Goal: Information Seeking & Learning: Understand process/instructions

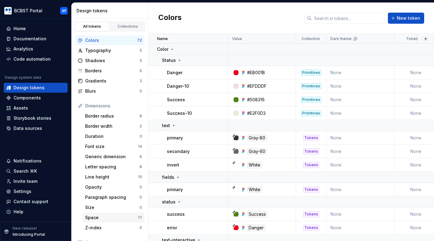
click at [100, 217] on div "Space" at bounding box center [111, 217] width 53 height 6
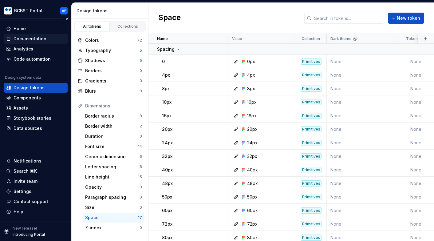
click at [44, 39] on div "Documentation" at bounding box center [30, 39] width 33 height 6
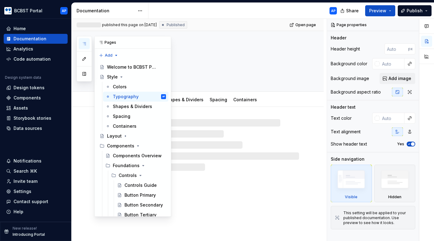
click at [82, 43] on icon "button" at bounding box center [84, 43] width 5 height 5
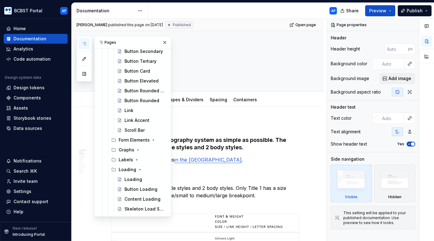
scroll to position [154, 0]
click at [128, 139] on div "Form Elements" at bounding box center [130, 139] width 23 height 6
click at [127, 148] on div "Form Elements Guidelines" at bounding box center [135, 149] width 23 height 6
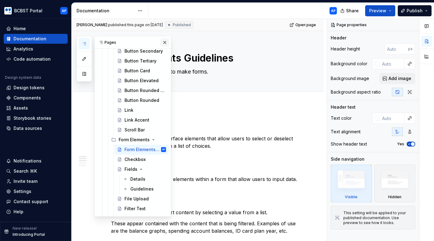
click at [167, 45] on button "button" at bounding box center [164, 42] width 9 height 9
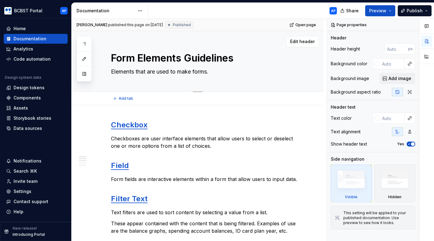
drag, startPoint x: 212, startPoint y: 58, endPoint x: 237, endPoint y: 58, distance: 24.9
click at [237, 58] on textarea "Form Elements Guidelines" at bounding box center [204, 58] width 188 height 15
drag, startPoint x: 213, startPoint y: 58, endPoint x: 236, endPoint y: 58, distance: 22.7
click at [236, 58] on textarea "Form Elements Guidelines" at bounding box center [204, 58] width 188 height 15
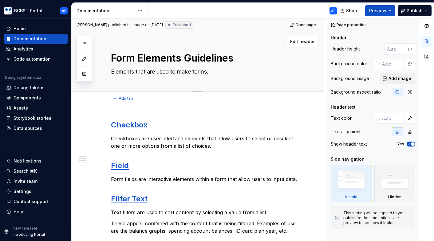
type textarea "*"
type textarea "Form Elements Guide"
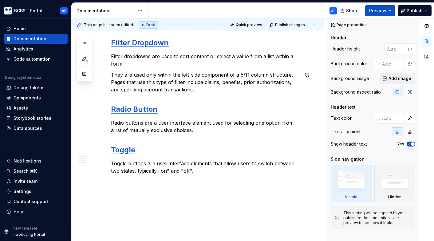
scroll to position [208, 0]
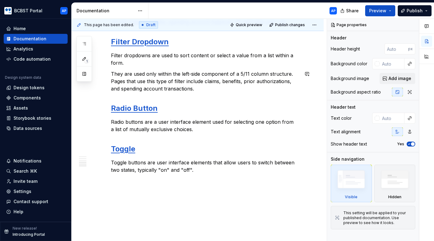
type textarea "*"
type textarea "Form Elements Guide"
click at [241, 80] on p "They are used only within the left-side component of a 5/11 column structure. P…" at bounding box center [205, 81] width 188 height 22
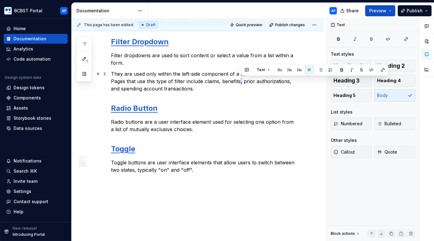
click at [241, 80] on p "They are used only within the left-side component of a 5/11 column structure. P…" at bounding box center [205, 81] width 188 height 22
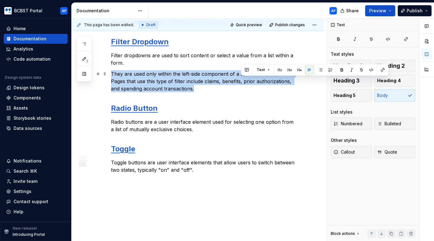
click at [241, 80] on p "They are used only within the left-side component of a 5/11 column structure. P…" at bounding box center [205, 81] width 188 height 22
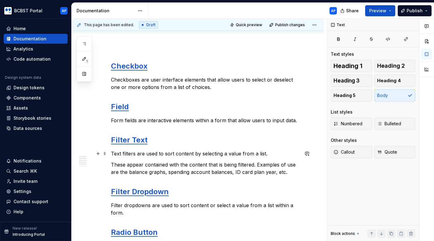
scroll to position [57, 0]
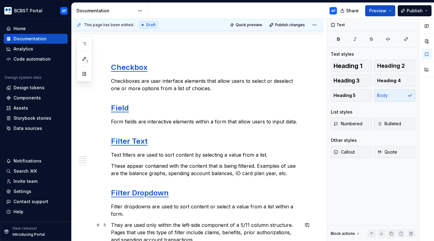
click at [167, 233] on p "They are used only within the left-side component of a 5/11 column structure. P…" at bounding box center [205, 232] width 188 height 22
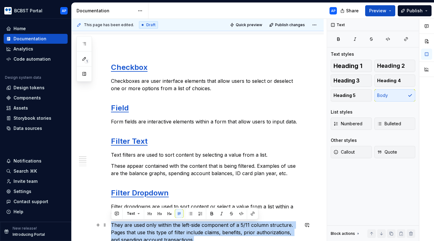
click at [167, 233] on p "They are used only within the left-side component of a 5/11 column structure. P…" at bounding box center [205, 232] width 188 height 22
copy p "They are used only within the left-side component of a 5/11 column structure. P…"
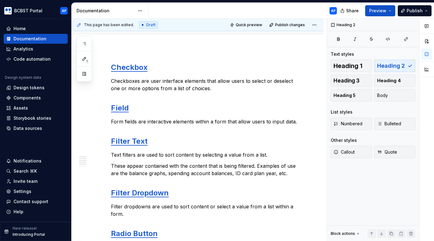
type textarea "*"
click at [112, 165] on p "These appear contained with the content that is being filtered. Examples of use…" at bounding box center [205, 169] width 188 height 15
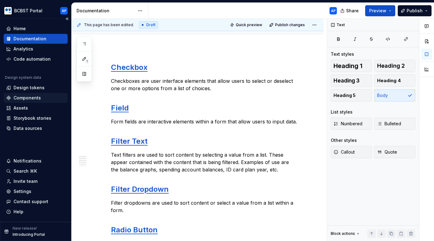
click at [41, 98] on div "Components" at bounding box center [35, 98] width 59 height 6
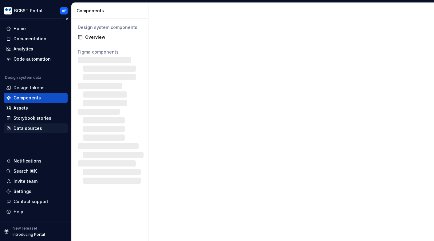
click at [41, 127] on div "Data sources" at bounding box center [35, 128] width 59 height 6
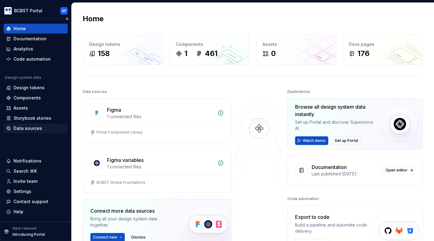
click at [40, 128] on div "Data sources" at bounding box center [28, 128] width 29 height 6
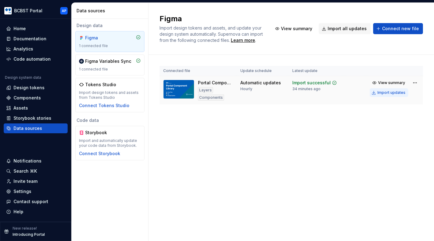
click at [392, 92] on div "Import updates" at bounding box center [391, 92] width 28 height 5
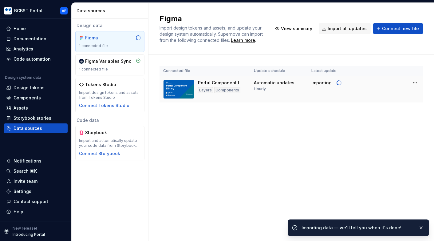
click at [385, 92] on td at bounding box center [384, 89] width 41 height 27
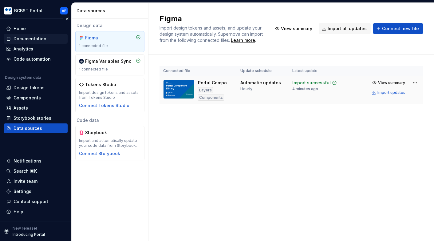
click at [41, 40] on div "Documentation" at bounding box center [30, 39] width 33 height 6
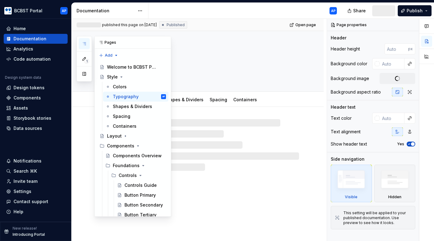
click at [85, 42] on icon "button" at bounding box center [84, 43] width 3 height 2
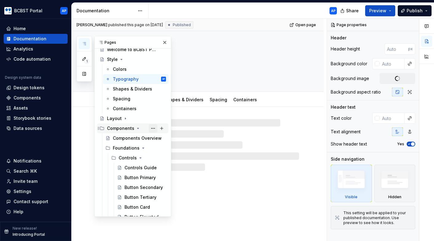
scroll to position [22, 0]
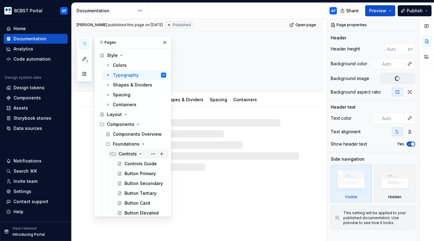
click at [140, 154] on icon "Page tree" at bounding box center [140, 153] width 5 height 5
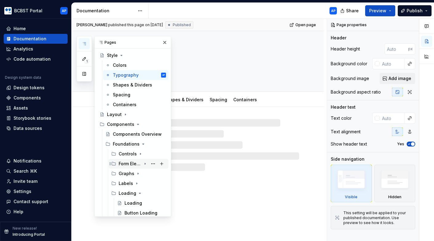
click at [137, 164] on div "Form Elements" at bounding box center [130, 163] width 23 height 6
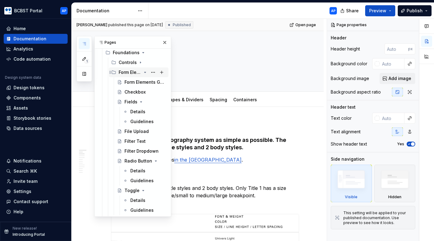
scroll to position [113, 0]
click at [130, 102] on div "Fields" at bounding box center [130, 101] width 13 height 6
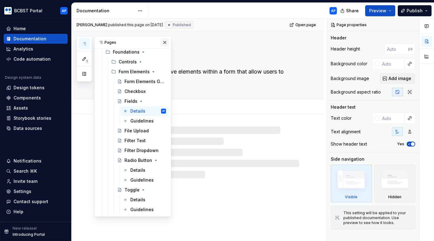
click at [163, 42] on button "button" at bounding box center [164, 42] width 9 height 9
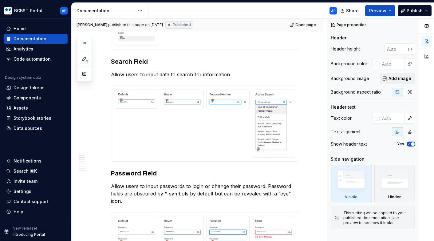
scroll to position [262, 0]
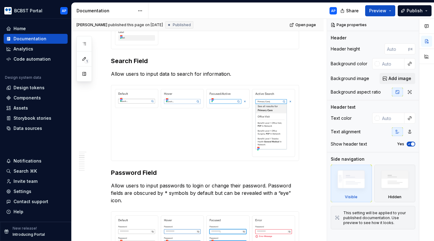
type textarea "*"
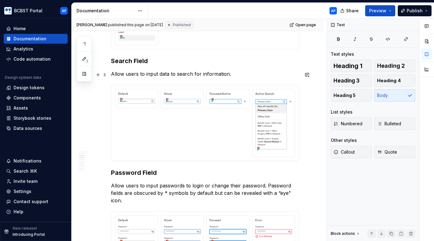
click at [236, 76] on p "Allow users to input data to search for information." at bounding box center [205, 73] width 188 height 7
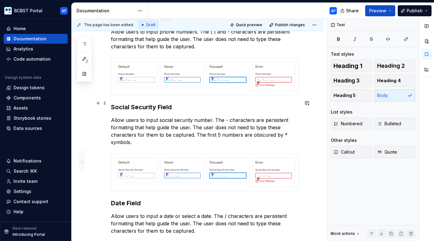
scroll to position [533, 0]
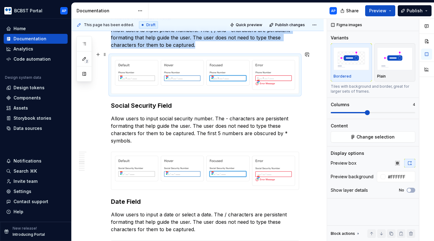
click at [299, 64] on div at bounding box center [204, 74] width 187 height 37
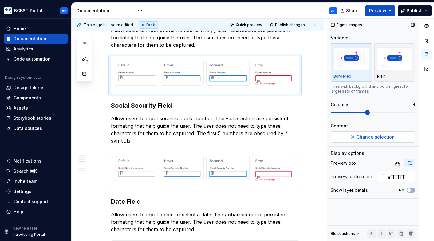
click at [365, 136] on span "Change selection" at bounding box center [375, 137] width 38 height 6
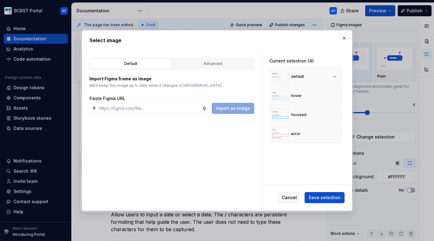
click at [317, 73] on div "default" at bounding box center [305, 77] width 72 height 18
click at [221, 65] on div "Advanced" at bounding box center [212, 64] width 77 height 6
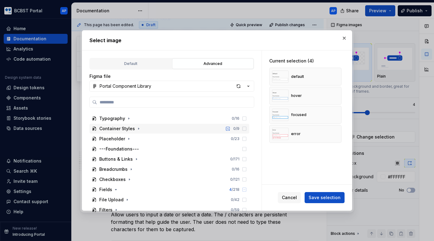
scroll to position [23, 0]
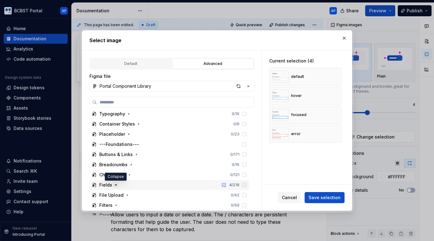
click at [116, 185] on icon "button" at bounding box center [115, 184] width 5 height 5
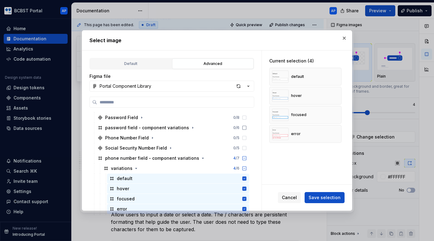
scroll to position [304, 0]
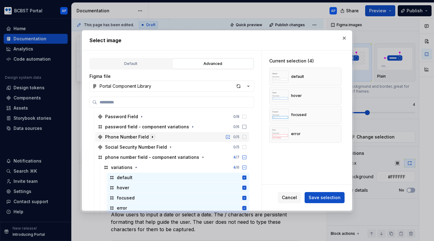
click at [151, 138] on icon "button" at bounding box center [152, 136] width 5 height 5
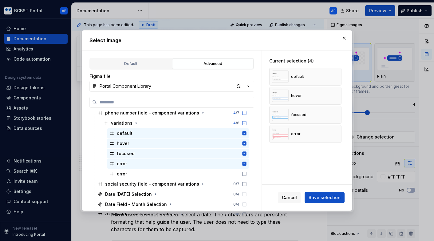
scroll to position [399, 0]
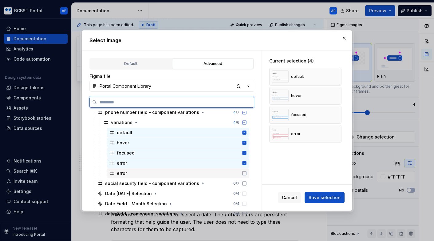
click at [247, 173] on icon at bounding box center [244, 173] width 5 height 5
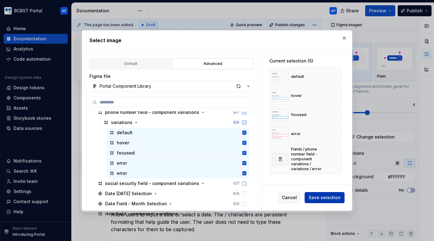
click at [324, 195] on span "Save selection" at bounding box center [324, 197] width 32 height 6
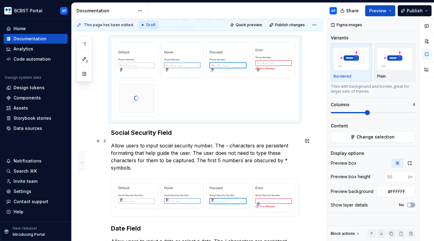
scroll to position [552, 0]
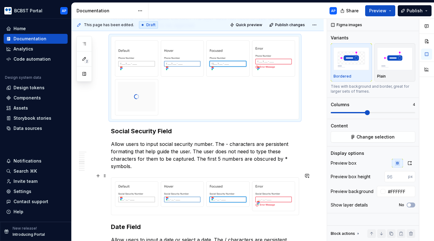
click at [299, 182] on div at bounding box center [204, 195] width 187 height 37
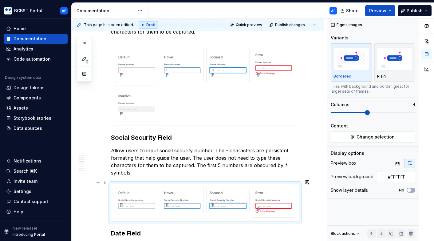
scroll to position [559, 0]
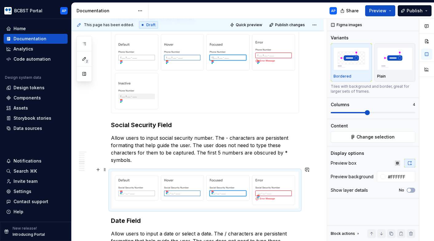
click at [299, 185] on div at bounding box center [204, 189] width 187 height 37
click at [360, 131] on button "Change selection" at bounding box center [373, 136] width 84 height 11
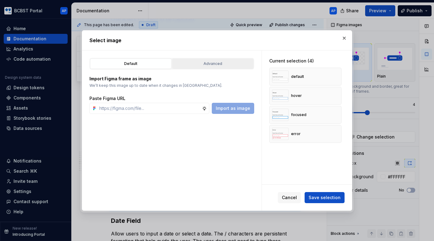
click at [206, 67] on button "Advanced" at bounding box center [212, 63] width 81 height 10
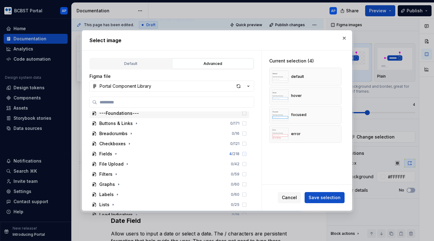
scroll to position [54, 0]
click at [113, 153] on icon "button" at bounding box center [115, 153] width 5 height 5
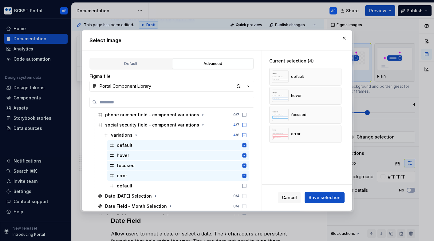
scroll to position [349, 0]
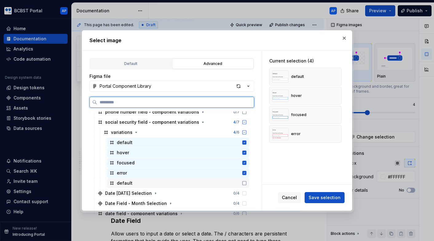
click at [247, 183] on icon at bounding box center [244, 182] width 5 height 5
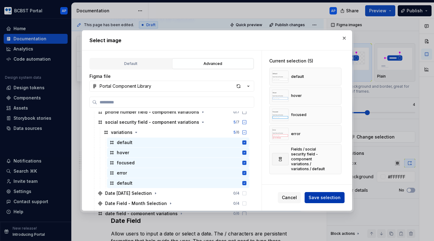
click at [326, 198] on span "Save selection" at bounding box center [324, 197] width 32 height 6
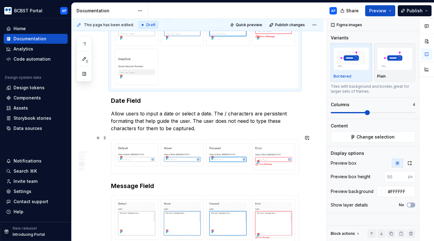
scroll to position [724, 0]
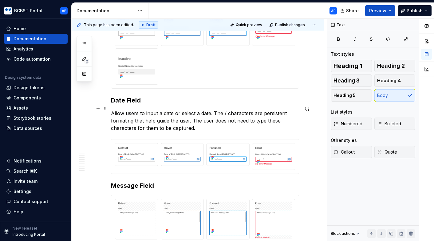
click at [206, 122] on p "Allow users to input a date or select a date. The / characters are persistent f…" at bounding box center [205, 120] width 188 height 22
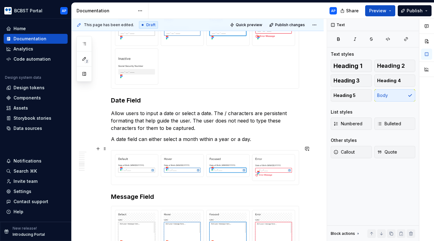
click at [299, 182] on div at bounding box center [205, 167] width 188 height 35
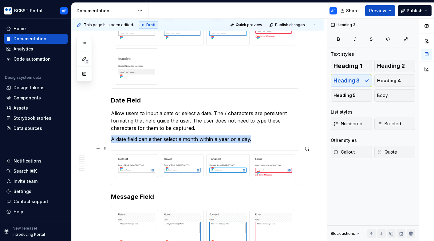
click at [299, 179] on div at bounding box center [204, 167] width 187 height 34
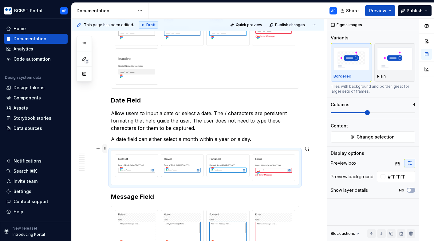
click at [104, 150] on span at bounding box center [104, 148] width 5 height 9
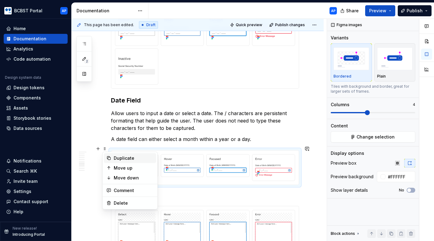
click at [112, 159] on div "Duplicate" at bounding box center [130, 158] width 52 height 10
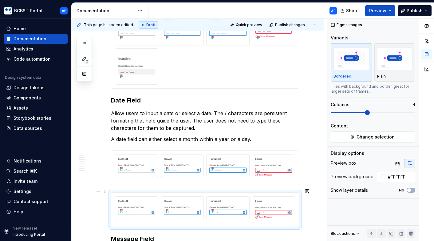
click at [176, 192] on div at bounding box center [204, 209] width 187 height 34
click at [367, 140] on button "Change selection" at bounding box center [373, 136] width 84 height 11
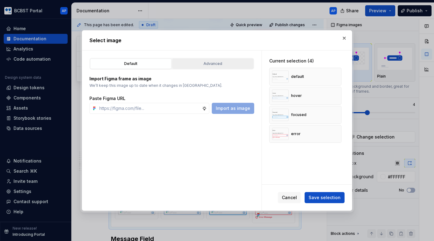
click at [192, 68] on button "Advanced" at bounding box center [212, 63] width 81 height 10
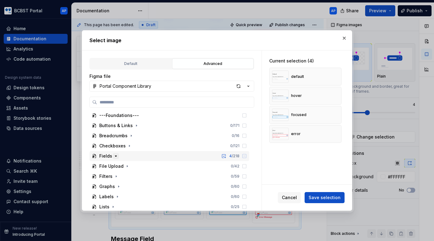
click at [116, 156] on icon "button" at bounding box center [115, 155] width 5 height 5
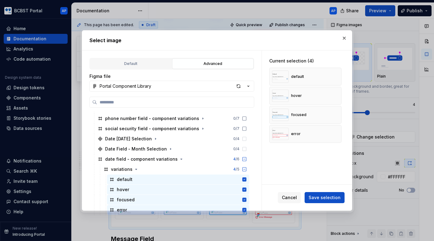
scroll to position [347, 0]
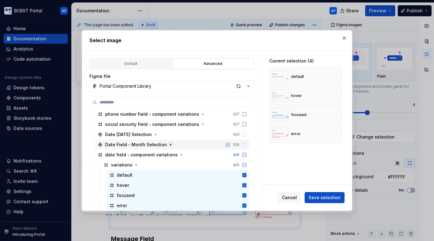
click at [170, 145] on icon "button" at bounding box center [170, 144] width 1 height 2
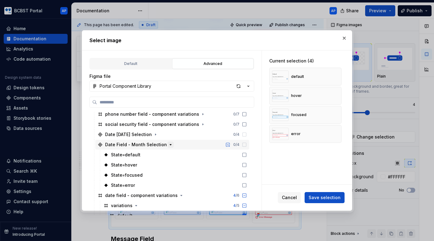
click at [170, 145] on icon "button" at bounding box center [171, 144] width 2 height 1
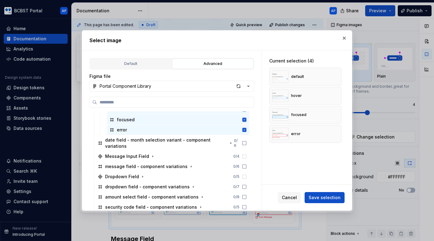
scroll to position [421, 0]
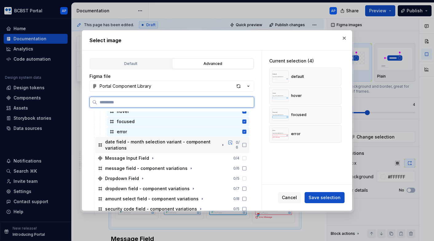
click at [104, 147] on div "date field - month selection variant - component variations" at bounding box center [162, 145] width 128 height 12
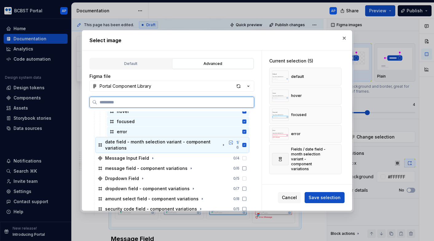
click at [247, 142] on div "1 / 6" at bounding box center [236, 145] width 20 height 10
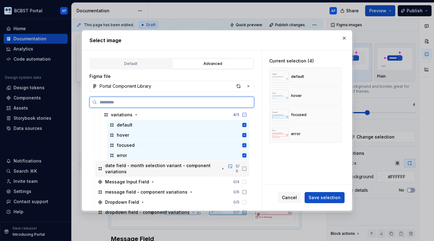
scroll to position [394, 0]
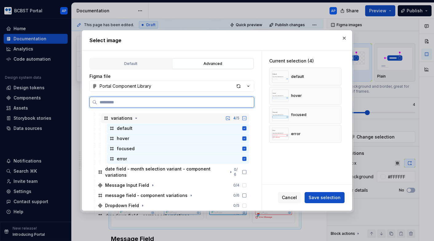
click at [247, 119] on icon at bounding box center [244, 118] width 5 height 5
click at [246, 119] on icon at bounding box center [244, 118] width 4 height 4
click at [246, 126] on icon at bounding box center [244, 128] width 4 height 4
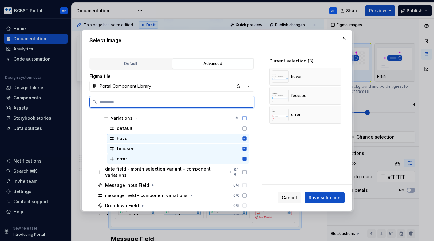
click at [246, 138] on icon at bounding box center [244, 138] width 4 height 4
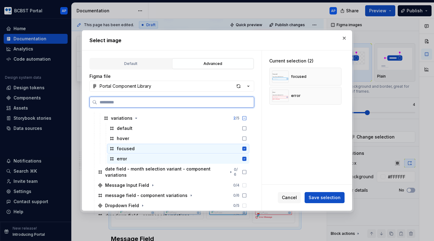
click at [246, 150] on icon at bounding box center [244, 148] width 4 height 4
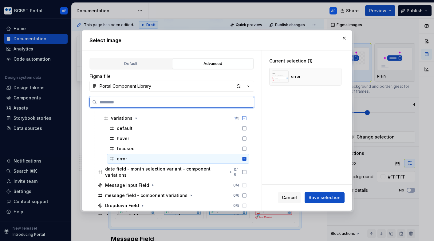
click at [246, 159] on icon at bounding box center [244, 158] width 4 height 4
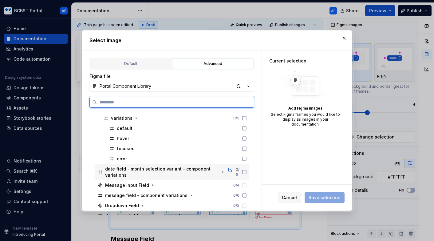
click at [159, 176] on div "date field - month selection variant - component variations" at bounding box center [162, 172] width 114 height 12
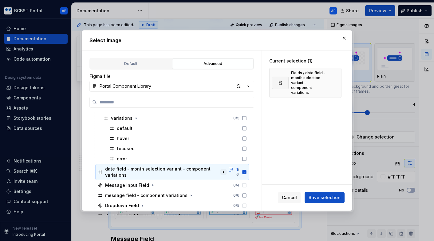
click at [224, 171] on icon "button" at bounding box center [223, 172] width 1 height 2
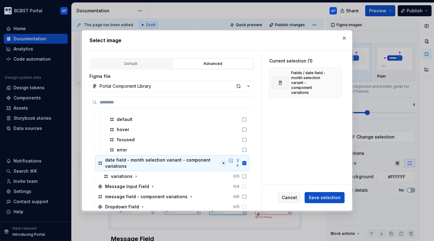
scroll to position [406, 0]
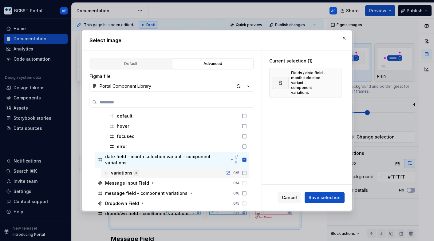
click at [135, 170] on icon "button" at bounding box center [136, 172] width 5 height 5
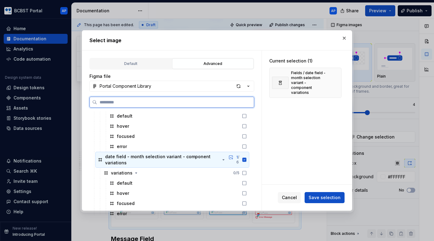
click at [247, 156] on div "1 / 6" at bounding box center [236, 160] width 20 height 10
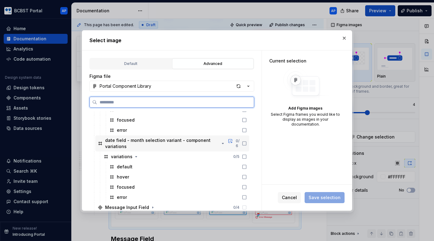
scroll to position [433, 0]
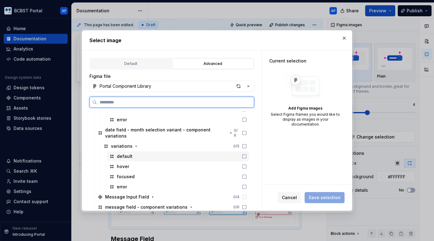
click at [247, 154] on icon at bounding box center [244, 156] width 5 height 5
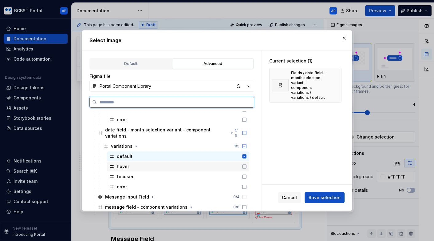
click at [247, 164] on icon at bounding box center [244, 166] width 5 height 5
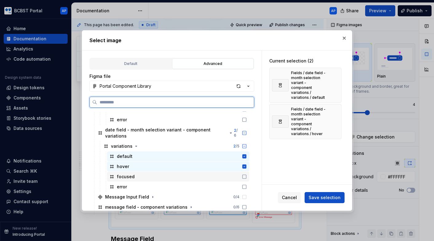
click at [247, 174] on icon at bounding box center [244, 176] width 5 height 5
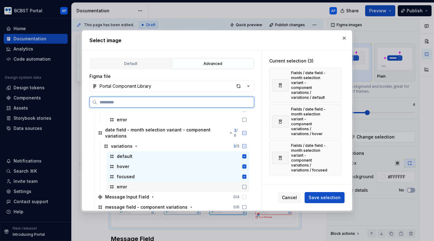
click at [247, 184] on icon at bounding box center [244, 186] width 5 height 5
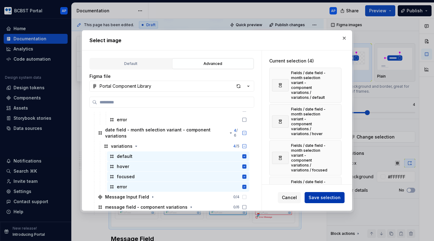
click at [322, 200] on span "Save selection" at bounding box center [324, 197] width 32 height 6
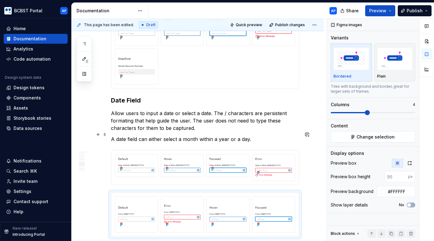
click at [258, 135] on p "A date field can either select a month within a year or a day." at bounding box center [205, 138] width 188 height 7
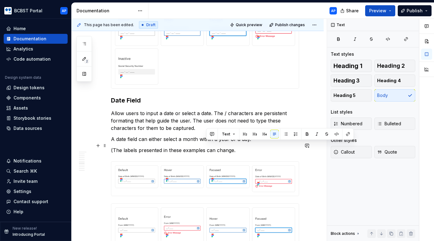
drag, startPoint x: 207, startPoint y: 145, endPoint x: 239, endPoint y: 145, distance: 32.0
click at [239, 146] on p "(The labels presented in these examples can change." at bounding box center [205, 149] width 188 height 7
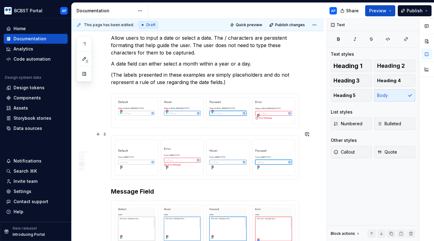
scroll to position [800, 0]
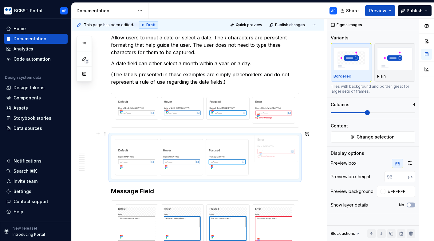
drag, startPoint x: 191, startPoint y: 147, endPoint x: 276, endPoint y: 149, distance: 85.1
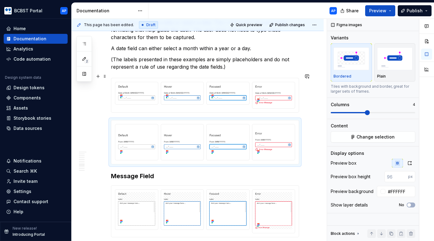
scroll to position [824, 0]
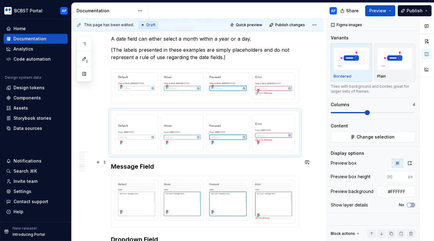
click at [168, 165] on h3 "Message Field" at bounding box center [205, 166] width 188 height 9
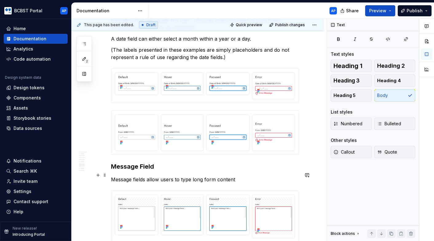
click at [221, 175] on p "Message fields allow users to type long form content" at bounding box center [205, 178] width 188 height 7
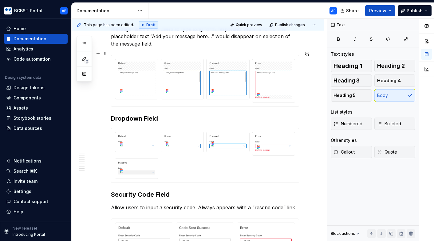
scroll to position [984, 0]
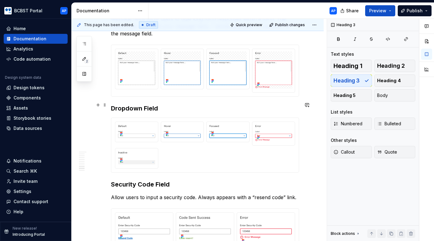
click at [223, 109] on h3 "Dropdown Field" at bounding box center [205, 108] width 188 height 9
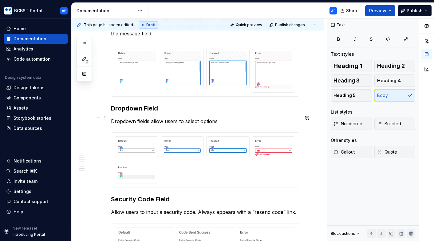
click at [200, 119] on p "Dropdown fields allow users to select options" at bounding box center [205, 120] width 188 height 7
click at [228, 119] on p "Dropdown fields allow users to select an options" at bounding box center [205, 120] width 188 height 7
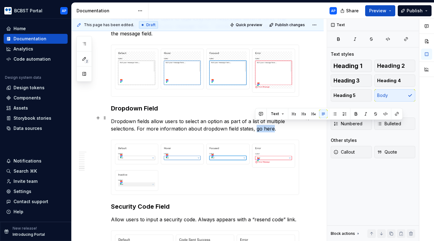
drag, startPoint x: 256, startPoint y: 126, endPoint x: 273, endPoint y: 126, distance: 16.9
click at [272, 127] on p "Dropdown fields allow users to select an option as part of a list of multiple s…" at bounding box center [205, 124] width 188 height 15
click at [394, 114] on button "button" at bounding box center [396, 113] width 9 height 9
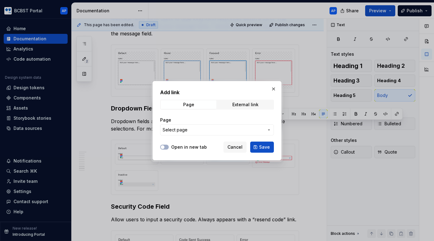
click at [233, 133] on button "Select page" at bounding box center [217, 129] width 114 height 11
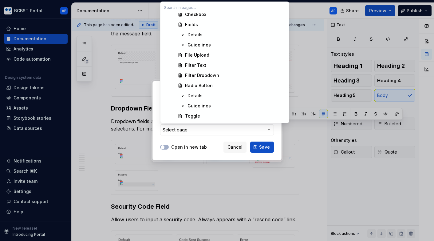
scroll to position [320, 0]
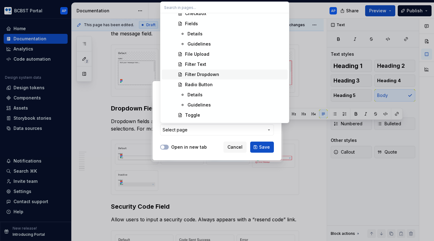
click at [219, 75] on div "Filter Dropdown" at bounding box center [235, 74] width 100 height 6
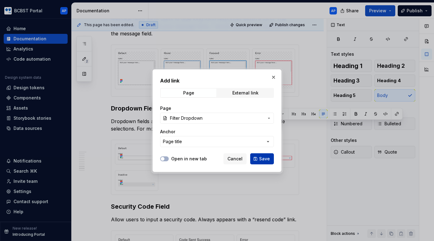
click at [258, 158] on button "Save" at bounding box center [262, 158] width 24 height 11
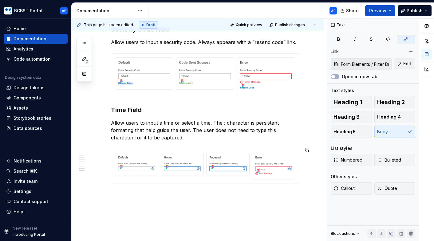
scroll to position [1162, 0]
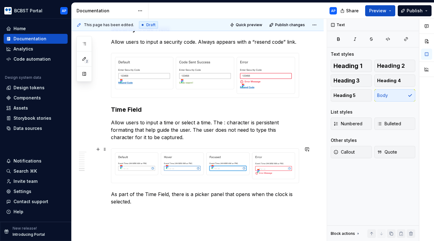
click at [299, 138] on p "Allow users to input a time or select a time. The : character is persistent for…" at bounding box center [205, 130] width 188 height 22
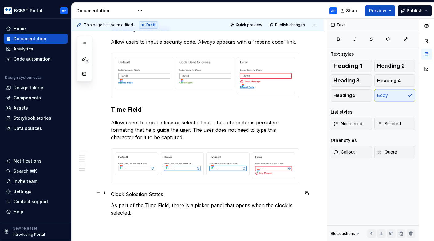
click at [152, 193] on p "Clock Selection States" at bounding box center [205, 193] width 188 height 7
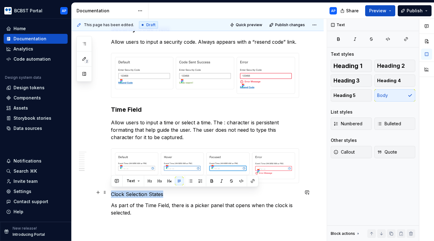
click at [152, 193] on p "Clock Selection States" at bounding box center [205, 193] width 188 height 7
click at [385, 82] on span "Heading 4" at bounding box center [389, 80] width 24 height 6
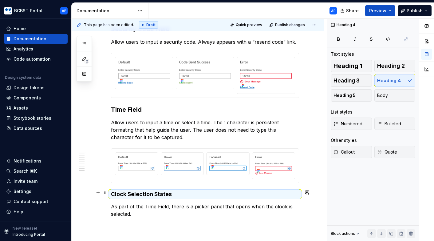
click at [252, 192] on h4 "Clock Selection States" at bounding box center [205, 193] width 188 height 7
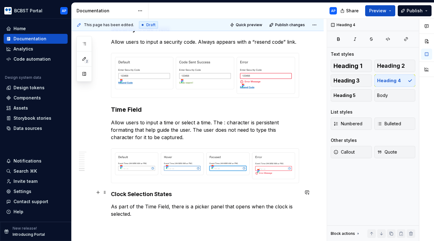
click at [255, 195] on h4 "Clock Selection States" at bounding box center [205, 193] width 188 height 7
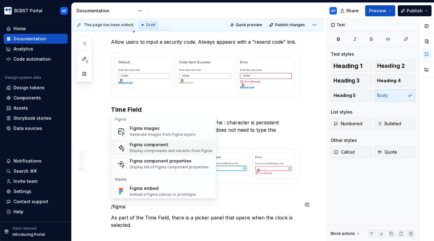
click at [191, 144] on div "Figma component" at bounding box center [171, 144] width 82 height 6
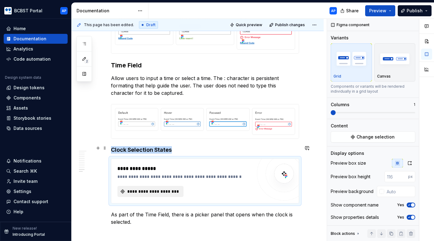
scroll to position [1217, 0]
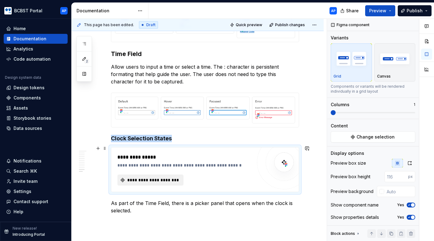
click at [169, 177] on span "**********" at bounding box center [152, 180] width 53 height 6
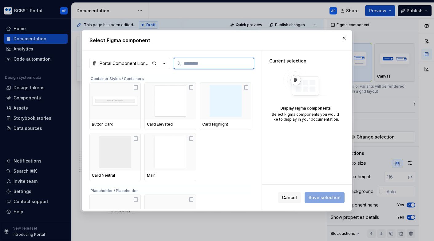
type textarea "*"
click at [193, 63] on input "search" at bounding box center [217, 63] width 73 height 6
paste input "**********"
type input "**********"
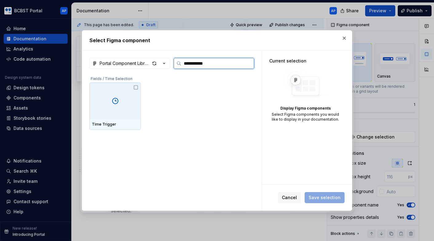
click at [138, 85] on icon at bounding box center [135, 87] width 5 height 5
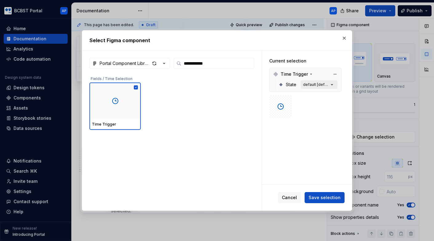
click at [334, 85] on icon "button" at bounding box center [332, 84] width 6 height 6
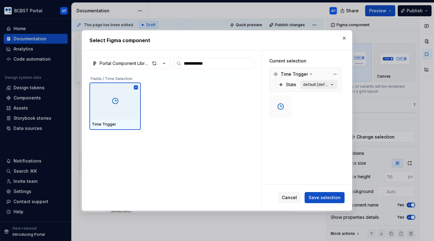
click at [335, 85] on icon "button" at bounding box center [332, 84] width 6 height 6
click at [329, 198] on span "Save selection" at bounding box center [324, 197] width 32 height 6
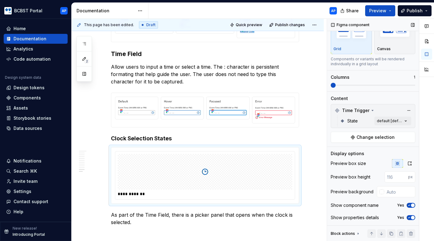
scroll to position [36, 0]
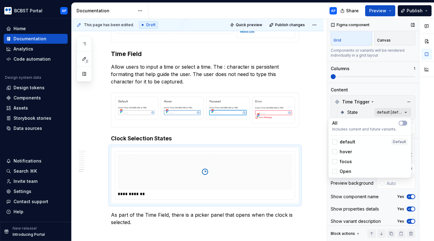
click at [405, 112] on div "Comments Open comments No comments yet Select ‘Comment’ from the block context …" at bounding box center [380, 130] width 107 height 222
click at [335, 143] on div at bounding box center [334, 141] width 5 height 5
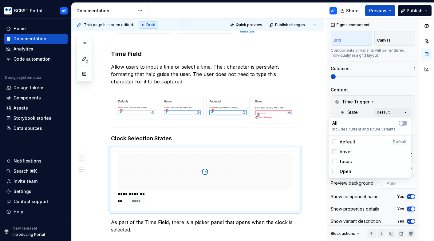
click at [335, 153] on div at bounding box center [334, 151] width 5 height 5
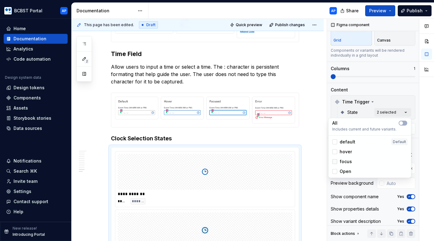
click at [335, 161] on div at bounding box center [334, 161] width 5 height 5
click at [335, 172] on div at bounding box center [334, 171] width 5 height 5
click at [420, 100] on div at bounding box center [426, 130] width 15 height 222
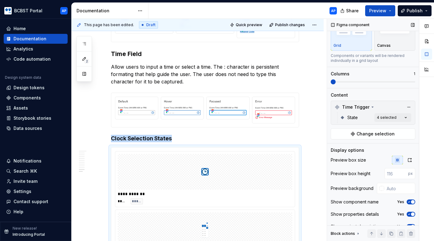
scroll to position [1244, 0]
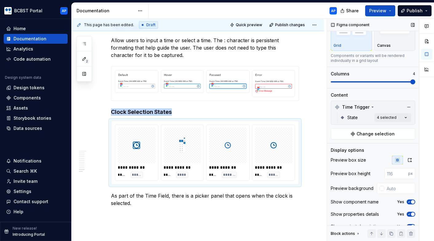
click at [410, 84] on span at bounding box center [412, 81] width 5 height 5
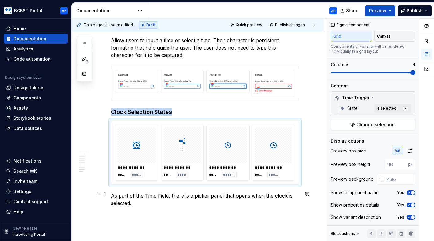
click at [111, 194] on p "As part of the Time Field, there is a picker panel that opens when the clock is…" at bounding box center [205, 199] width 188 height 15
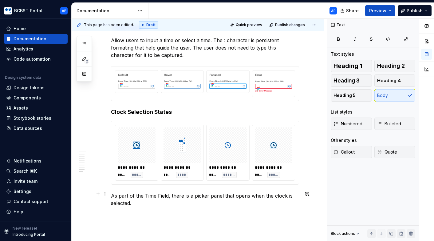
scroll to position [0, 0]
click at [180, 112] on h4 "Clock Selection States" at bounding box center [205, 111] width 188 height 7
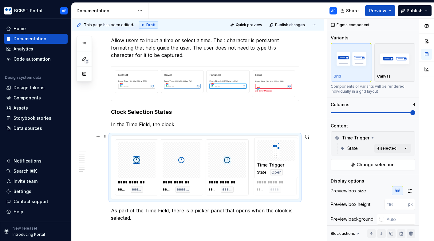
drag, startPoint x: 184, startPoint y: 163, endPoint x: 273, endPoint y: 163, distance: 89.1
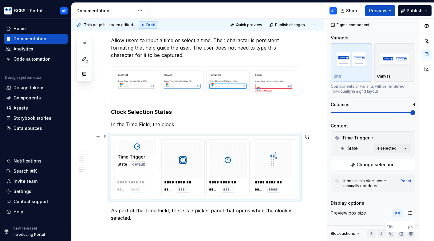
drag, startPoint x: 191, startPoint y: 163, endPoint x: 141, endPoint y: 164, distance: 50.7
click at [141, 164] on body "BCBST Portal AP Home Documentation Analytics Code automation Design system data…" at bounding box center [217, 120] width 434 height 241
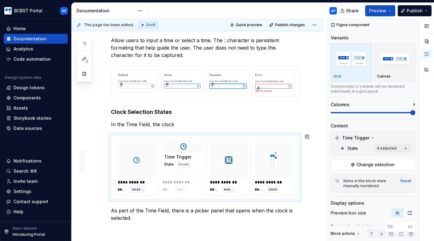
drag, startPoint x: 226, startPoint y: 163, endPoint x: 187, endPoint y: 163, distance: 39.0
click at [187, 163] on body "BCBST Portal AP Home Documentation Analytics Code automation Design system data…" at bounding box center [217, 120] width 434 height 241
click at [181, 120] on p "In the Time Field, the clock" at bounding box center [205, 123] width 188 height 7
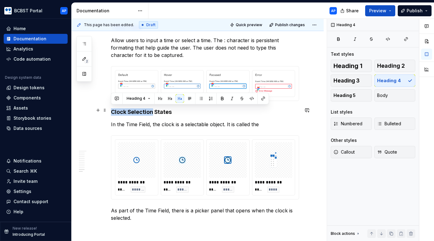
drag, startPoint x: 112, startPoint y: 112, endPoint x: 153, endPoint y: 112, distance: 40.9
click at [153, 112] on h4 "Clock Selection States" at bounding box center [205, 111] width 188 height 7
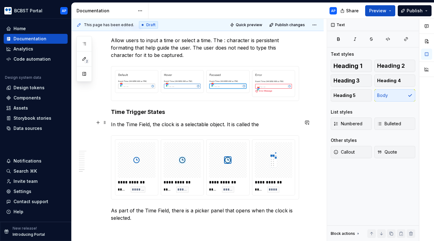
click at [173, 123] on p "In the Time Field, the clock is a selectable object. It is called the" at bounding box center [205, 123] width 188 height 7
click at [235, 123] on p "In the Time Field, the clock icon is a selectable object. It is called the" at bounding box center [205, 123] width 188 height 7
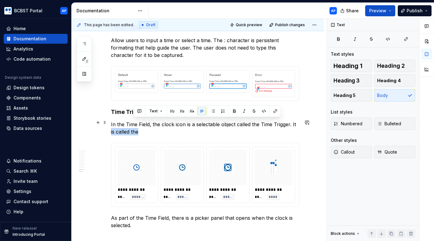
click at [298, 126] on p "In the Time Field, the clock icon is a selectable object called the Time Trigge…" at bounding box center [205, 127] width 188 height 15
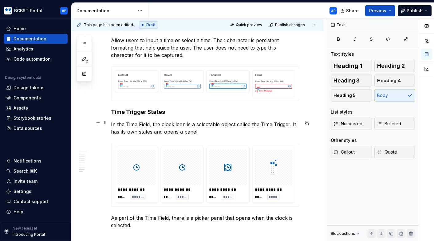
click at [185, 130] on p "In the Time Field, the clock icon is a selectable object called the Time Trigge…" at bounding box center [205, 127] width 188 height 15
click at [220, 131] on p "In the Time Field, the clock icon is a selectable object called the Time Trigge…" at bounding box center [205, 127] width 188 height 15
click at [112, 216] on p "As part of the Time Field, there is a picker panel that opens when the clock is…" at bounding box center [205, 221] width 188 height 15
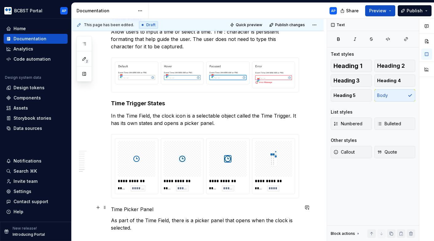
click at [126, 205] on p "Time Picker Panel" at bounding box center [205, 208] width 188 height 7
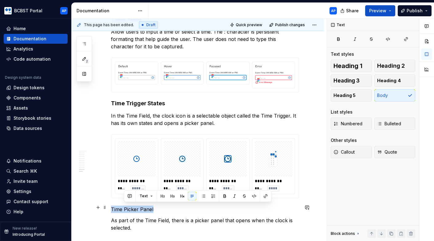
click at [126, 205] on p "Time Picker Panel" at bounding box center [205, 208] width 188 height 7
click at [387, 80] on span "Heading 4" at bounding box center [389, 80] width 24 height 6
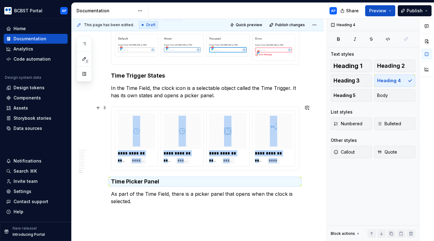
scroll to position [1280, 0]
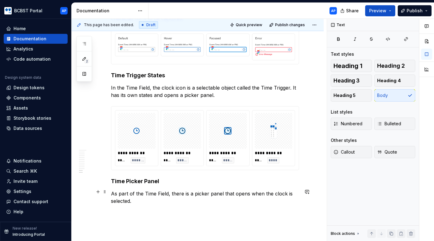
click at [151, 198] on p "As part of the Time Field, there is a picker panel that opens when the clock is…" at bounding box center [205, 197] width 188 height 15
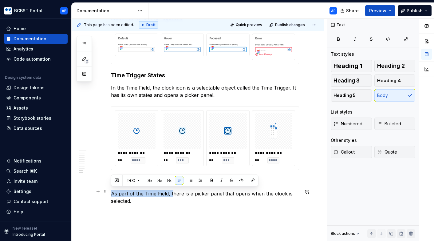
drag, startPoint x: 111, startPoint y: 191, endPoint x: 173, endPoint y: 192, distance: 61.8
click at [173, 192] on p "As part of the Time Field, there is a picker panel that opens when the clock is…" at bounding box center [205, 197] width 188 height 15
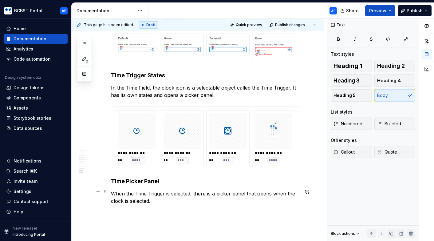
click at [193, 198] on p "When the Time Trigger is selected, there is a picker panel that opens when the …" at bounding box center [205, 197] width 188 height 15
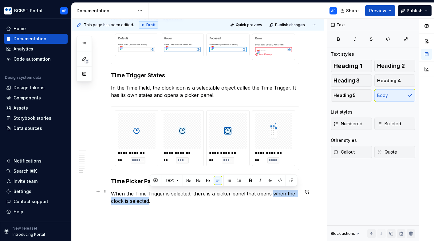
drag, startPoint x: 272, startPoint y: 192, endPoint x: 150, endPoint y: 200, distance: 122.3
click at [150, 200] on p "When the Time Trigger is selected, there is a picker panel that opens when the …" at bounding box center [205, 197] width 188 height 15
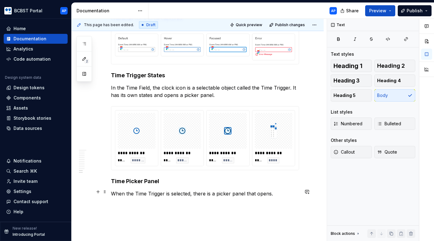
click at [294, 191] on p "When the Time Trigger is selected, there is a picker panel that opens." at bounding box center [205, 193] width 188 height 7
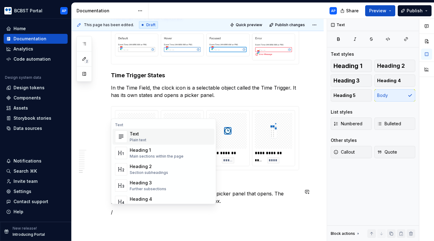
scroll to position [1283, 0]
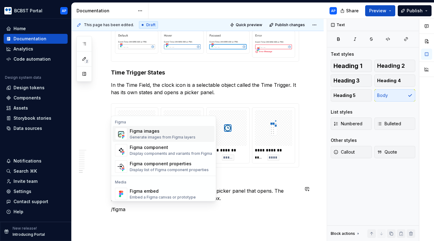
click at [186, 135] on div "Generate images from Figma layers" at bounding box center [163, 137] width 66 height 5
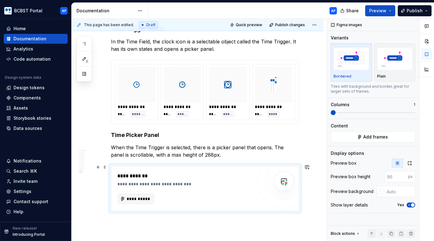
scroll to position [1338, 0]
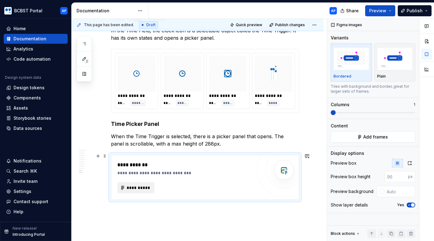
click at [136, 185] on span "**********" at bounding box center [138, 187] width 24 height 6
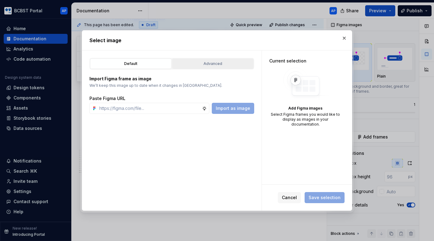
click at [203, 67] on button "Advanced" at bounding box center [212, 63] width 81 height 10
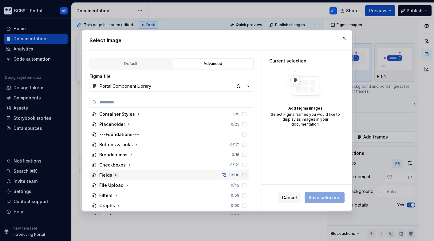
click at [116, 175] on icon "button" at bounding box center [115, 174] width 5 height 5
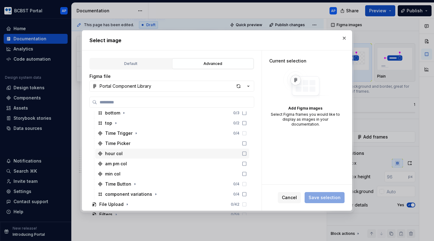
scroll to position [552, 0]
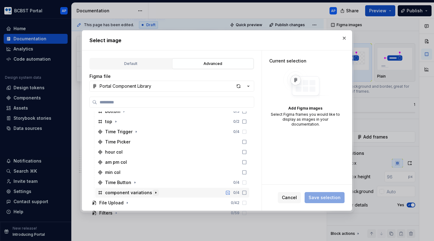
click at [153, 194] on icon "button" at bounding box center [155, 192] width 5 height 5
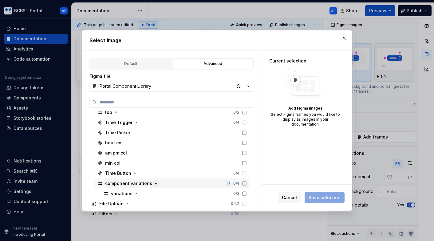
scroll to position [566, 0]
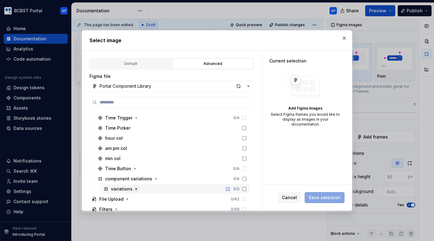
click at [136, 187] on icon "button" at bounding box center [136, 188] width 5 height 5
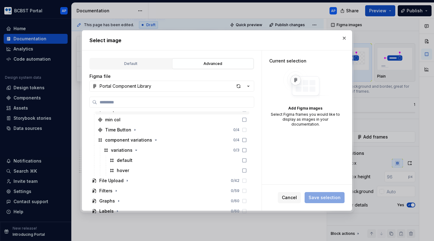
scroll to position [606, 0]
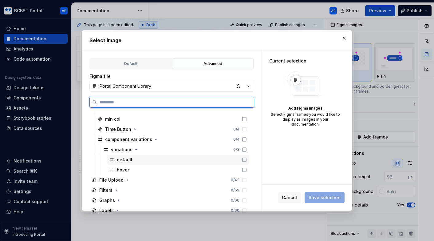
click at [247, 161] on icon at bounding box center [244, 159] width 5 height 5
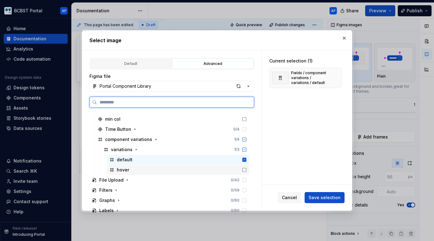
click at [247, 170] on icon at bounding box center [244, 169] width 5 height 5
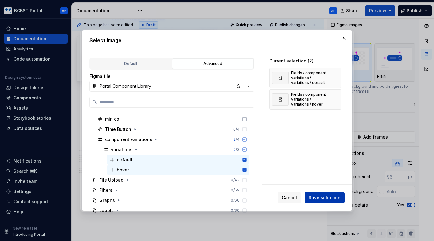
click at [316, 195] on span "Save selection" at bounding box center [324, 197] width 32 height 6
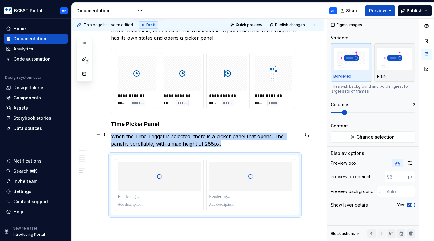
click at [214, 141] on p "When the Time Trigger is selected, there is a picker panel that opens. The pane…" at bounding box center [205, 139] width 188 height 15
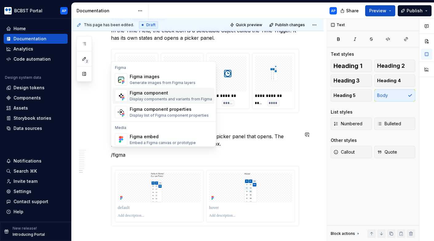
click at [175, 95] on div "Figma component" at bounding box center [171, 93] width 82 height 6
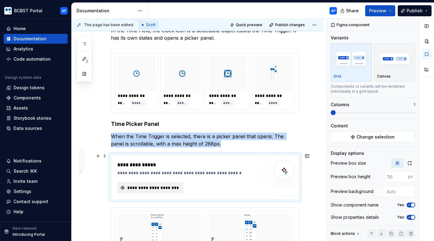
click at [159, 189] on button "**********" at bounding box center [150, 187] width 66 height 11
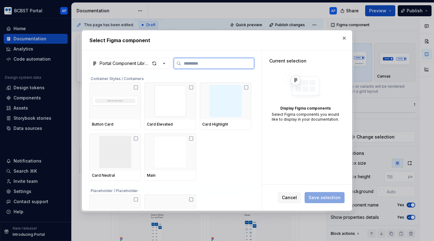
type textarea "*"
click at [214, 57] on div "Portal Component Library Container Styles / Containers Button Card Card Elevate…" at bounding box center [171, 130] width 179 height 160
click at [212, 63] on input "search" at bounding box center [217, 63] width 73 height 6
paste input "**********"
type input "**********"
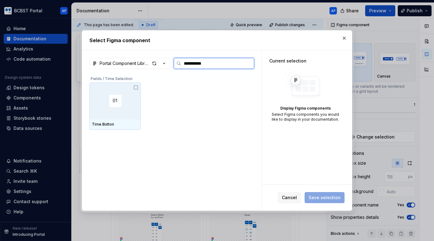
click at [134, 90] on div at bounding box center [114, 100] width 51 height 37
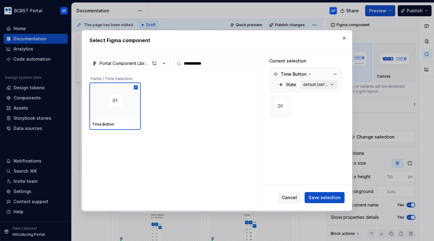
click at [335, 83] on icon "button" at bounding box center [332, 84] width 6 height 6
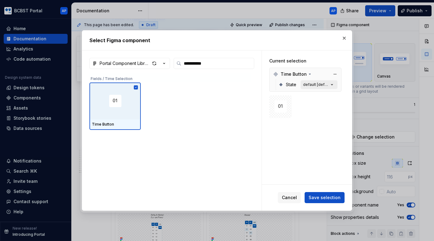
click at [333, 84] on icon "button" at bounding box center [332, 84] width 2 height 1
click at [312, 197] on span "Save selection" at bounding box center [324, 197] width 32 height 6
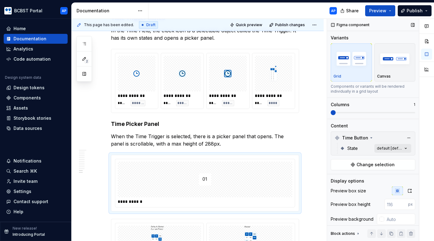
click at [397, 148] on div "Comments Open comments No comments yet Select ‘Comment’ from the block context …" at bounding box center [380, 130] width 107 height 222
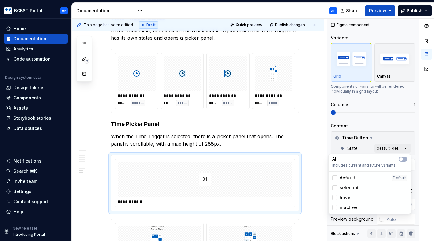
click at [336, 180] on div "default" at bounding box center [343, 178] width 23 height 6
click at [336, 187] on div at bounding box center [334, 187] width 5 height 5
click at [336, 198] on div at bounding box center [334, 197] width 5 height 5
click at [336, 209] on div at bounding box center [334, 207] width 5 height 5
click at [406, 158] on button "button" at bounding box center [403, 158] width 9 height 5
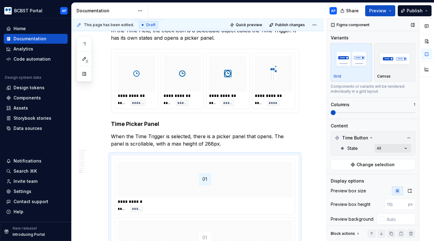
click at [409, 148] on div "Comments Open comments No comments yet Select ‘Comment’ from the block context …" at bounding box center [380, 130] width 107 height 222
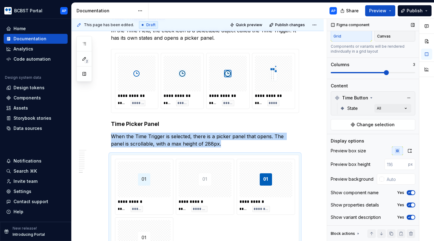
scroll to position [1372, 0]
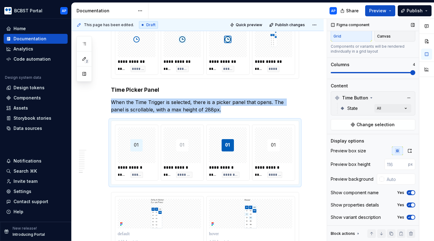
click at [411, 73] on span at bounding box center [373, 72] width 84 height 5
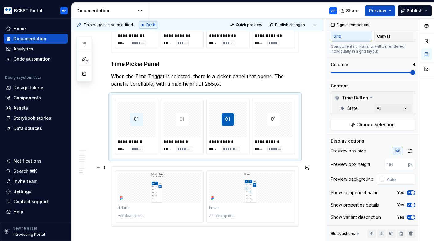
scroll to position [0, 0]
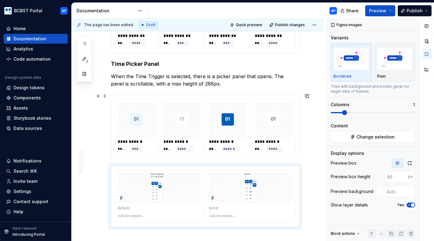
drag, startPoint x: 202, startPoint y: 167, endPoint x: 204, endPoint y: 133, distance: 33.8
click at [284, 218] on div at bounding box center [250, 196] width 88 height 52
click at [408, 163] on icon "button" at bounding box center [409, 162] width 5 height 5
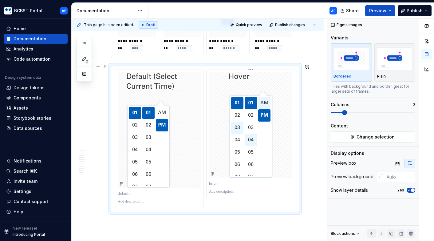
scroll to position [1501, 0]
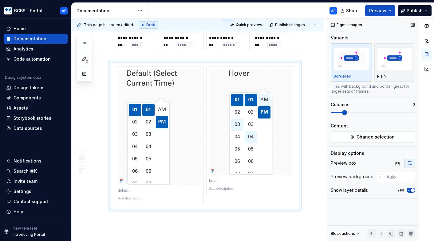
click at [411, 190] on span "button" at bounding box center [413, 190] width 4 height 4
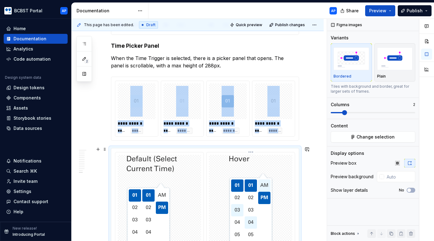
scroll to position [1412, 0]
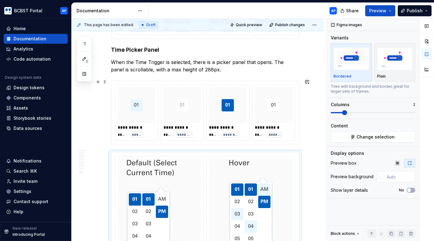
drag, startPoint x: 303, startPoint y: 172, endPoint x: 303, endPoint y: 116, distance: 55.9
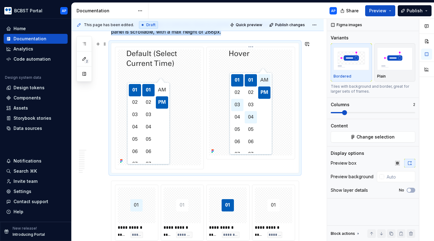
scroll to position [1461, 0]
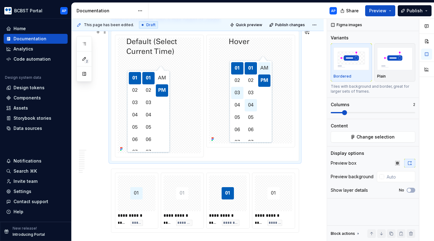
click at [312, 161] on div "**********" at bounding box center [199, 130] width 255 height 222
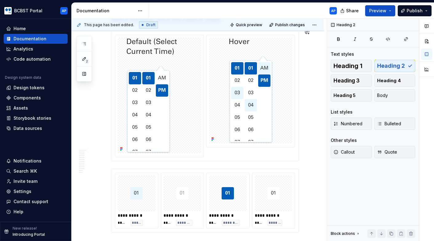
click at [308, 152] on div "**********" at bounding box center [199, 130] width 255 height 222
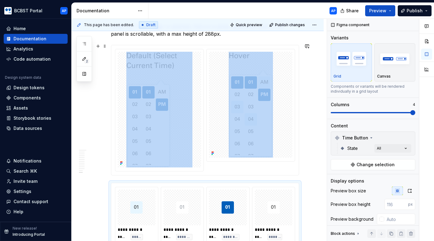
scroll to position [1436, 0]
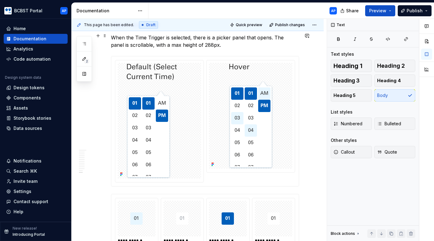
click at [257, 45] on p "When the Time Trigger is selected, there is a picker panel that opens. The pane…" at bounding box center [205, 41] width 188 height 15
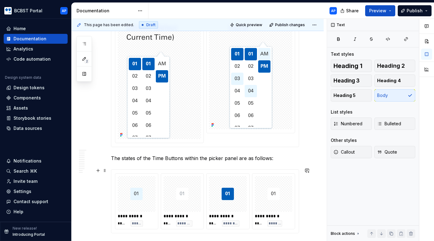
scroll to position [1499, 0]
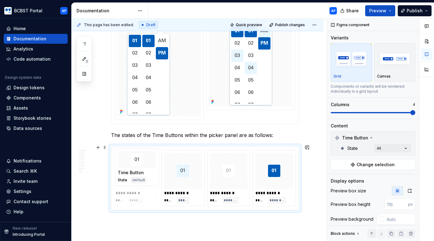
drag, startPoint x: 289, startPoint y: 195, endPoint x: 158, endPoint y: 196, distance: 130.9
click at [158, 196] on body "BCBST Portal AP Home Documentation Analytics Code automation Design system data…" at bounding box center [217, 120] width 434 height 241
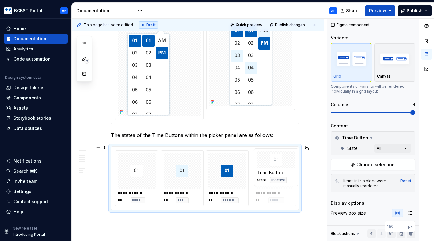
drag, startPoint x: 235, startPoint y: 189, endPoint x: 273, endPoint y: 189, distance: 37.8
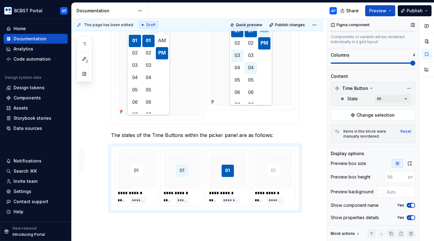
scroll to position [62, 0]
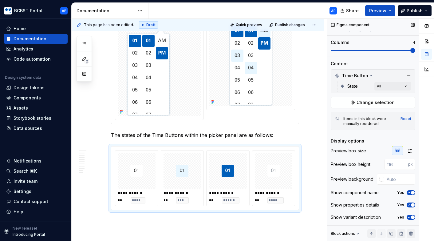
click at [412, 191] on span "button" at bounding box center [413, 193] width 4 height 4
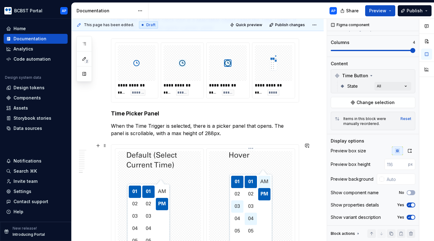
scroll to position [1295, 0]
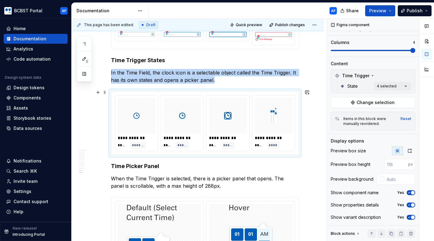
click at [217, 149] on div "**********" at bounding box center [227, 122] width 43 height 55
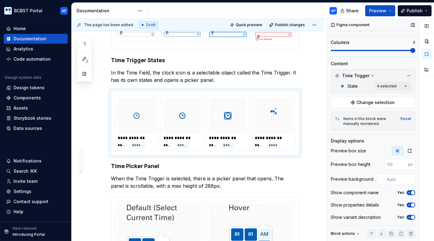
click at [413, 192] on span "button" at bounding box center [413, 193] width 4 height 4
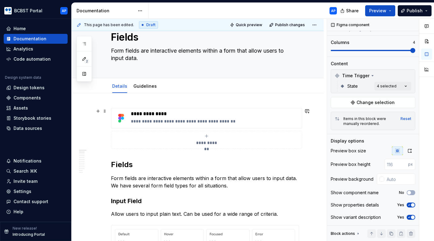
scroll to position [22, 0]
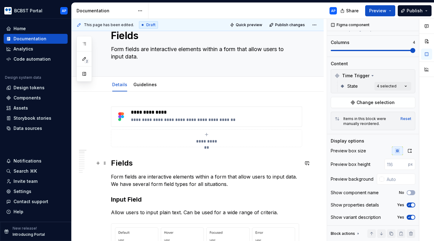
click at [121, 162] on h2 "Fields" at bounding box center [205, 163] width 188 height 10
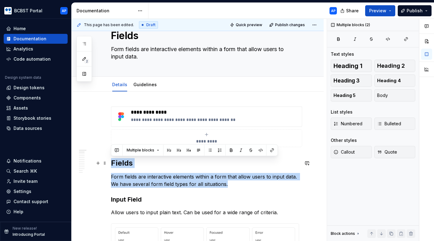
drag, startPoint x: 237, startPoint y: 187, endPoint x: 112, endPoint y: 167, distance: 126.4
click at [133, 183] on p "Form fields are interactive elements within a form that allow users to input da…" at bounding box center [205, 180] width 188 height 15
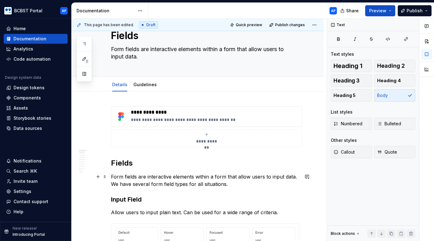
click at [257, 182] on p "Form fields are interactive elements within a form that allow users to input da…" at bounding box center [205, 180] width 188 height 15
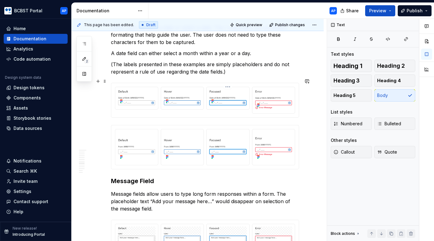
scroll to position [830, 0]
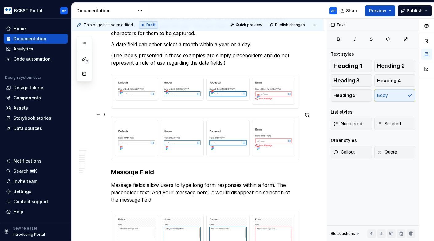
click at [306, 147] on div "**********" at bounding box center [198, 119] width 252 height 1670
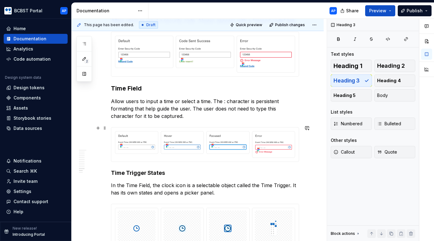
scroll to position [1196, 0]
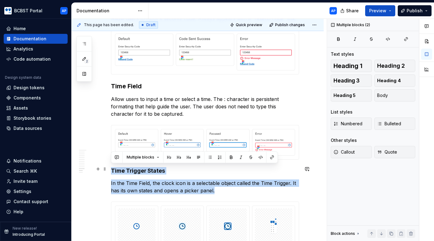
drag, startPoint x: 225, startPoint y: 191, endPoint x: 112, endPoint y: 171, distance: 115.0
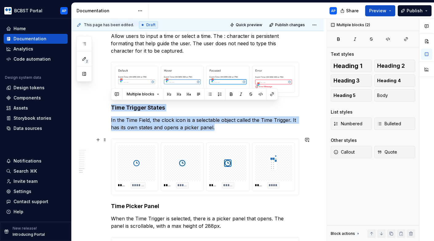
scroll to position [1542, 0]
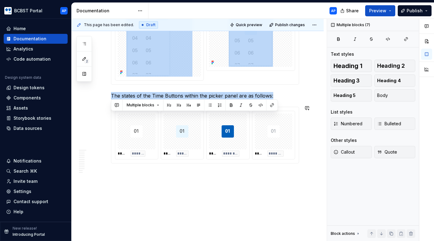
drag, startPoint x: 112, startPoint y: 104, endPoint x: 309, endPoint y: 173, distance: 208.1
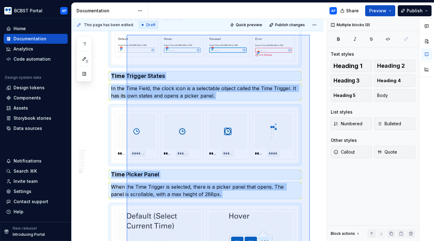
scroll to position [1287, 0]
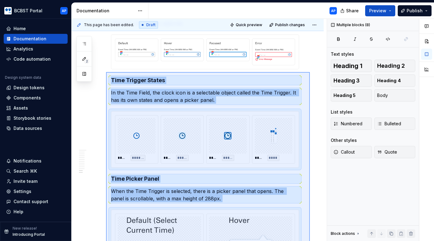
drag, startPoint x: 293, startPoint y: 139, endPoint x: 106, endPoint y: 72, distance: 198.5
click at [106, 72] on div "**********" at bounding box center [199, 130] width 255 height 222
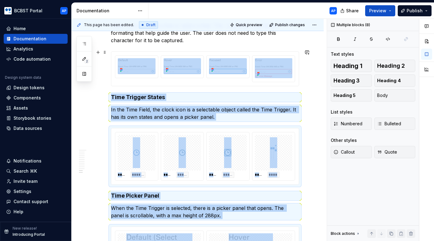
scroll to position [1267, 0]
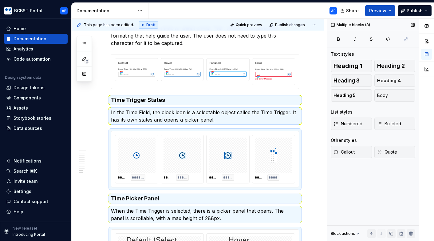
click at [359, 234] on icon at bounding box center [358, 233] width 5 height 5
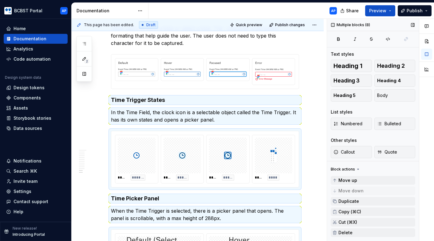
click at [356, 169] on icon at bounding box center [358, 169] width 5 height 5
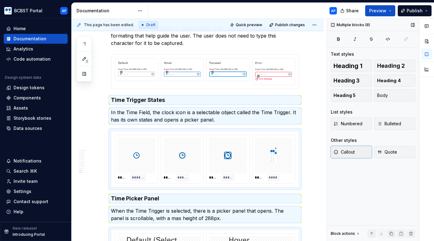
click at [355, 154] on button "Callout" at bounding box center [351, 152] width 41 height 12
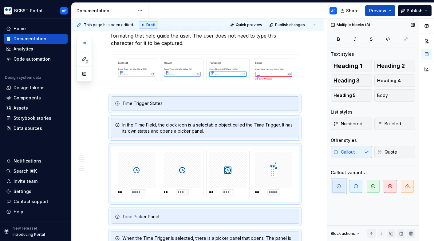
scroll to position [1498, 0]
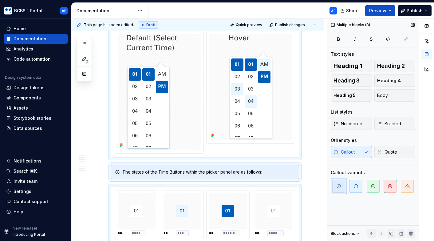
click at [350, 155] on div "Callout Quote" at bounding box center [373, 152] width 84 height 12
click at [370, 153] on div "Callout Quote" at bounding box center [373, 152] width 84 height 12
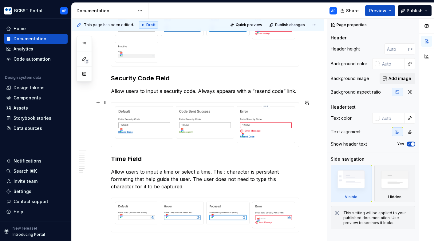
scroll to position [1126, 0]
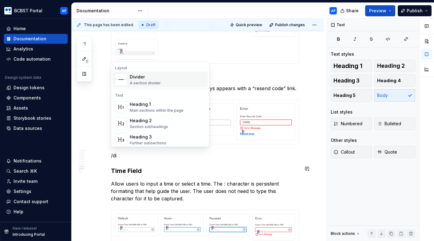
click at [148, 76] on div "Divider" at bounding box center [145, 77] width 31 height 6
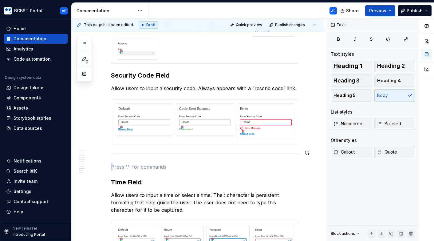
drag, startPoint x: 122, startPoint y: 159, endPoint x: 110, endPoint y: 147, distance: 17.6
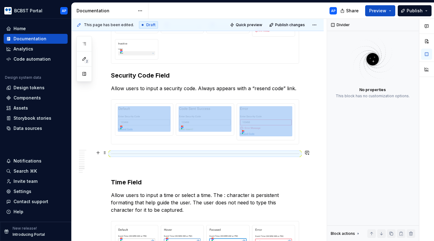
click at [111, 153] on div at bounding box center [205, 153] width 188 height 4
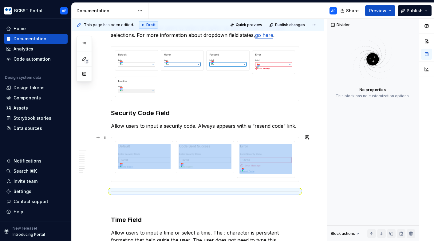
scroll to position [1064, 0]
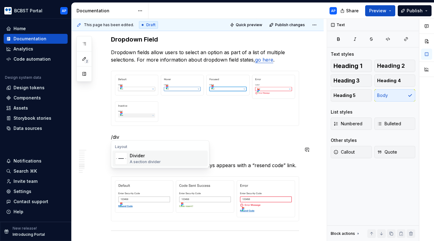
click at [146, 163] on div "A section divider" at bounding box center [145, 161] width 31 height 5
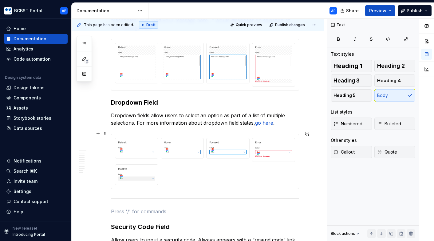
scroll to position [993, 0]
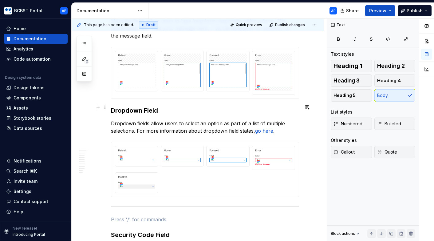
click at [112, 106] on h3 "Dropdown Field" at bounding box center [205, 110] width 188 height 9
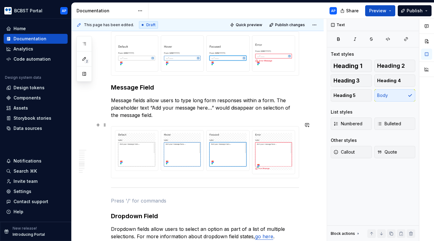
scroll to position [871, 0]
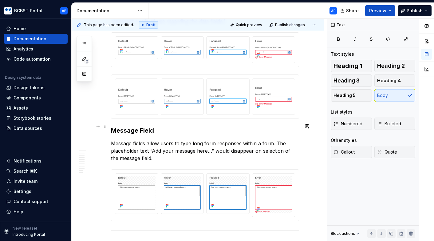
click at [113, 126] on h3 "Message Field" at bounding box center [205, 130] width 188 height 9
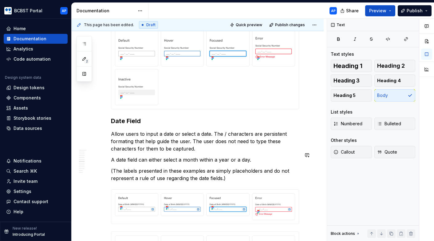
scroll to position [703, 0]
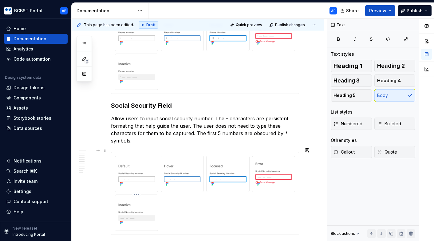
scroll to position [551, 0]
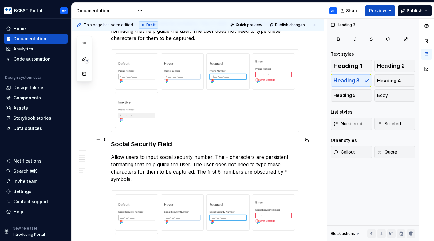
click at [113, 140] on h3 "Social Security Field" at bounding box center [205, 144] width 188 height 9
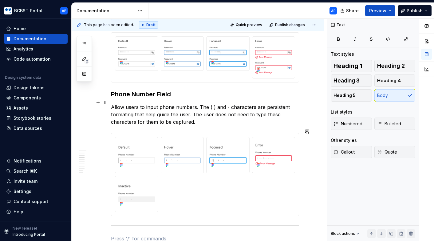
scroll to position [434, 0]
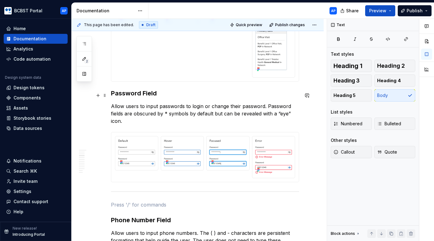
scroll to position [303, 0]
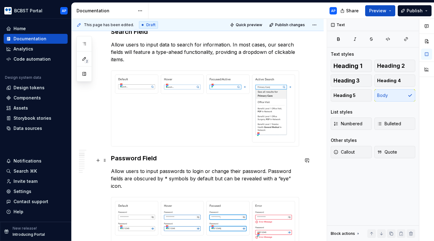
click at [112, 157] on h3 "Password Field" at bounding box center [205, 158] width 188 height 9
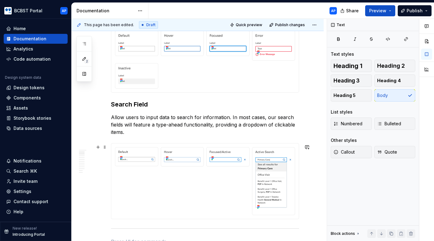
scroll to position [209, 0]
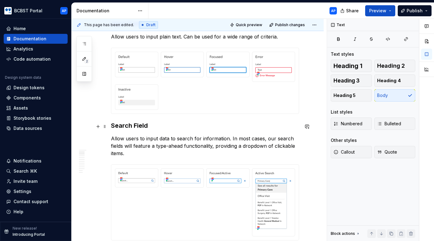
click at [112, 125] on h3 "Search Field" at bounding box center [205, 125] width 188 height 9
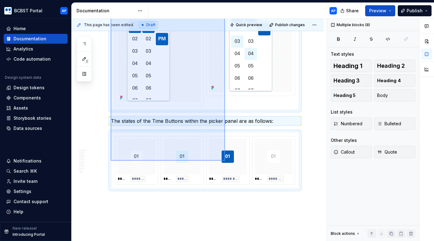
scroll to position [1777, 0]
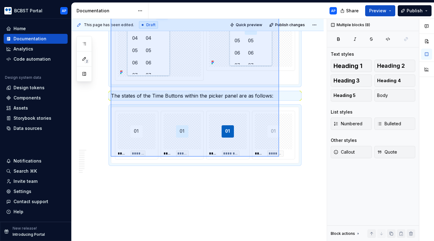
drag, startPoint x: 111, startPoint y: 122, endPoint x: 280, endPoint y: 158, distance: 172.8
click at [280, 158] on div "**********" at bounding box center [199, 130] width 255 height 222
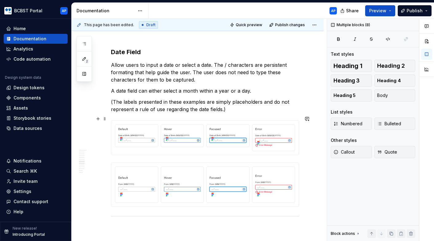
scroll to position [953, 0]
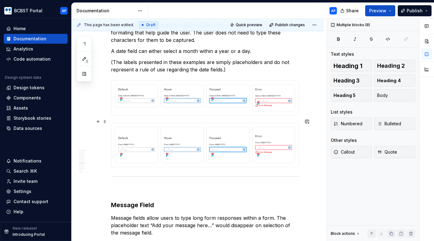
click at [314, 155] on div "**********" at bounding box center [198, 113] width 252 height 1905
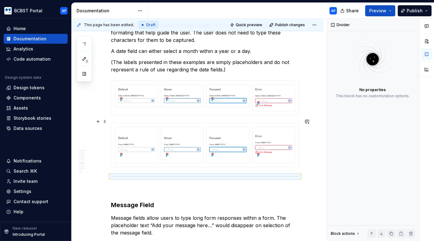
click at [299, 143] on div at bounding box center [205, 145] width 188 height 44
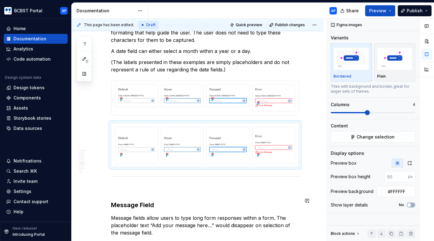
click at [136, 190] on div "**********" at bounding box center [205, 80] width 188 height 1811
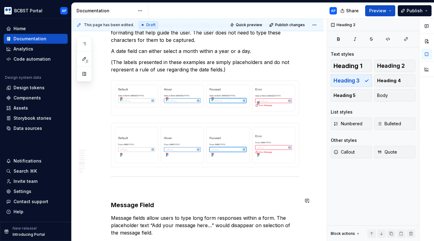
click at [131, 186] on p at bounding box center [205, 189] width 188 height 7
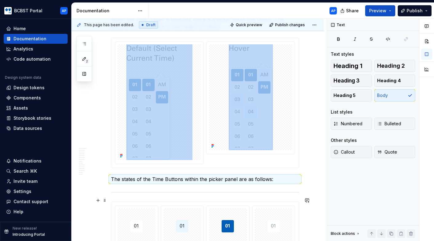
scroll to position [1236, 0]
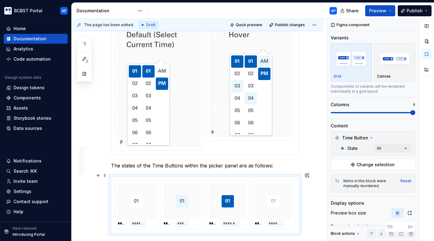
click at [299, 177] on div "***** ******* ***** ***** ***** ******** ***** ********" at bounding box center [204, 205] width 187 height 56
click at [348, 165] on button "Change selection" at bounding box center [373, 164] width 84 height 11
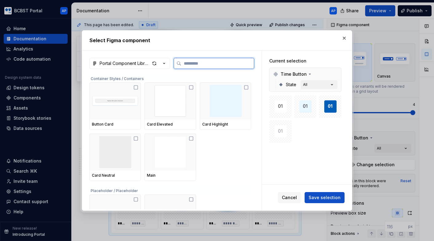
type textarea "*"
click at [338, 74] on button "button" at bounding box center [335, 74] width 9 height 9
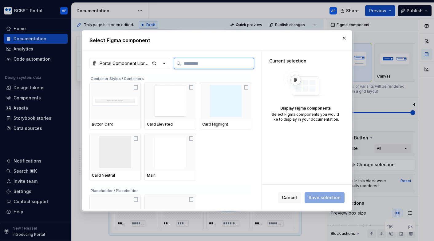
click at [211, 63] on input "search" at bounding box center [217, 63] width 73 height 6
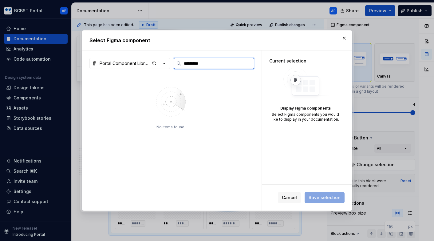
type input "*********"
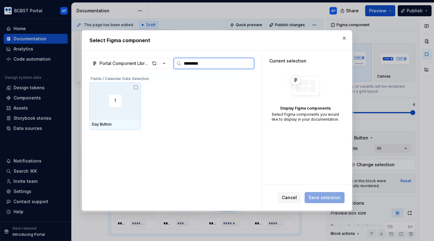
click at [137, 86] on icon at bounding box center [135, 87] width 5 height 5
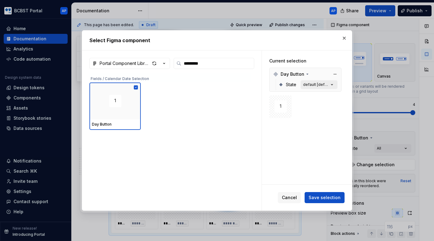
click at [332, 82] on button "default [default]" at bounding box center [319, 84] width 37 height 9
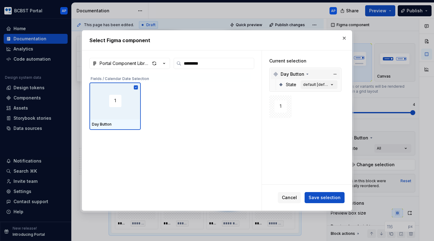
click at [307, 74] on icon at bounding box center [307, 74] width 5 height 5
click at [335, 85] on icon "button" at bounding box center [332, 84] width 6 height 6
click at [319, 198] on span "Save selection" at bounding box center [324, 197] width 32 height 6
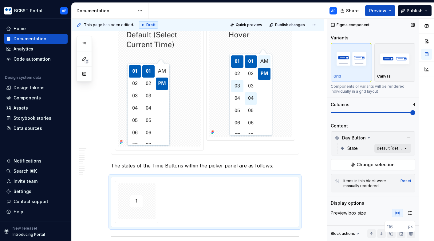
click at [407, 149] on div "Comments Open comments No comments yet Select ‘Comment’ from the block context …" at bounding box center [380, 130] width 107 height 222
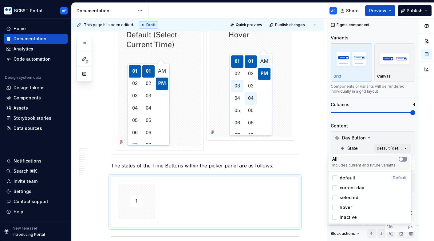
click at [403, 160] on icon "button" at bounding box center [401, 159] width 5 height 4
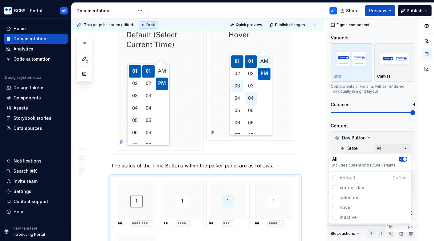
click at [340, 131] on div "Comments Open comments No comments yet Select ‘Comment’ from the block context …" at bounding box center [380, 130] width 107 height 222
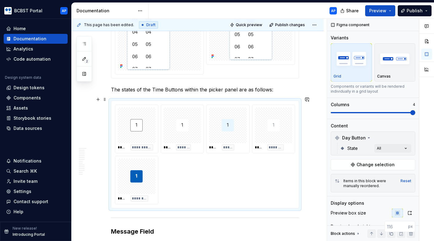
scroll to position [1322, 0]
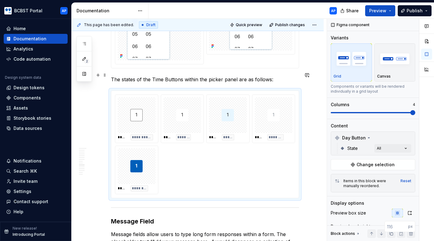
click at [156, 76] on p "The states of the Time Buttons within the picker panel are as follows:" at bounding box center [205, 79] width 188 height 7
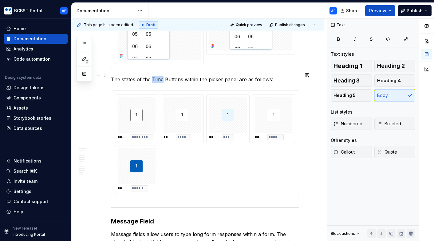
click at [156, 76] on p "The states of the Time Buttons within the picker panel are as follows:" at bounding box center [205, 79] width 188 height 7
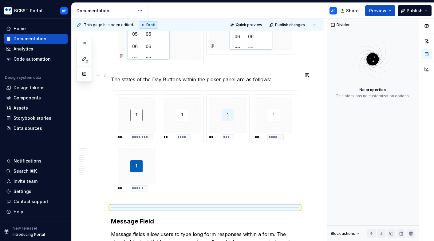
click at [286, 77] on p "The states of the Day Buttons within the picker panel are as follows:" at bounding box center [205, 79] width 188 height 7
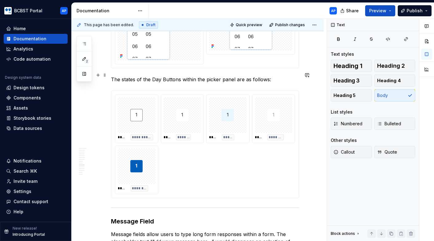
click at [286, 77] on p "The states of the Day Buttons within the picker panel are as follows:" at bounding box center [205, 79] width 188 height 7
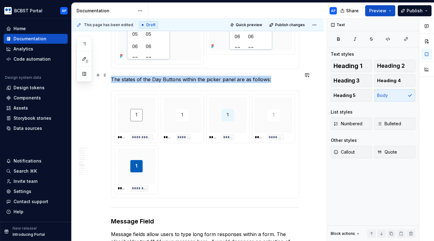
click at [286, 77] on p "The states of the Day Buttons within the picker panel are as follows:" at bounding box center [205, 79] width 188 height 7
copy p "The states of the Day Buttons within the picker panel are as follows:"
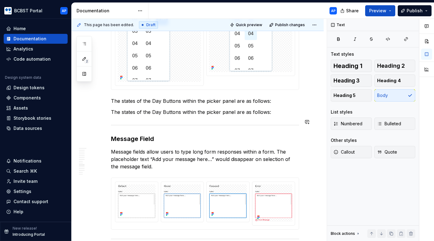
drag, startPoint x: 173, startPoint y: 118, endPoint x: 186, endPoint y: 16, distance: 102.6
click at [186, 16] on div "Documentation AP Share Preview Publish 2 Pages Add Accessibility guide for tree…" at bounding box center [253, 122] width 362 height 238
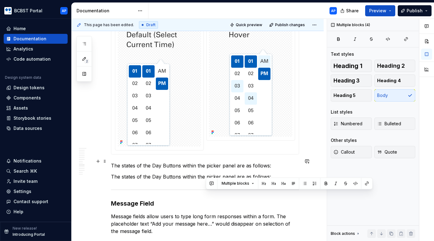
click at [169, 164] on p "The states of the Day Buttons within the picker panel are as follows:" at bounding box center [205, 165] width 188 height 7
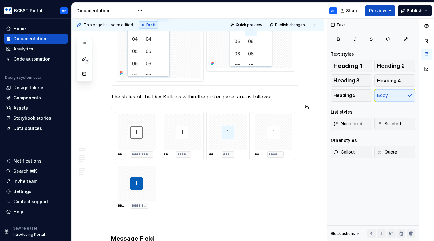
scroll to position [1308, 0]
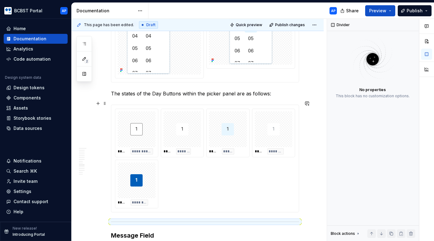
click at [121, 208] on div "**********" at bounding box center [205, 158] width 188 height 108
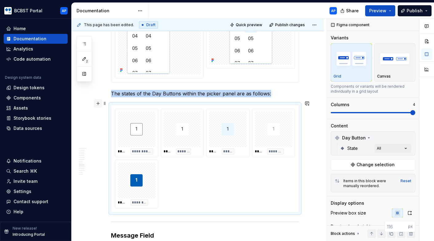
click at [99, 105] on button "button" at bounding box center [98, 103] width 9 height 9
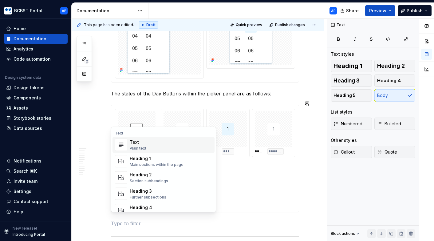
click at [130, 148] on div "Plain text" at bounding box center [138, 148] width 17 height 5
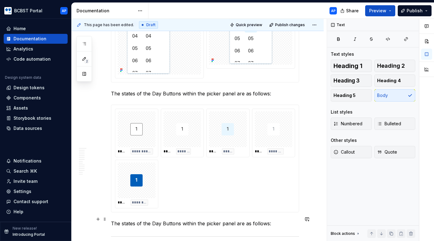
click at [154, 219] on p "The states of the Day Buttons within the picker panel are as follows:" at bounding box center [205, 222] width 188 height 7
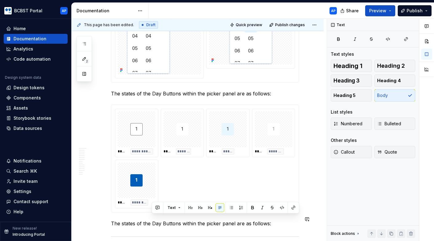
scroll to position [1320, 0]
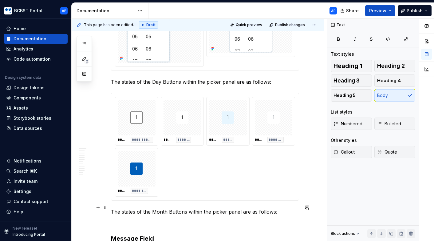
click at [289, 209] on p "The states of the Month Buttons within the picker panel are as follows:" at bounding box center [205, 211] width 188 height 7
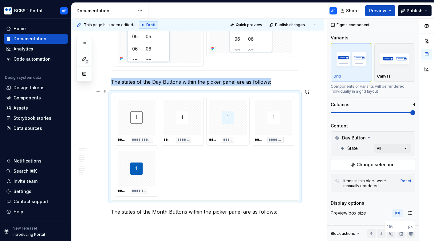
click at [275, 179] on div "**********" at bounding box center [205, 147] width 180 height 100
click at [104, 94] on span at bounding box center [104, 91] width 5 height 9
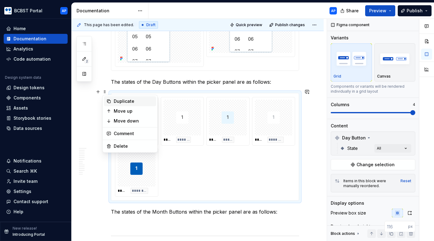
click at [108, 102] on icon at bounding box center [108, 101] width 3 height 3
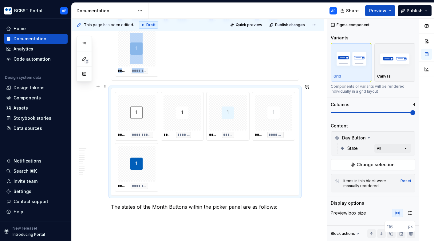
scroll to position [1446, 0]
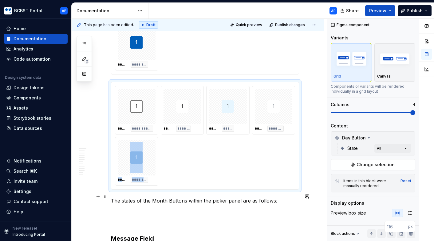
drag, startPoint x: 186, startPoint y: 170, endPoint x: 186, endPoint y: 199, distance: 28.6
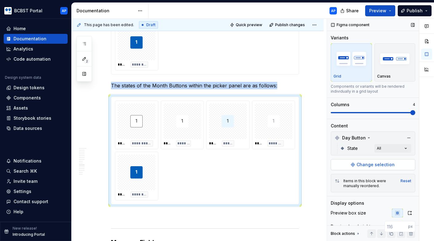
click at [371, 163] on span "Change selection" at bounding box center [375, 164] width 38 height 6
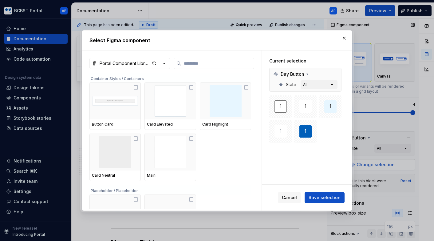
type textarea "*"
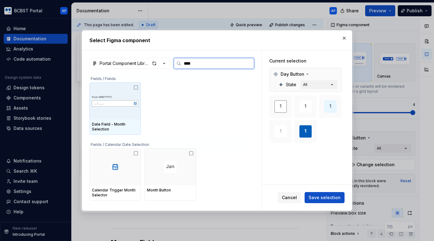
type input "*****"
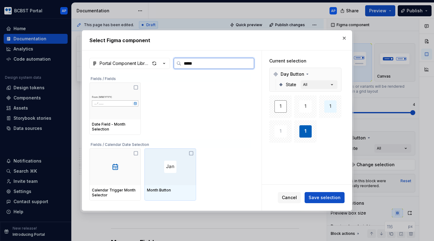
click at [194, 154] on icon at bounding box center [191, 153] width 5 height 5
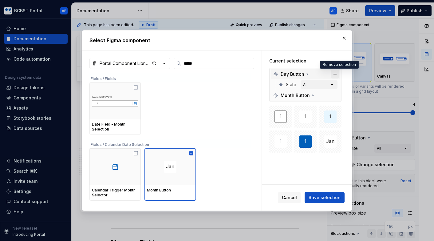
click at [337, 75] on button "button" at bounding box center [335, 74] width 9 height 9
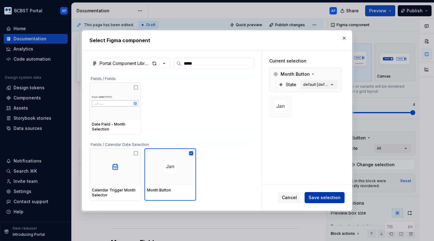
click at [323, 202] on button "Save selection" at bounding box center [325, 197] width 40 height 11
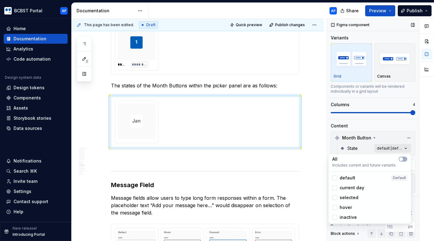
click at [406, 152] on div "Comments Open comments No comments yet Select ‘Comment’ from the block context …" at bounding box center [380, 130] width 107 height 222
click at [403, 160] on icon "button" at bounding box center [401, 159] width 5 height 4
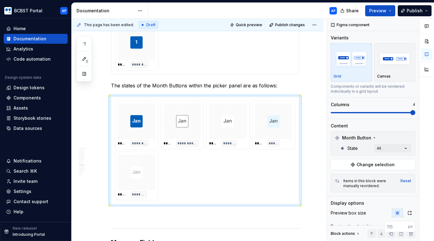
click at [327, 171] on div "Comments Open comments No comments yet Select ‘Comment’ from the block context …" at bounding box center [380, 130] width 107 height 222
drag, startPoint x: 237, startPoint y: 117, endPoint x: 161, endPoint y: 120, distance: 76.2
click at [161, 120] on body "BCBST Portal AP Home Documentation Analytics Code automation Design system data…" at bounding box center [217, 120] width 434 height 241
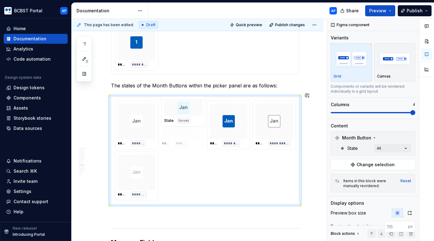
drag, startPoint x: 284, startPoint y: 122, endPoint x: 198, endPoint y: 122, distance: 85.1
click at [198, 122] on body "BCBST Portal AP Home Documentation Analytics Code automation Design system data…" at bounding box center [217, 120] width 434 height 241
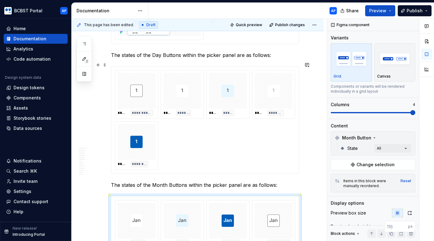
scroll to position [1337, 0]
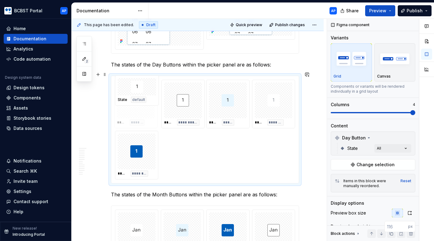
drag, startPoint x: 190, startPoint y: 102, endPoint x: 152, endPoint y: 102, distance: 37.8
click at [152, 102] on body "BCBST Portal AP Home Documentation Analytics Code automation Design system data…" at bounding box center [217, 120] width 434 height 241
drag, startPoint x: 241, startPoint y: 99, endPoint x: 199, endPoint y: 100, distance: 41.2
click at [199, 100] on body "BCBST Portal AP Home Documentation Analytics Code automation Design system data…" at bounding box center [217, 120] width 434 height 241
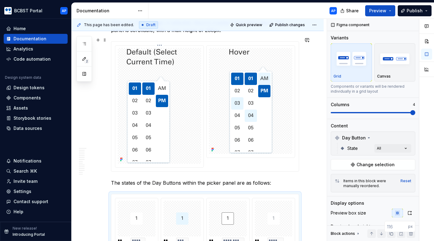
scroll to position [1219, 0]
click at [226, 78] on div at bounding box center [250, 101] width 83 height 106
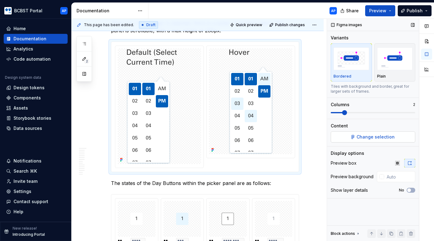
click at [365, 138] on span "Change selection" at bounding box center [375, 137] width 38 height 6
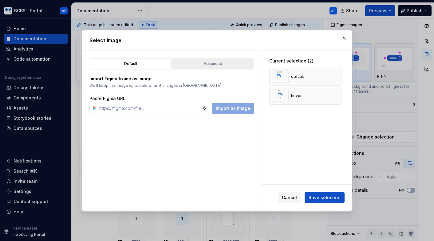
click at [203, 61] on div "Advanced" at bounding box center [212, 64] width 77 height 6
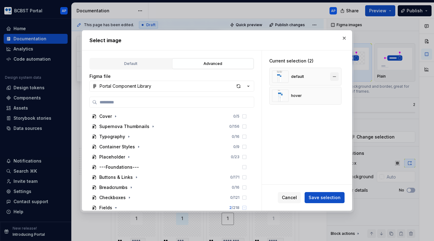
click at [339, 78] on button "button" at bounding box center [334, 76] width 9 height 9
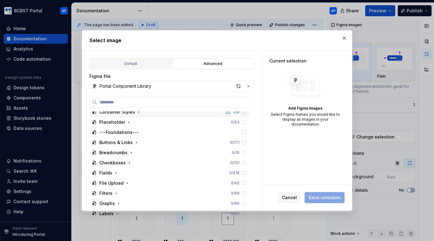
scroll to position [61, 0]
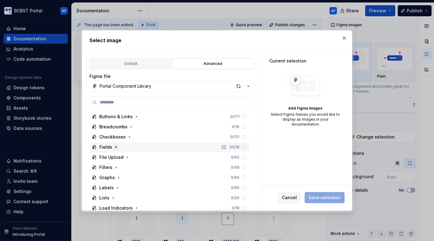
click at [115, 148] on icon "button" at bounding box center [115, 146] width 5 height 5
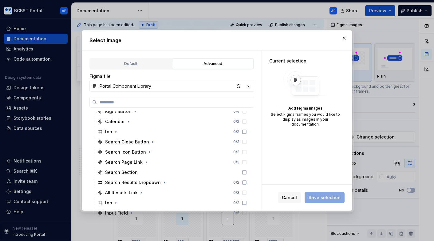
scroll to position [182, 0]
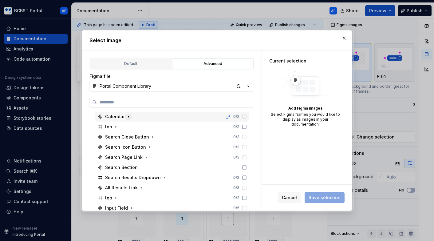
click at [128, 114] on button "button" at bounding box center [128, 116] width 6 height 6
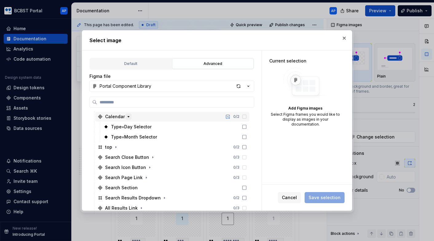
click at [128, 114] on button "button" at bounding box center [128, 116] width 6 height 6
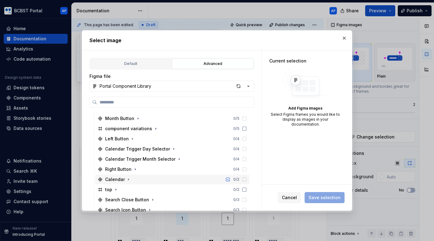
scroll to position [119, 0]
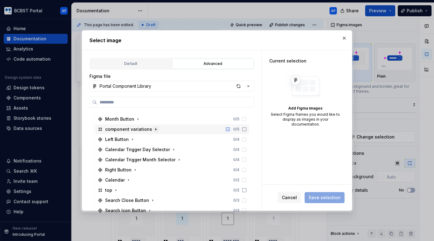
click at [153, 130] on icon "button" at bounding box center [155, 129] width 5 height 5
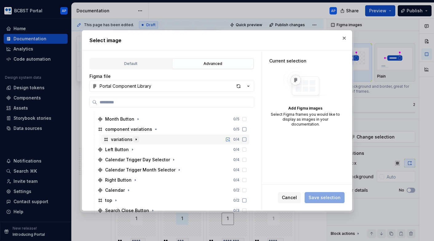
click at [134, 140] on icon "button" at bounding box center [136, 139] width 5 height 5
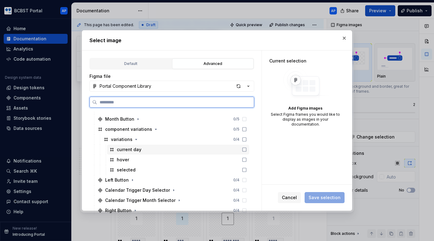
click at [247, 149] on icon at bounding box center [244, 149] width 5 height 5
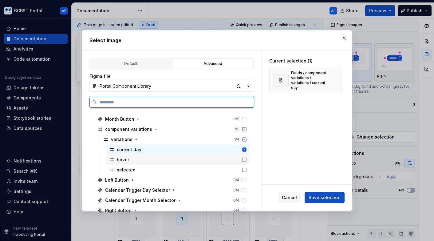
click at [247, 158] on icon at bounding box center [244, 159] width 5 height 5
click at [247, 169] on icon at bounding box center [244, 169] width 5 height 5
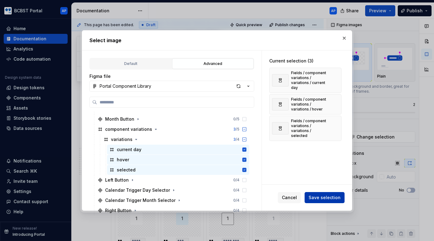
click at [331, 199] on span "Save selection" at bounding box center [324, 197] width 32 height 6
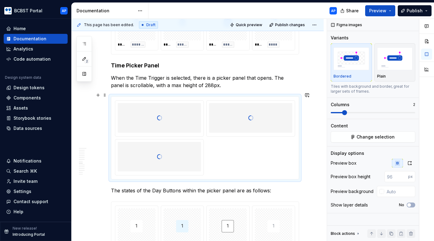
scroll to position [1164, 0]
click at [118, 62] on h4 "Time Picker Panel" at bounding box center [205, 65] width 188 height 7
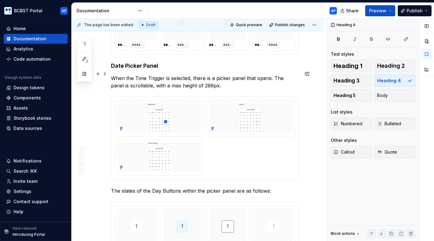
scroll to position [1156, 0]
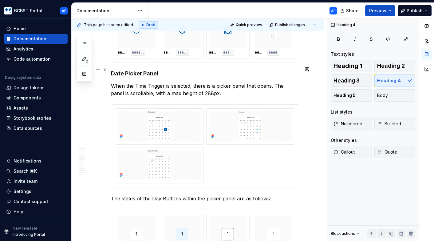
click at [120, 70] on h4 "Date Picker Panel" at bounding box center [205, 73] width 188 height 7
click at [137, 82] on p "When the Time Trigger is selected, there is a picker panel that opens. The pane…" at bounding box center [205, 89] width 188 height 15
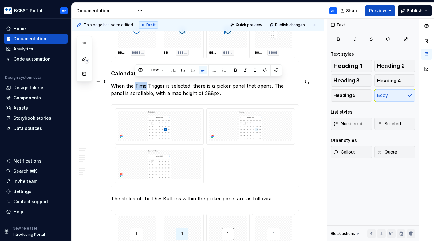
click at [137, 82] on p "When the Time Trigger is selected, there is a picker panel that opens. The pane…" at bounding box center [205, 89] width 188 height 15
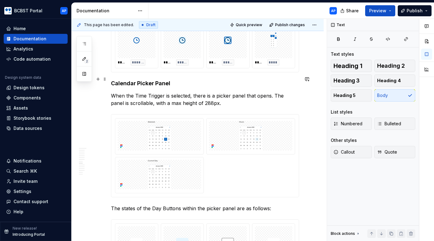
scroll to position [1141, 0]
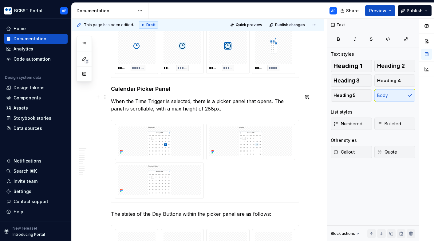
click at [141, 97] on p "When the Time Trigger is selected, there is a picker panel that opens. The pane…" at bounding box center [205, 104] width 188 height 15
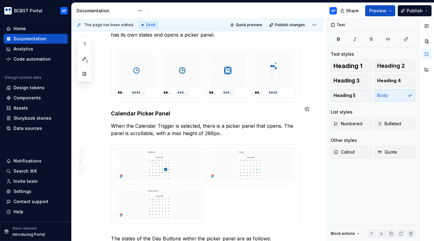
scroll to position [1098, 0]
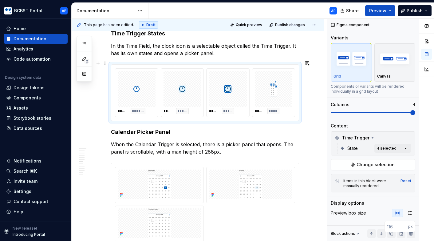
click at [169, 65] on div "***** ******* ***** ***** ***** ***** ***** ****" at bounding box center [204, 93] width 187 height 56
click at [372, 165] on span "Change selection" at bounding box center [375, 164] width 38 height 6
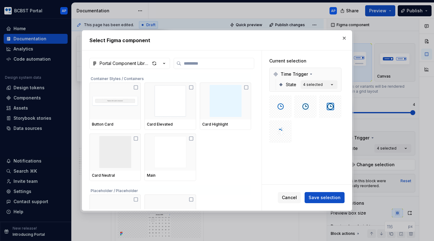
type textarea "*"
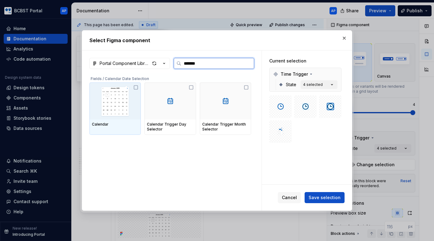
type input "********"
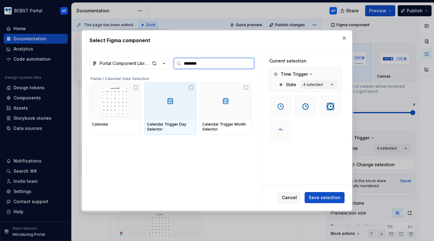
click at [192, 88] on icon at bounding box center [191, 87] width 5 height 5
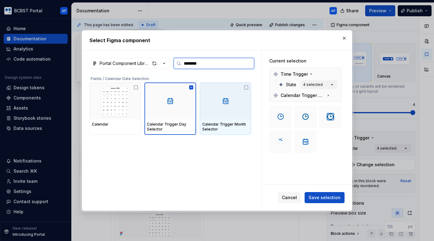
click at [249, 88] on icon at bounding box center [246, 87] width 5 height 5
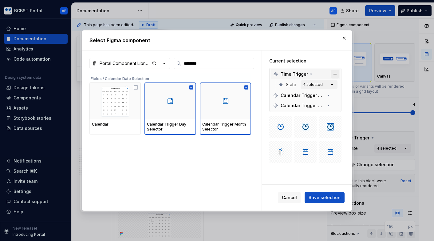
click at [336, 74] on button "button" at bounding box center [335, 74] width 9 height 9
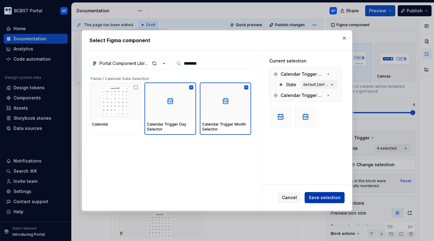
click at [327, 197] on span "Save selection" at bounding box center [324, 197] width 32 height 6
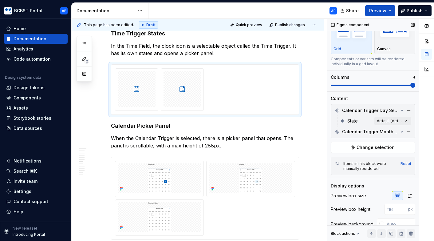
scroll to position [32, 0]
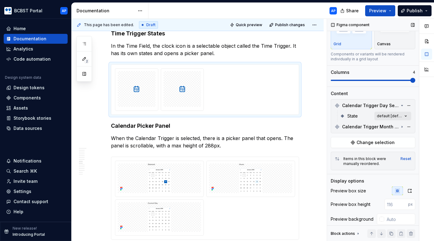
click at [406, 116] on div "Comments Open comments No comments yet Select ‘Comment’ from the block context …" at bounding box center [380, 130] width 107 height 222
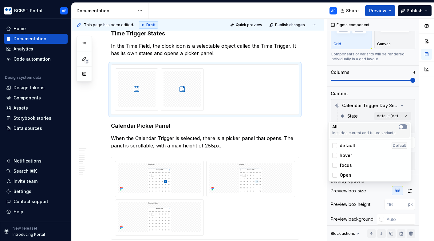
click at [401, 128] on span "button" at bounding box center [401, 127] width 4 height 4
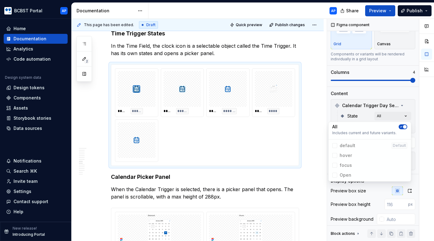
click at [406, 115] on div "Comments Open comments No comments yet Select ‘Comment’ from the block context …" at bounding box center [380, 130] width 107 height 222
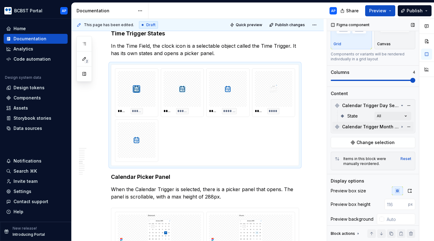
click at [401, 125] on icon at bounding box center [401, 126] width 5 height 5
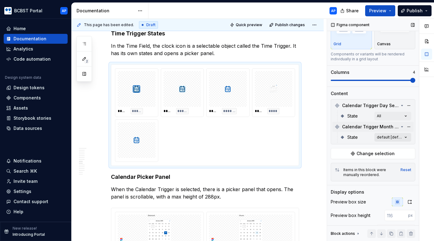
click at [407, 136] on div "Comments Open comments No comments yet Select ‘Comment’ from the block context …" at bounding box center [380, 130] width 107 height 222
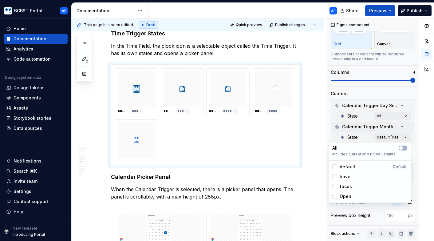
click at [345, 193] on span "Open" at bounding box center [346, 196] width 12 height 6
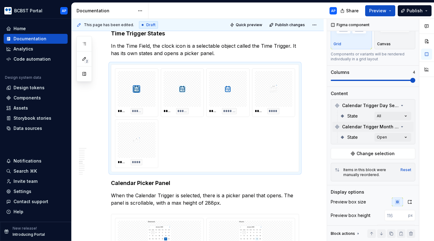
click at [416, 141] on div "Comments Open comments No comments yet Select ‘Comment’ from the block context …" at bounding box center [380, 130] width 107 height 222
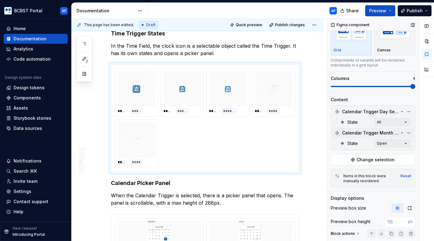
scroll to position [24, 0]
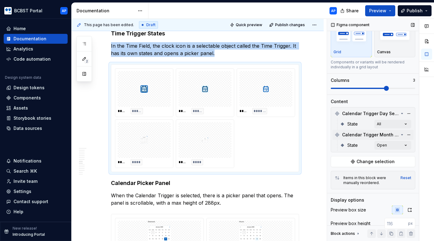
click at [389, 91] on span at bounding box center [386, 88] width 5 height 5
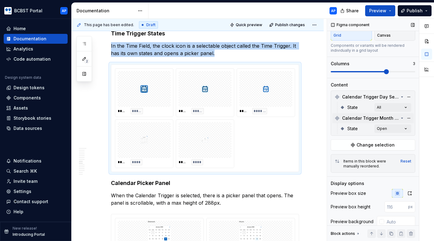
scroll to position [83, 0]
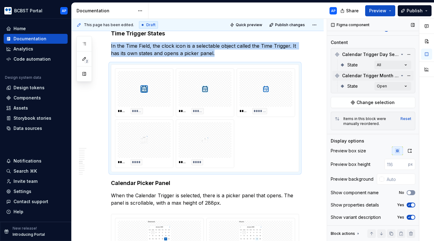
click at [411, 193] on icon "button" at bounding box center [409, 193] width 5 height 4
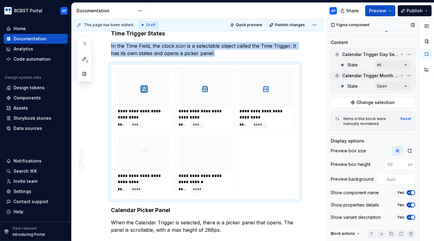
click at [411, 193] on span "button" at bounding box center [413, 193] width 4 height 4
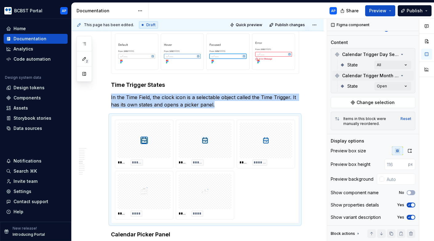
scroll to position [1029, 0]
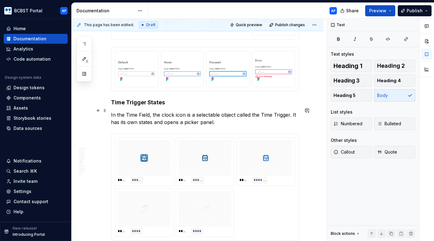
click at [131, 112] on p "In the Time Field, the clock icon is a selectable object called the Time Trigge…" at bounding box center [205, 118] width 188 height 15
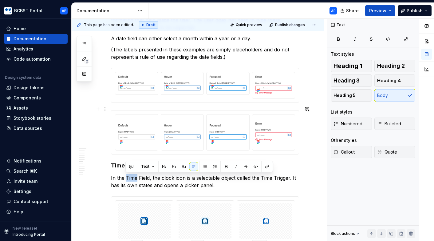
scroll to position [965, 0]
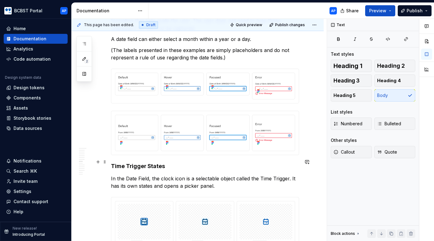
click at [121, 162] on h4 "Time Trigger States" at bounding box center [205, 165] width 188 height 7
click at [166, 175] on p "In the Date Field, the clock icon is a selectable object called the Time Trigge…" at bounding box center [205, 182] width 188 height 15
click at [273, 175] on p "In the Date Field, the calendar icon is a selectable object called the Time Tri…" at bounding box center [205, 182] width 188 height 15
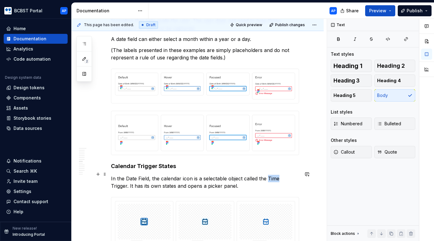
click at [273, 175] on p "In the Date Field, the calendar icon is a selectable object called the Time Tri…" at bounding box center [205, 182] width 188 height 15
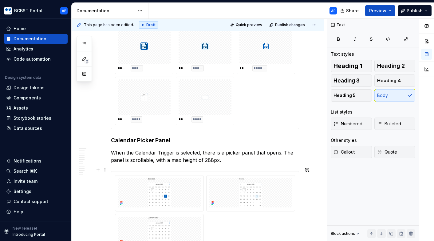
scroll to position [1142, 0]
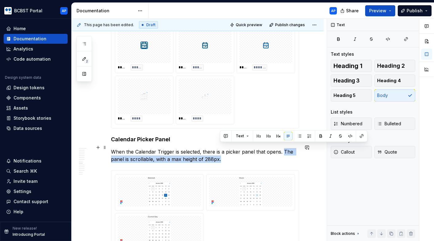
drag, startPoint x: 283, startPoint y: 146, endPoint x: 285, endPoint y: 151, distance: 5.3
click at [285, 151] on p "When the Calendar Trigger is selected, there is a picker panel that opens. The …" at bounding box center [205, 155] width 188 height 15
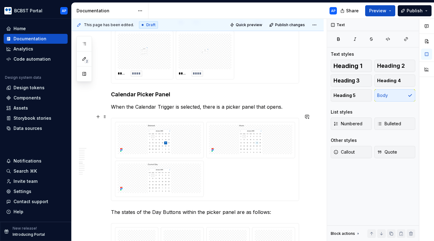
scroll to position [1187, 0]
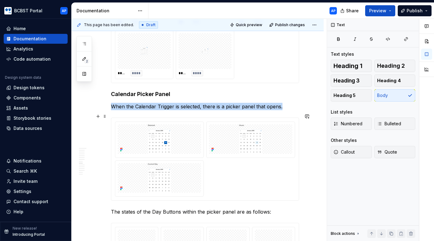
click at [269, 167] on div at bounding box center [205, 158] width 180 height 75
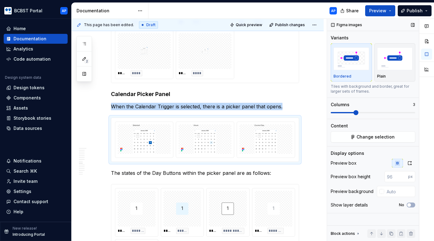
click at [354, 111] on span at bounding box center [355, 112] width 5 height 5
click at [315, 131] on div "**********" at bounding box center [198, 123] width 252 height 2393
click at [306, 143] on div "**********" at bounding box center [198, 123] width 252 height 2393
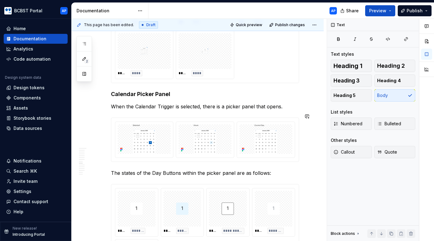
click at [294, 109] on div "**********" at bounding box center [205, 91] width 188 height 2298
click at [293, 104] on p "When the Calendar Trigger is selected, there is a picker panel that opens." at bounding box center [205, 106] width 188 height 7
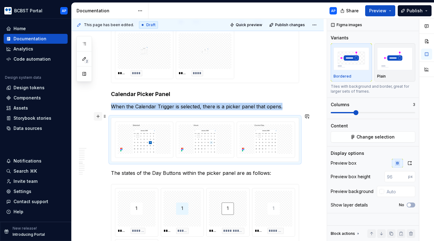
click at [99, 117] on button "button" at bounding box center [98, 116] width 9 height 9
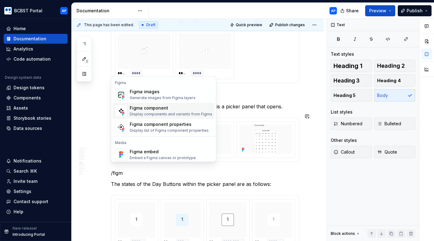
click at [148, 111] on div "Figma component Display components and variants from Figma" at bounding box center [171, 111] width 82 height 12
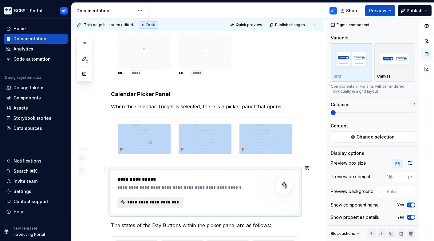
click at [147, 199] on span "**********" at bounding box center [152, 202] width 53 height 6
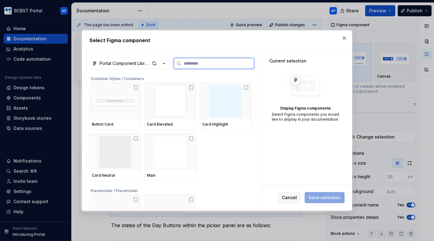
type textarea "*"
click at [212, 63] on input "search" at bounding box center [217, 63] width 73 height 6
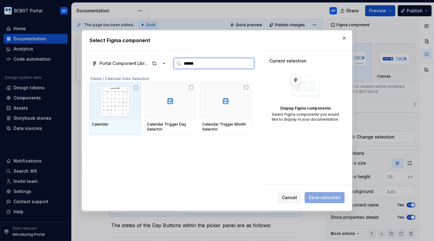
type input "*******"
click at [135, 90] on img at bounding box center [115, 101] width 46 height 32
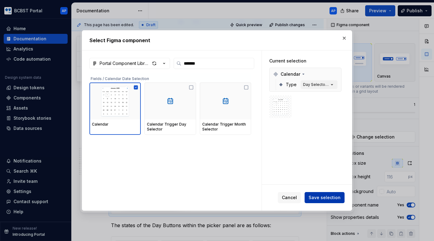
click at [328, 198] on span "Save selection" at bounding box center [324, 197] width 32 height 6
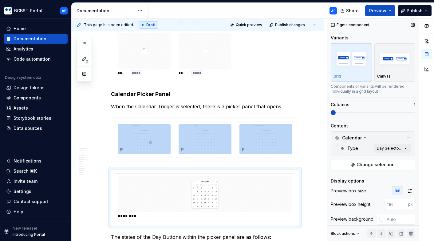
click at [346, 111] on span at bounding box center [373, 112] width 84 height 5
click at [397, 147] on div "Comments Open comments No comments yet Select ‘Comment’ from the block context …" at bounding box center [380, 130] width 107 height 222
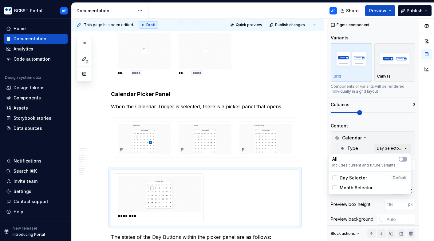
click at [402, 154] on div "All Includes current and future variants. Day Selector Default Month Selector" at bounding box center [369, 174] width 83 height 40
click at [402, 160] on button "button" at bounding box center [403, 158] width 9 height 5
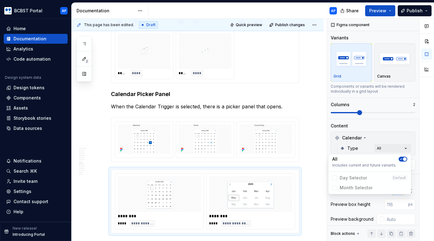
click at [424, 141] on div at bounding box center [426, 130] width 15 height 222
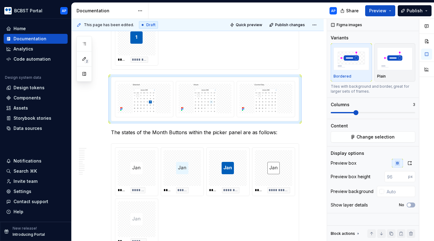
scroll to position [1446, 0]
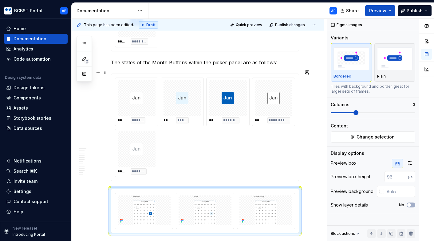
click at [204, 167] on div "**********" at bounding box center [205, 127] width 180 height 100
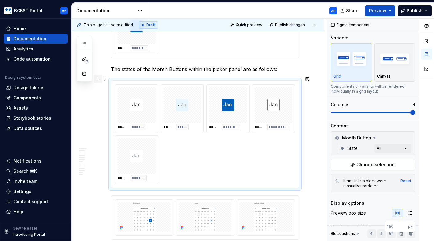
click at [97, 79] on button "button" at bounding box center [98, 79] width 9 height 9
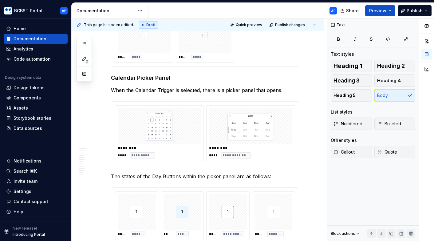
scroll to position [1195, 0]
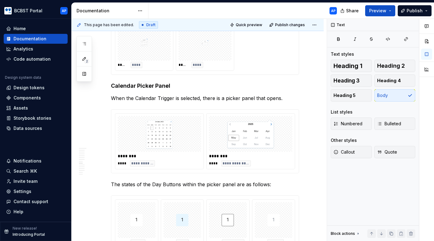
click at [294, 95] on p "When the Calendar Trigger is selected, there is a picker panel that opens." at bounding box center [205, 97] width 188 height 7
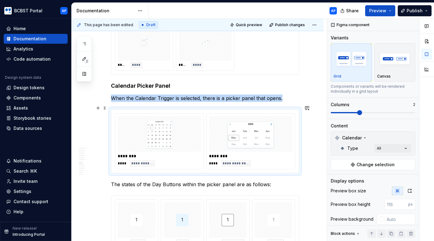
click at [281, 119] on img at bounding box center [250, 133] width 78 height 31
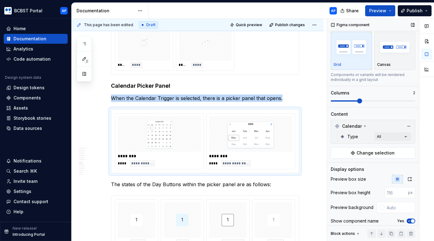
scroll to position [40, 0]
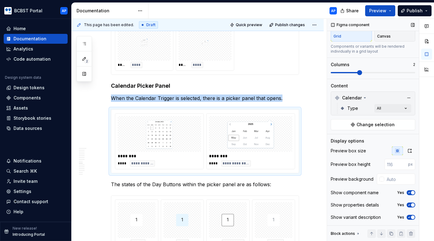
click at [411, 194] on icon "button" at bounding box center [409, 193] width 5 height 4
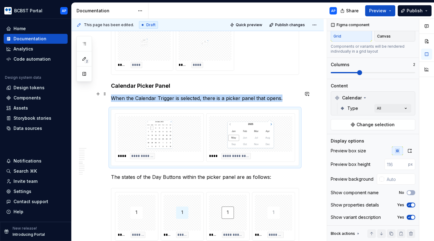
click at [290, 94] on p "When the Calendar Trigger is selected, there is a picker panel that opens." at bounding box center [205, 97] width 188 height 7
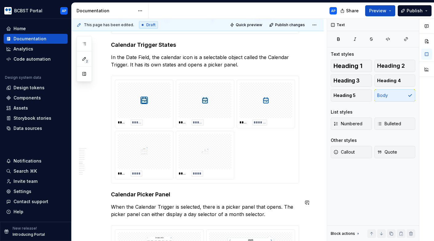
scroll to position [1003, 0]
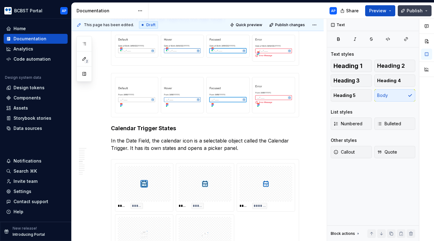
click at [425, 14] on button "Publish" at bounding box center [415, 10] width 34 height 11
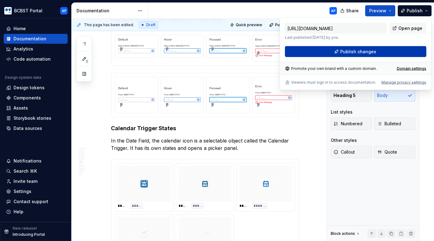
click at [383, 52] on button "Publish changes" at bounding box center [355, 51] width 141 height 11
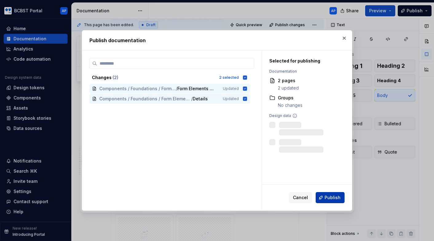
click at [335, 202] on button "Publish" at bounding box center [330, 197] width 29 height 11
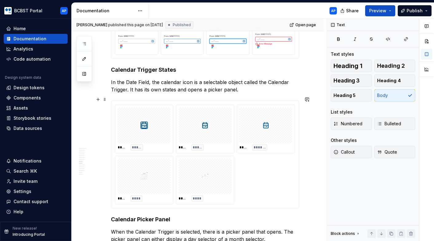
scroll to position [1067, 0]
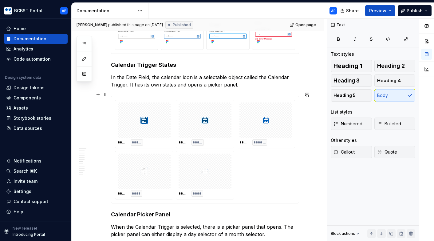
click at [262, 174] on div "***** ***** ***** ***** ***** ******* ***** **** ***** ****" at bounding box center [205, 150] width 180 height 100
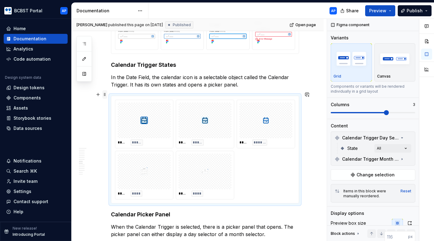
click at [106, 94] on span at bounding box center [104, 94] width 5 height 9
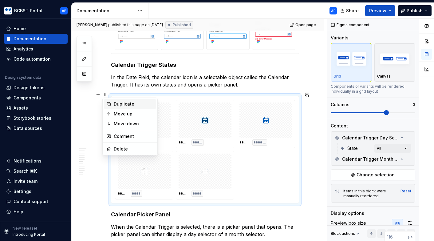
click at [124, 103] on div "Duplicate" at bounding box center [134, 104] width 40 height 6
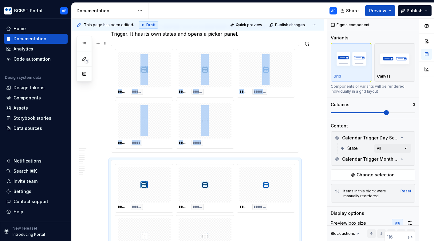
scroll to position [1116, 0]
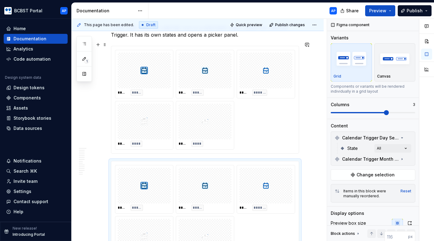
click at [255, 124] on div "***** ***** ***** ***** ***** ******* ***** **** ***** ****" at bounding box center [205, 100] width 180 height 100
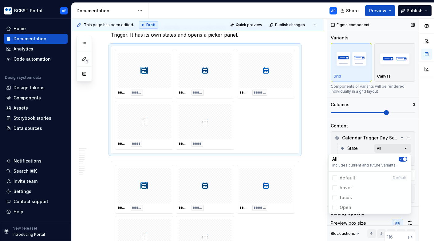
click at [407, 151] on div "Comments Open comments No comments yet Select ‘Comment’ from the block context …" at bounding box center [380, 130] width 107 height 222
click at [405, 160] on span "button" at bounding box center [405, 159] width 4 height 4
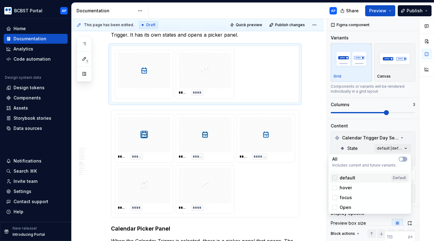
click at [336, 178] on div at bounding box center [334, 177] width 5 height 5
click at [335, 186] on div at bounding box center [334, 187] width 5 height 5
click at [335, 197] on div at bounding box center [334, 197] width 5 height 5
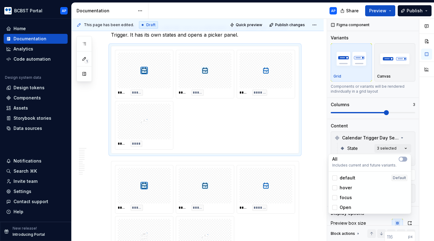
click at [413, 143] on div "Comments Open comments No comments yet Select ‘Comment’ from the block context …" at bounding box center [380, 130] width 107 height 222
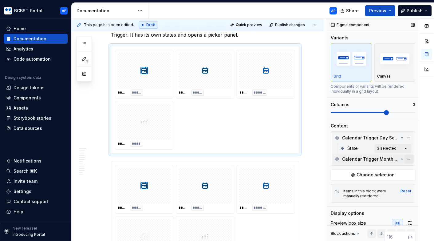
click at [407, 159] on button "button" at bounding box center [408, 159] width 9 height 9
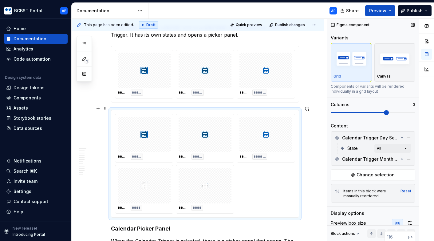
click at [258, 181] on div "***** ***** ***** ***** ***** ******* ***** **** ***** ****" at bounding box center [205, 164] width 180 height 100
click at [406, 146] on div "Comments Open comments No comments yet Select ‘Comment’ from the block context …" at bounding box center [380, 130] width 107 height 222
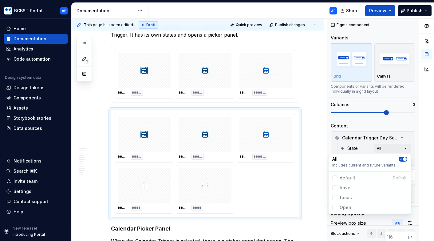
click at [403, 160] on icon "button" at bounding box center [401, 159] width 5 height 4
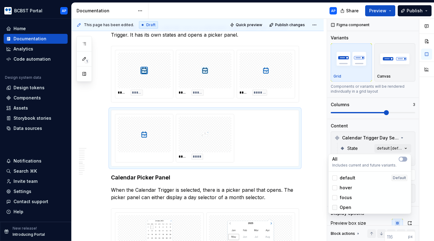
click at [337, 207] on div at bounding box center [334, 207] width 5 height 5
click at [414, 143] on div "Comments Open comments No comments yet Select ‘Comment’ from the block context …" at bounding box center [380, 130] width 107 height 222
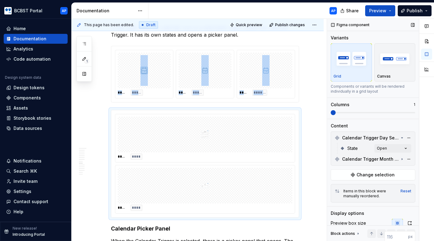
click at [333, 114] on span at bounding box center [333, 112] width 5 height 5
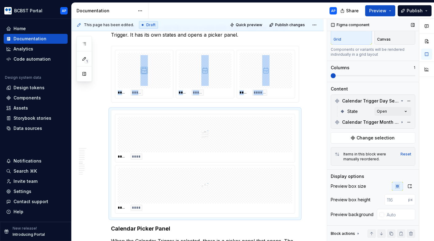
scroll to position [72, 0]
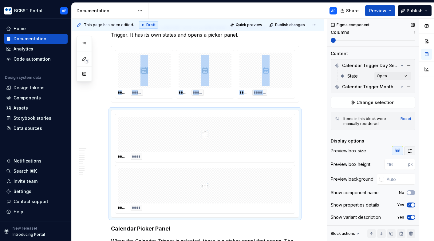
click at [409, 153] on button "button" at bounding box center [409, 150] width 11 height 9
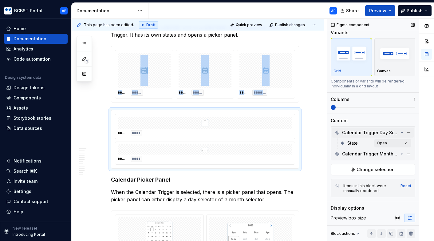
scroll to position [0, 0]
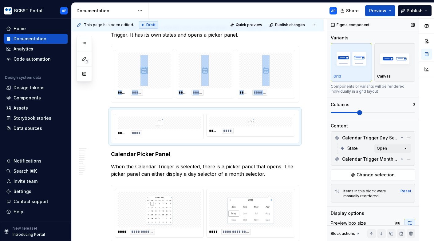
click at [357, 112] on span at bounding box center [359, 112] width 5 height 5
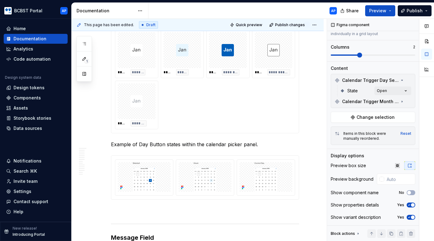
scroll to position [1515, 0]
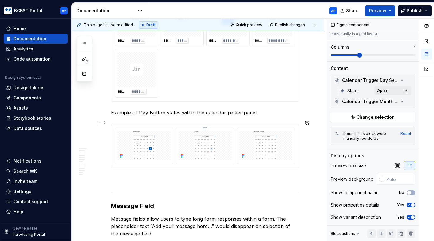
click at [233, 156] on div at bounding box center [205, 146] width 58 height 36
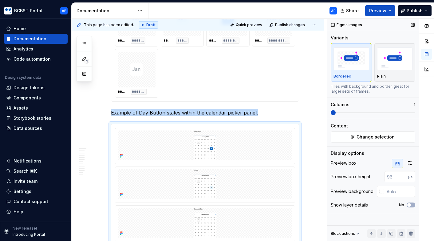
scroll to position [1516, 0]
click at [342, 112] on span at bounding box center [344, 112] width 5 height 5
click at [409, 163] on icon "button" at bounding box center [409, 162] width 5 height 5
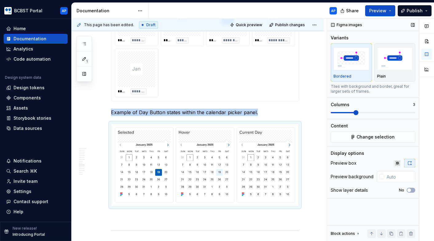
click at [353, 112] on span at bounding box center [355, 112] width 5 height 5
click at [411, 14] on span "Publish" at bounding box center [415, 11] width 16 height 6
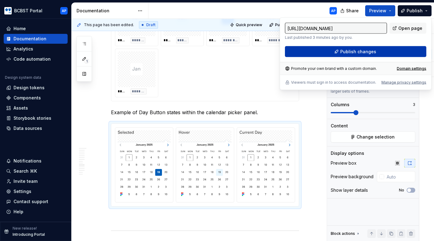
click at [375, 51] on button "Publish changes" at bounding box center [355, 51] width 141 height 11
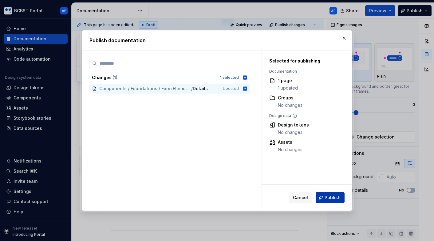
click at [325, 198] on span "Publish" at bounding box center [332, 197] width 16 height 6
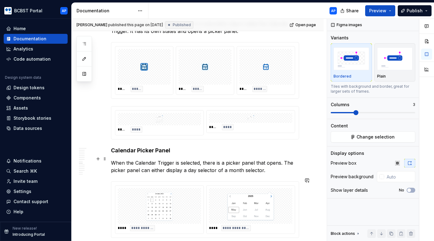
scroll to position [1107, 0]
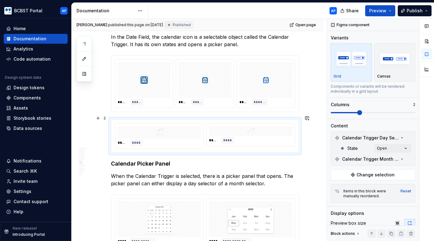
click at [277, 128] on div at bounding box center [250, 131] width 83 height 10
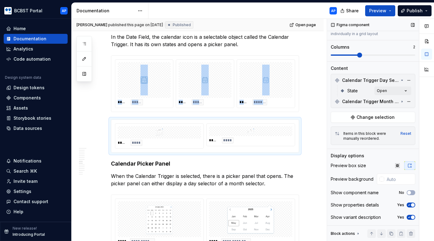
scroll to position [42, 0]
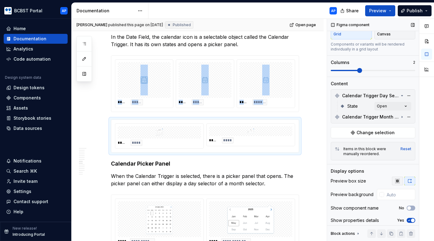
click at [398, 181] on icon "button" at bounding box center [397, 181] width 4 height 4
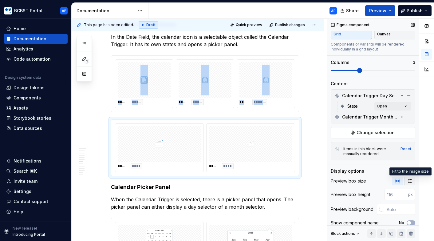
click at [409, 181] on icon "button" at bounding box center [409, 180] width 5 height 5
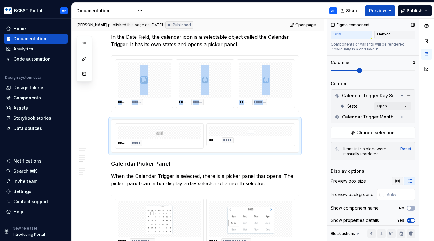
click at [399, 180] on icon "button" at bounding box center [397, 180] width 5 height 5
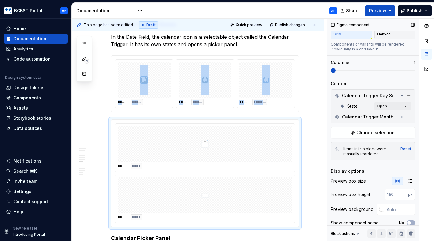
click at [336, 71] on span at bounding box center [333, 70] width 5 height 5
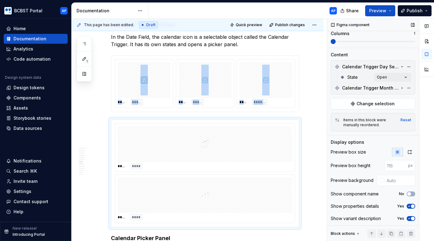
scroll to position [72, 0]
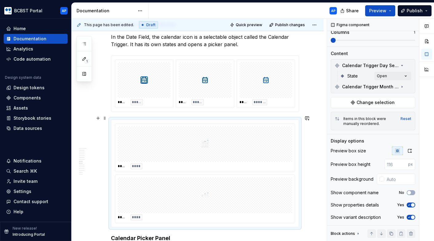
click at [299, 133] on div "***** **** ***** ****" at bounding box center [205, 173] width 188 height 108
click at [265, 157] on div at bounding box center [205, 144] width 175 height 36
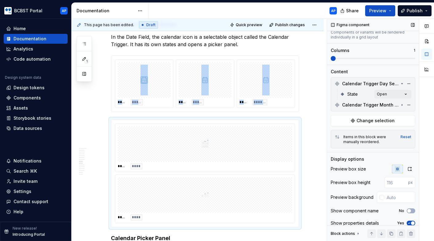
scroll to position [53, 0]
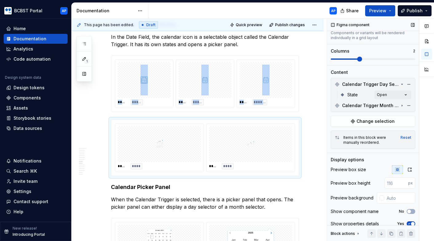
click at [345, 57] on span at bounding box center [373, 59] width 84 height 5
click at [410, 169] on icon "button" at bounding box center [409, 169] width 5 height 5
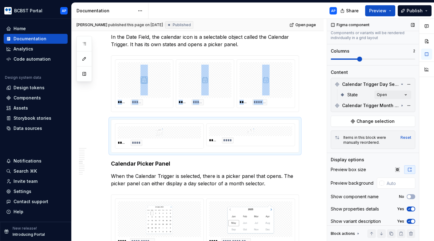
scroll to position [57, 0]
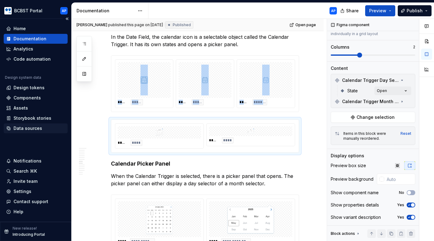
click at [44, 130] on div "Data sources" at bounding box center [35, 128] width 59 height 6
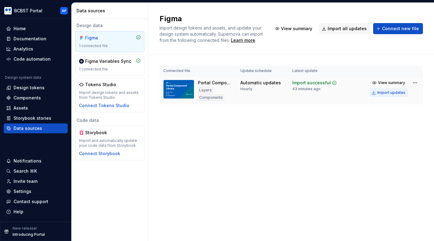
click at [396, 93] on div "Import updates" at bounding box center [391, 92] width 28 height 5
click at [40, 37] on div "Documentation" at bounding box center [30, 39] width 33 height 6
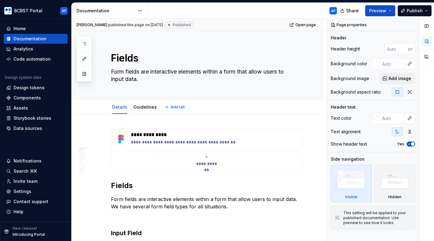
type textarea "*"
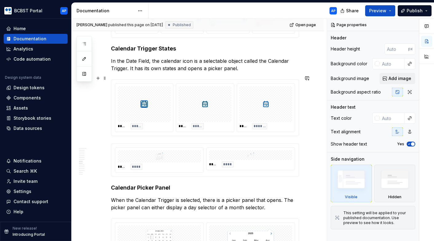
scroll to position [1083, 0]
click at [283, 168] on div "***** **** ***** ****" at bounding box center [204, 159] width 187 height 33
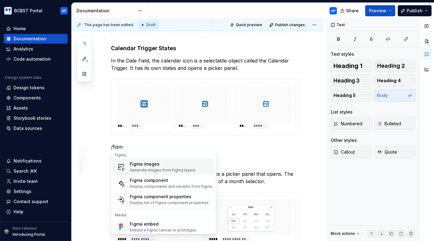
click at [172, 171] on div "Generate images from Figma layers" at bounding box center [163, 169] width 66 height 5
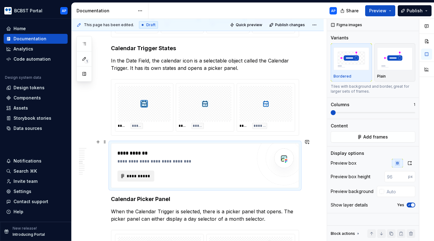
click at [148, 173] on span "**********" at bounding box center [138, 176] width 24 height 6
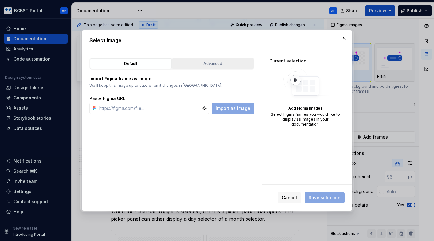
click at [204, 61] on div "Advanced" at bounding box center [212, 64] width 77 height 6
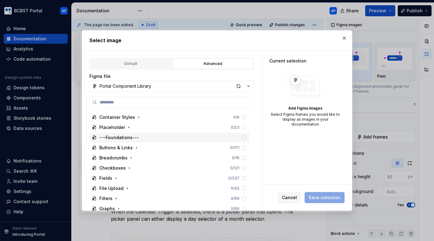
scroll to position [50, 0]
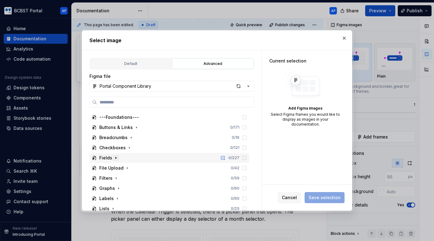
click at [116, 156] on icon "button" at bounding box center [115, 157] width 5 height 5
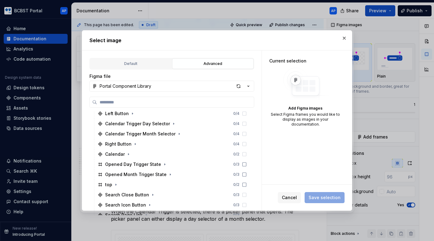
scroll to position [145, 0]
click at [162, 164] on icon "button" at bounding box center [164, 163] width 5 height 5
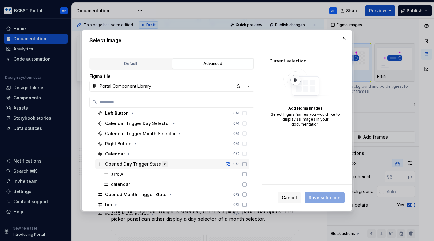
click at [164, 164] on icon "button" at bounding box center [165, 163] width 2 height 1
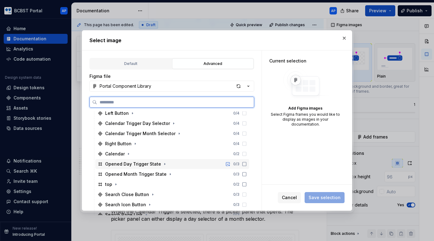
click at [247, 166] on icon at bounding box center [244, 163] width 5 height 5
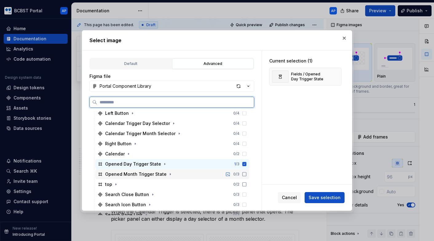
click at [247, 175] on icon at bounding box center [244, 173] width 5 height 5
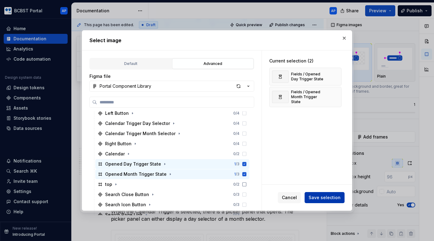
click at [321, 195] on span "Save selection" at bounding box center [324, 197] width 32 height 6
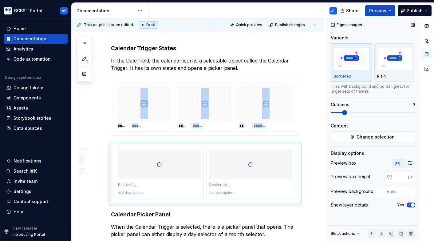
click at [408, 163] on icon "button" at bounding box center [409, 162] width 5 height 5
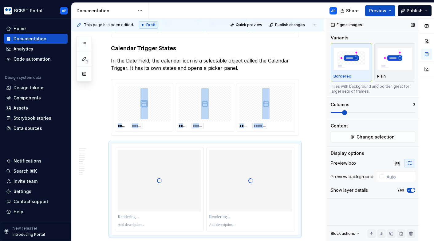
click at [412, 190] on span "button" at bounding box center [413, 190] width 4 height 4
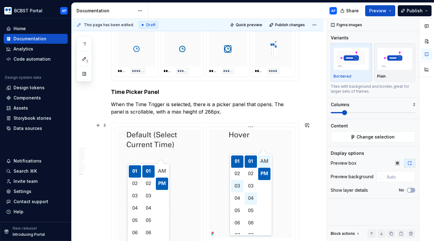
scroll to position [2185, 0]
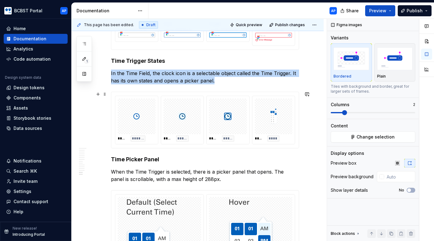
click at [274, 127] on img at bounding box center [273, 116] width 7 height 31
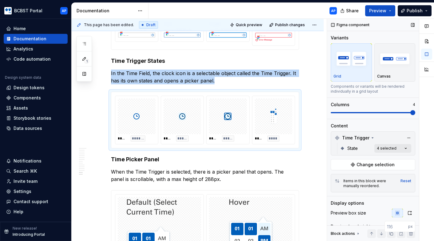
click at [406, 146] on div "Comments Open comments No comments yet Select ‘Comment’ from the block context …" at bounding box center [380, 130] width 107 height 222
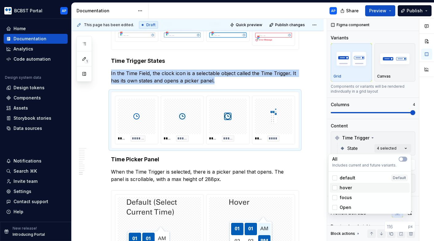
scroll to position [2219, 0]
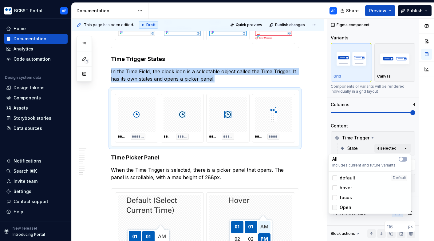
click at [335, 207] on polyline at bounding box center [335, 207] width 0 height 0
click at [305, 134] on html "BCBST Portal AP Home Documentation Analytics Code automation Design system data…" at bounding box center [217, 120] width 434 height 241
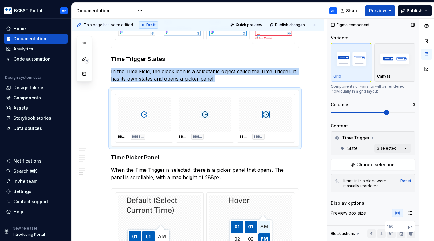
click at [389, 114] on span at bounding box center [386, 112] width 5 height 5
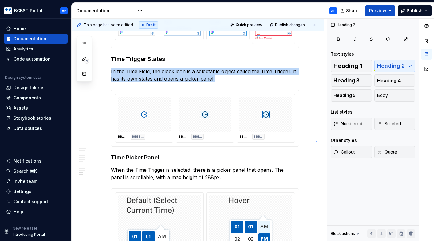
click at [316, 141] on div "**********" at bounding box center [199, 130] width 255 height 222
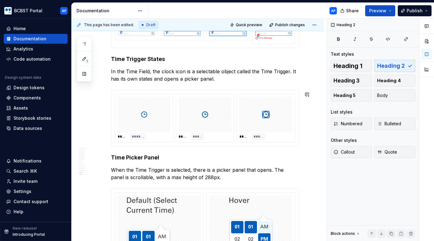
click at [260, 78] on p "In the Time Field, the clock icon is a selectable object called the Time Trigge…" at bounding box center [205, 75] width 188 height 15
click at [99, 96] on button "button" at bounding box center [98, 94] width 9 height 9
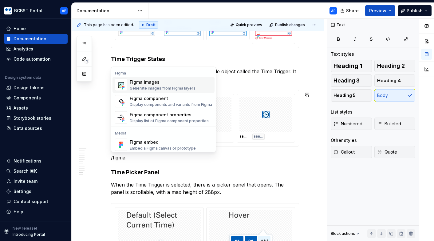
click at [165, 86] on div "Generate images from Figma layers" at bounding box center [163, 88] width 66 height 5
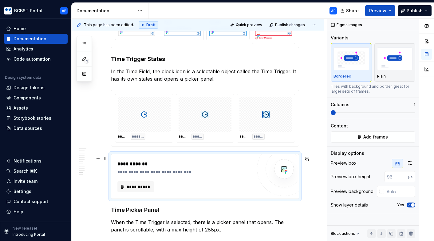
click at [138, 180] on div "**********" at bounding box center [184, 176] width 135 height 32
click at [138, 187] on span "**********" at bounding box center [138, 186] width 24 height 6
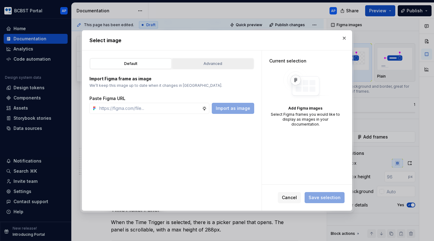
click at [214, 63] on div "Advanced" at bounding box center [212, 64] width 77 height 6
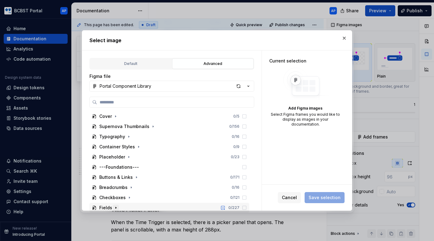
click at [115, 206] on icon "button" at bounding box center [115, 207] width 5 height 5
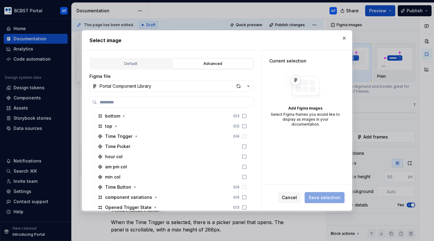
scroll to position [574, 0]
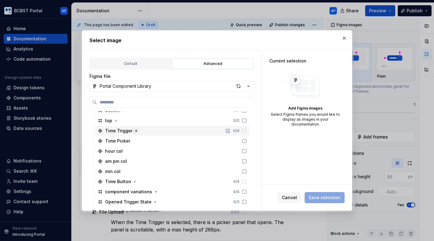
click at [136, 131] on icon "button" at bounding box center [136, 131] width 1 height 2
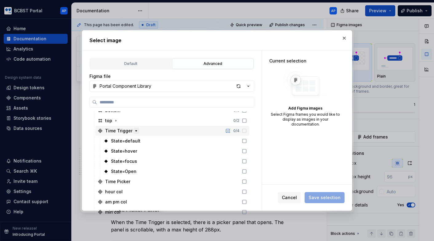
click at [136, 131] on icon "button" at bounding box center [137, 130] width 2 height 1
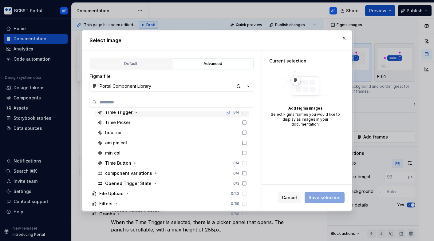
scroll to position [591, 0]
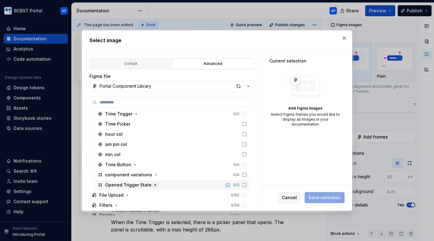
click at [153, 186] on icon "button" at bounding box center [155, 184] width 5 height 5
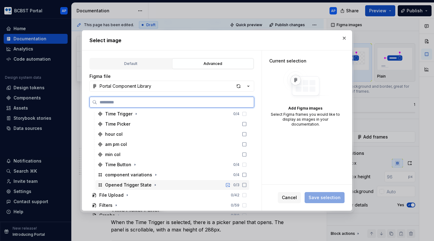
click at [247, 183] on icon at bounding box center [244, 184] width 5 height 5
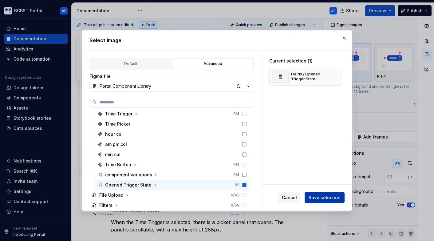
click at [324, 198] on span "Save selection" at bounding box center [324, 197] width 32 height 6
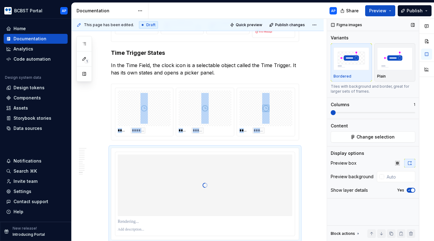
click at [409, 191] on icon "button" at bounding box center [409, 190] width 5 height 4
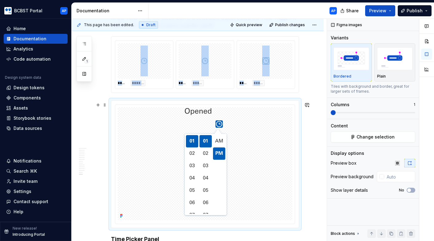
scroll to position [2272, 0]
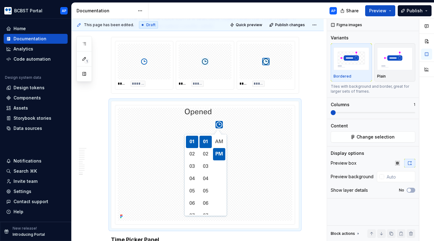
click at [419, 16] on div "Share Preview Publish" at bounding box center [388, 11] width 92 height 16
click at [418, 15] on button "Publish" at bounding box center [415, 10] width 34 height 11
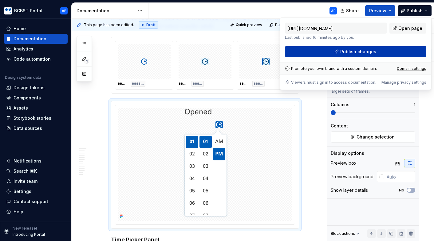
click at [366, 50] on span "Publish changes" at bounding box center [358, 52] width 36 height 6
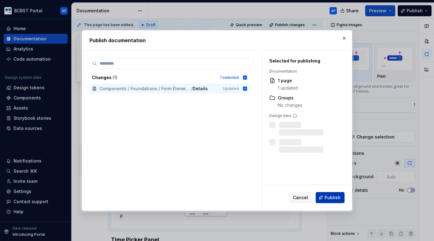
click at [325, 195] on button "Publish" at bounding box center [330, 197] width 29 height 11
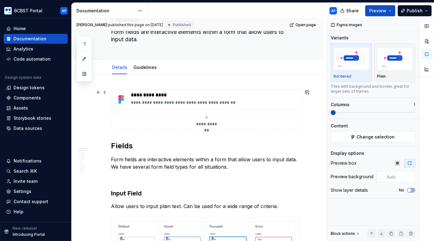
scroll to position [0, 0]
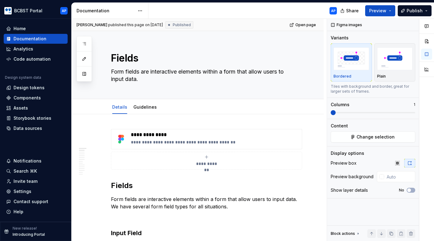
click at [272, 17] on div "AP" at bounding box center [244, 11] width 193 height 16
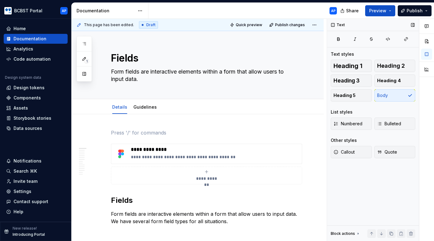
click at [343, 182] on div "Text Text styles Heading 1 Heading 2 Heading 3 Heading 4 Heading 5 Body List st…" at bounding box center [373, 130] width 92 height 222
click at [113, 134] on p at bounding box center [205, 132] width 188 height 7
click at [104, 133] on span at bounding box center [104, 132] width 5 height 9
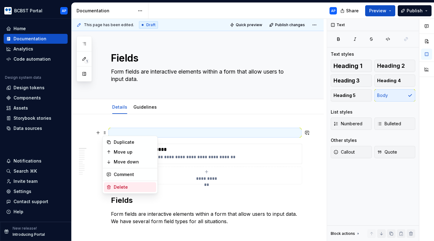
click at [111, 183] on div "Delete" at bounding box center [130, 187] width 52 height 10
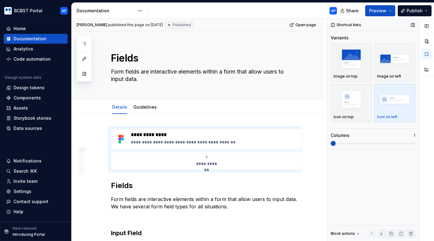
click at [340, 191] on div "Shortcut links Variants Image on top Image on left Icon on top Icon on left Col…" at bounding box center [373, 130] width 92 height 222
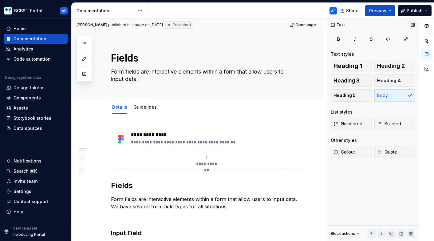
click at [368, 201] on div "Text Text styles Heading 1 Heading 2 Heading 3 Heading 4 Heading 5 Body List st…" at bounding box center [373, 130] width 92 height 222
click at [412, 181] on div "Text Text styles Heading 1 Heading 2 Heading 3 Heading 4 Heading 5 Body List st…" at bounding box center [373, 130] width 92 height 222
click at [430, 39] on button "button" at bounding box center [426, 41] width 11 height 11
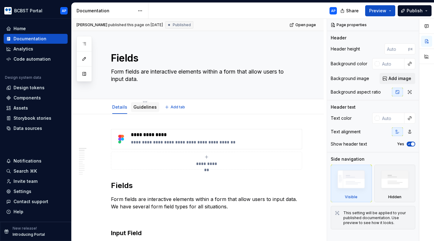
click at [146, 110] on div "Guidelines" at bounding box center [144, 106] width 23 height 7
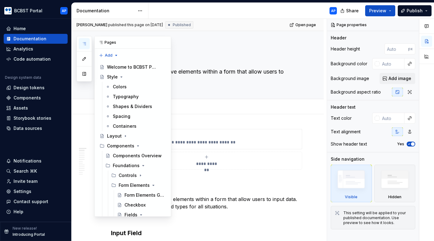
click at [85, 44] on icon "button" at bounding box center [84, 43] width 5 height 5
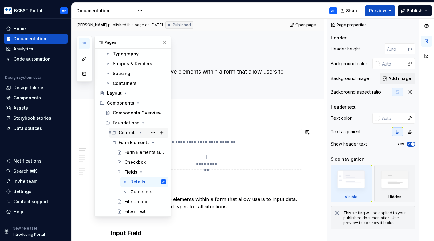
scroll to position [44, 0]
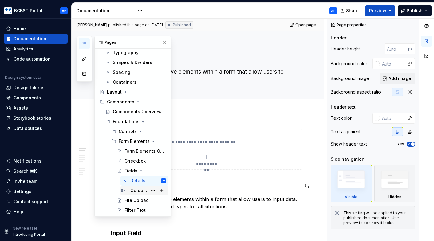
click at [131, 189] on div "Guidelines" at bounding box center [138, 190] width 17 height 6
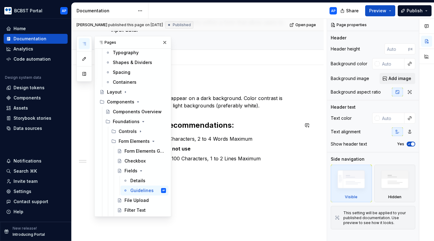
scroll to position [50, 0]
click at [299, 143] on ul "Field Labels – 8 to 28 Characters, 2 to 4 Words Maximum Placeholder Text – do n…" at bounding box center [208, 147] width 181 height 27
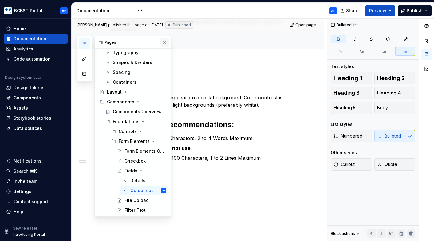
click at [166, 41] on button "button" at bounding box center [164, 42] width 9 height 9
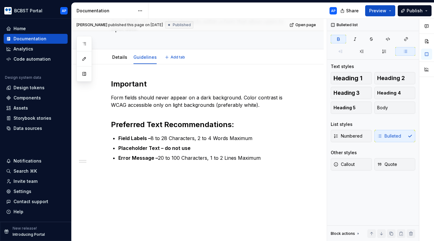
type textarea "*"
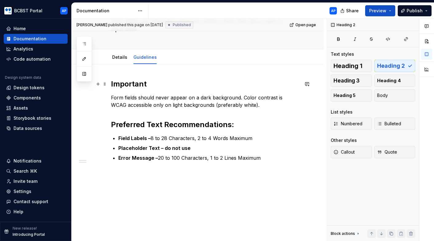
click at [132, 83] on h2 "Important" at bounding box center [205, 84] width 188 height 10
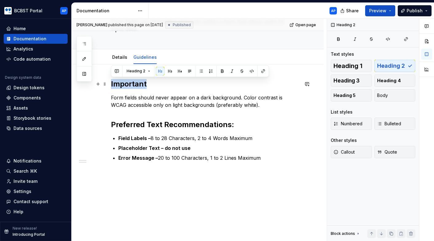
click at [132, 83] on h2 "Important" at bounding box center [205, 84] width 188 height 10
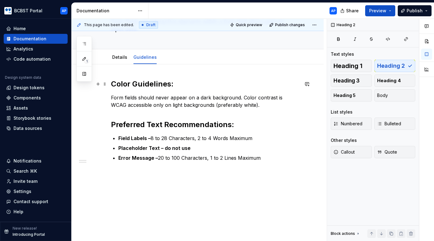
click at [128, 85] on h2 "Color Guidelines:" at bounding box center [205, 84] width 188 height 10
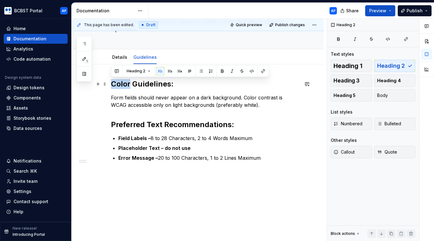
click at [128, 85] on h2 "Color Guidelines:" at bounding box center [205, 84] width 188 height 10
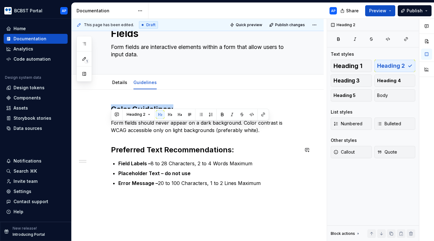
scroll to position [0, 0]
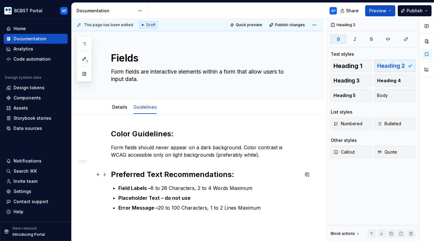
click at [135, 175] on strong "Preferred Text Recommendations:" at bounding box center [172, 174] width 123 height 9
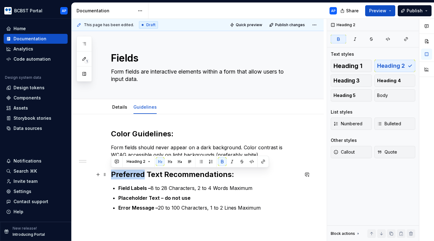
click at [135, 175] on strong "Preferred Text Recommendations:" at bounding box center [172, 174] width 123 height 9
click at [363, 79] on button "Heading 3" at bounding box center [351, 80] width 41 height 12
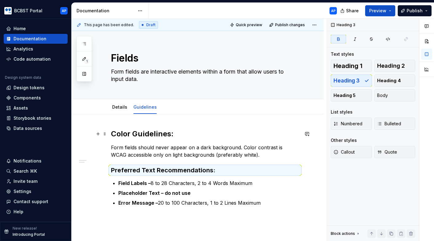
click at [158, 134] on h2 "Color Guidelines:" at bounding box center [205, 134] width 188 height 10
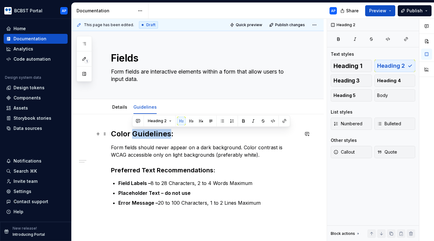
drag, startPoint x: 133, startPoint y: 133, endPoint x: 169, endPoint y: 134, distance: 35.6
click at [169, 134] on h2 "Color Guidelines:" at bounding box center [205, 134] width 188 height 10
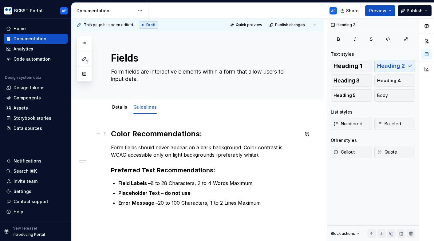
click at [162, 133] on h2 "Color Recommendations:" at bounding box center [205, 134] width 188 height 10
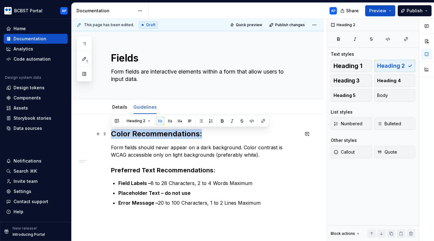
click at [162, 133] on h2 "Color Recommendations:" at bounding box center [205, 134] width 188 height 10
click at [353, 80] on span "Heading 3" at bounding box center [346, 80] width 26 height 6
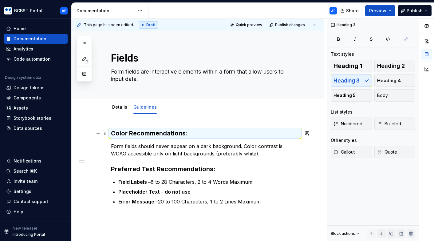
click at [154, 133] on h3 "Color Recommendations:" at bounding box center [205, 133] width 188 height 9
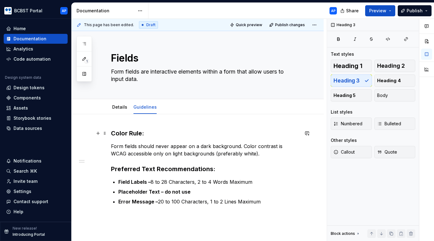
click at [111, 134] on h3 "Color Rule:" at bounding box center [205, 133] width 188 height 9
click at [421, 11] on span "Publish" at bounding box center [415, 11] width 16 height 6
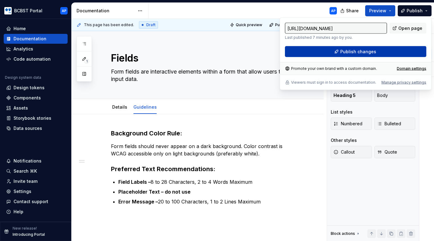
click at [365, 48] on button "Publish changes" at bounding box center [355, 51] width 141 height 11
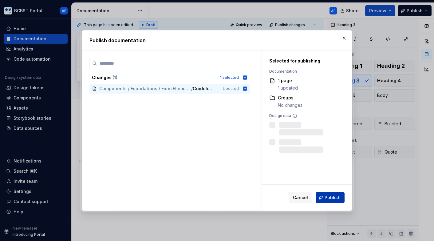
click at [323, 200] on button "Publish" at bounding box center [330, 197] width 29 height 11
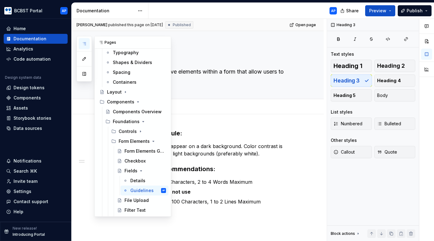
click at [85, 46] on button "button" at bounding box center [84, 43] width 11 height 11
click at [140, 171] on icon "Page tree" at bounding box center [141, 170] width 5 height 5
click at [140, 179] on div "File Upload" at bounding box center [135, 180] width 23 height 6
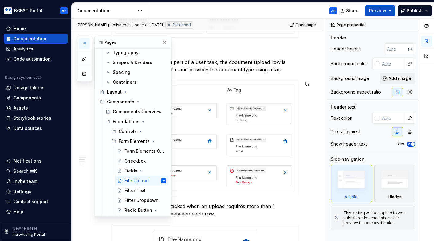
scroll to position [301, 0]
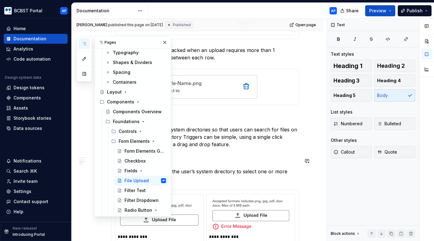
scroll to position [461, 0]
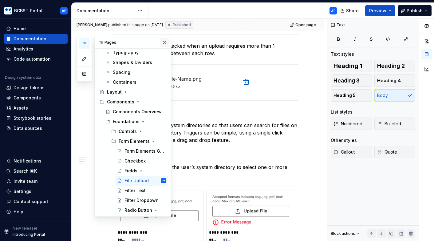
click at [162, 39] on button "button" at bounding box center [164, 42] width 9 height 9
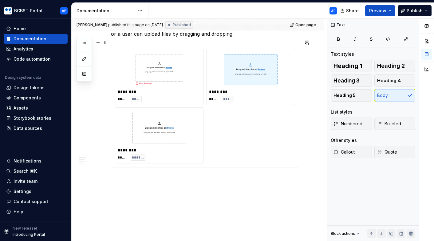
scroll to position [765, 0]
click at [236, 128] on div "******** ***** ***** ******** ***** ***** ******** ***** *******" at bounding box center [205, 106] width 180 height 114
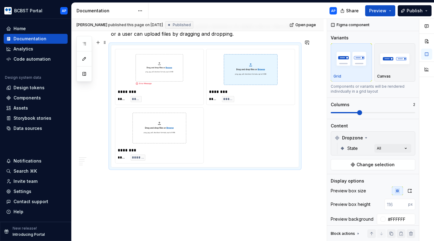
type textarea "*"
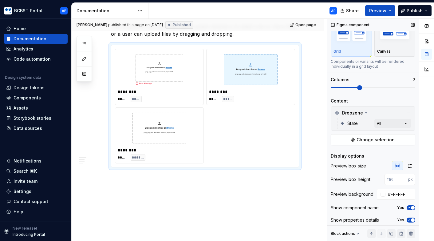
scroll to position [40, 0]
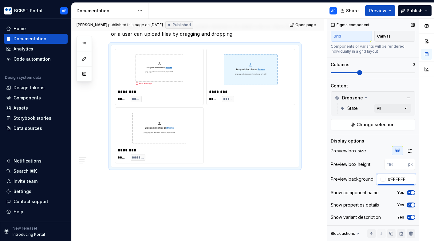
click at [396, 177] on input "#FFFFFF" at bounding box center [400, 178] width 30 height 11
click at [425, 177] on div at bounding box center [426, 130] width 15 height 222
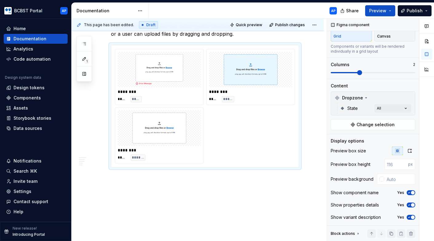
type textarea "*"
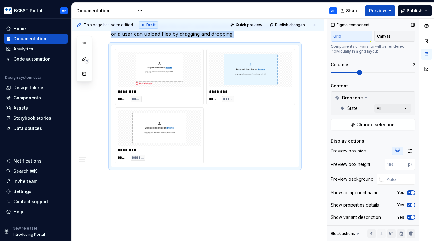
scroll to position [707, 0]
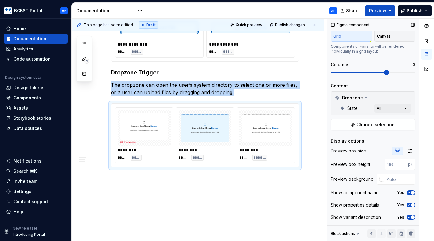
click at [384, 74] on span at bounding box center [386, 72] width 5 height 5
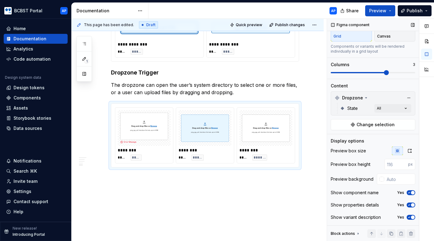
click at [410, 196] on div "Show component name Yes" at bounding box center [373, 192] width 84 height 9
click at [413, 191] on span "button" at bounding box center [413, 193] width 4 height 4
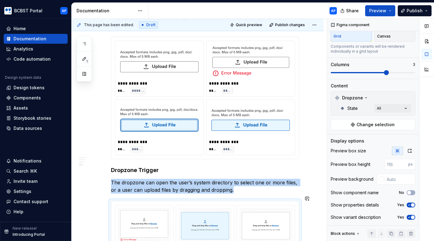
scroll to position [581, 0]
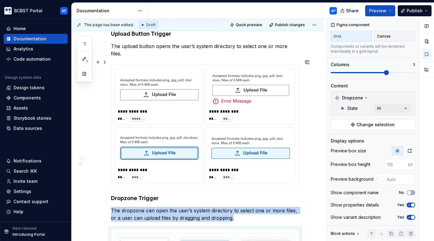
type input "#FFFFFF"
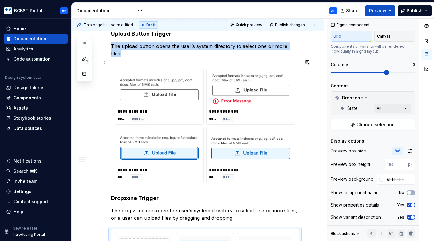
click at [262, 174] on div "**********" at bounding box center [250, 154] width 88 height 55
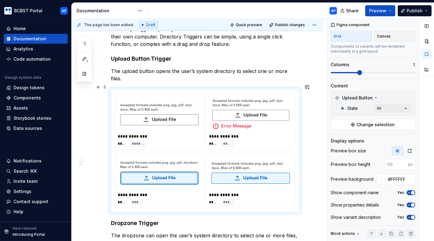
scroll to position [556, 0]
click at [412, 193] on span "button" at bounding box center [413, 193] width 4 height 4
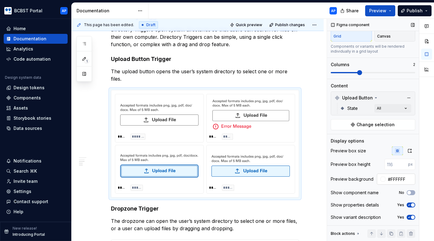
click at [409, 178] on input "#FFFFFF" at bounding box center [400, 178] width 30 height 11
click at [429, 175] on div at bounding box center [426, 130] width 15 height 222
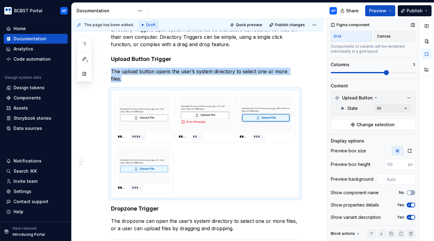
click at [384, 74] on span at bounding box center [386, 72] width 5 height 5
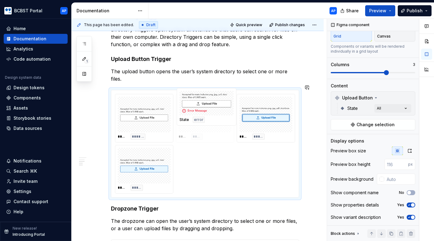
drag, startPoint x: 198, startPoint y: 113, endPoint x: 200, endPoint y: 170, distance: 56.3
click at [200, 170] on body "BCBST Portal AP Home Documentation Analytics Code automation Design system data…" at bounding box center [217, 120] width 434 height 241
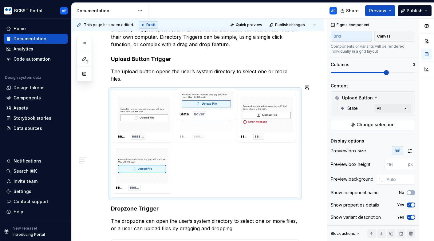
drag, startPoint x: 155, startPoint y: 165, endPoint x: 202, endPoint y: 127, distance: 60.8
click at [202, 127] on body "BCBST Portal AP Home Documentation Analytics Code automation Design system data…" at bounding box center [217, 120] width 434 height 241
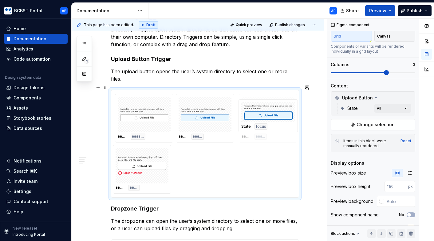
drag, startPoint x: 147, startPoint y: 166, endPoint x: 270, endPoint y: 127, distance: 129.6
click at [270, 127] on body "BCBST Portal AP Home Documentation Analytics Code automation Design system data…" at bounding box center [217, 120] width 434 height 241
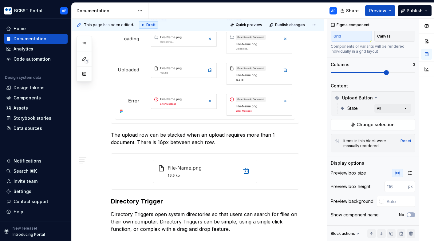
scroll to position [328, 0]
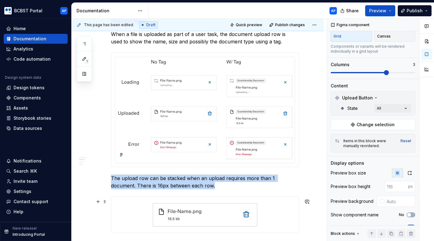
click at [272, 217] on div at bounding box center [204, 215] width 187 height 36
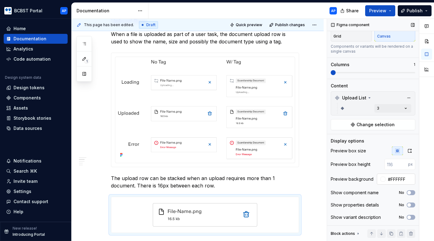
click at [396, 179] on input "#FFFFFF" at bounding box center [400, 178] width 30 height 11
click at [421, 177] on div at bounding box center [426, 130] width 15 height 222
click at [410, 192] on span "button" at bounding box center [409, 193] width 4 height 4
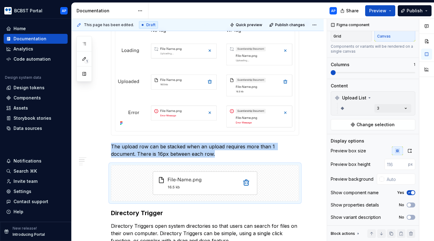
scroll to position [362, 0]
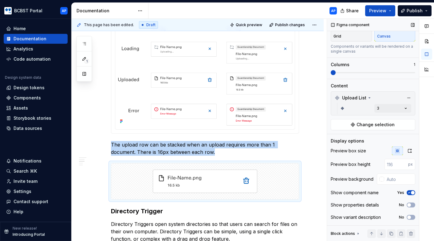
click at [411, 192] on span "button" at bounding box center [413, 193] width 4 height 4
click at [411, 192] on icon "button" at bounding box center [409, 193] width 5 height 4
click at [411, 192] on span "button" at bounding box center [413, 193] width 4 height 4
click at [411, 215] on icon "button" at bounding box center [409, 217] width 5 height 4
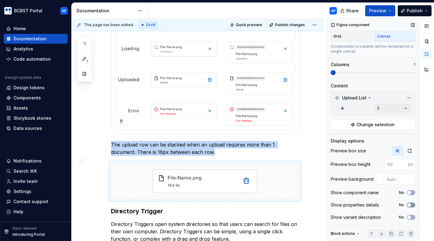
click at [411, 206] on icon "button" at bounding box center [409, 205] width 5 height 4
click at [411, 206] on span "button" at bounding box center [413, 205] width 4 height 4
click at [283, 175] on div at bounding box center [204, 181] width 187 height 36
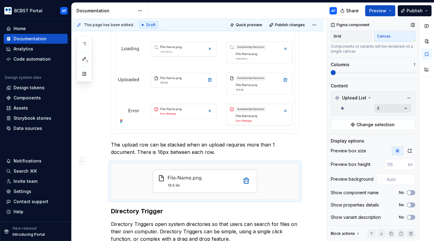
click at [394, 108] on div "Comments Open comments No comments yet Select ‘Comment’ from the block context …" at bounding box center [380, 130] width 107 height 222
click at [401, 112] on div "Comments Open comments No comments yet Select ‘Comment’ from the block context …" at bounding box center [380, 130] width 107 height 222
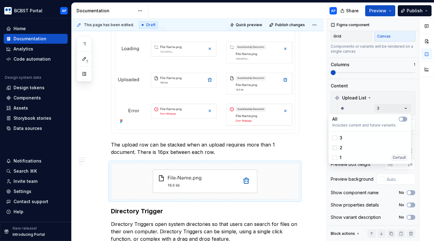
click at [336, 148] on div at bounding box center [334, 147] width 5 height 5
click at [336, 157] on div at bounding box center [334, 157] width 5 height 5
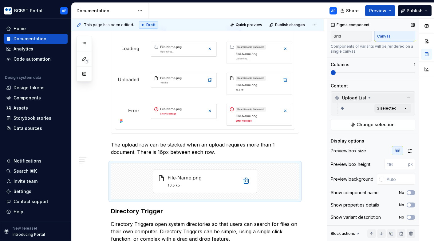
click at [398, 99] on div "Comments Open comments No comments yet Select ‘Comment’ from the block context …" at bounding box center [380, 130] width 107 height 222
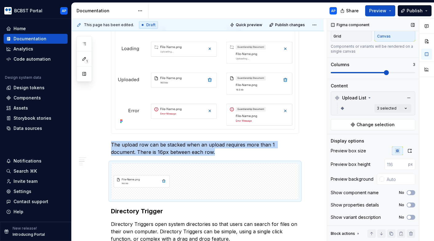
click at [384, 72] on span at bounding box center [386, 72] width 5 height 5
click at [216, 176] on div at bounding box center [204, 181] width 187 height 36
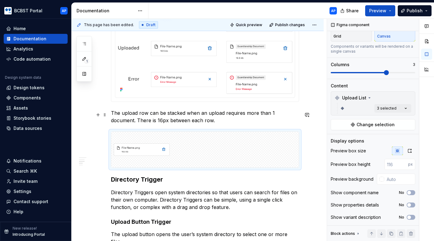
scroll to position [395, 0]
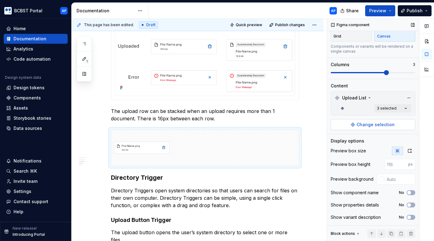
click at [367, 123] on span "Change selection" at bounding box center [375, 124] width 38 height 6
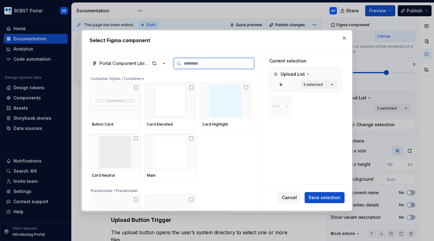
type textarea "*"
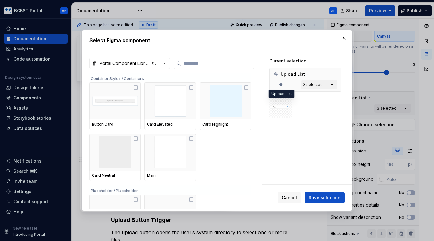
click at [285, 104] on img at bounding box center [281, 107] width 18 height 18
click at [323, 84] on div "3 selected" at bounding box center [313, 84] width 20 height 5
click at [334, 85] on icon "button" at bounding box center [332, 84] width 6 height 6
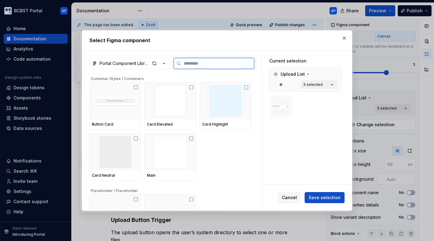
click at [214, 63] on input "search" at bounding box center [217, 63] width 73 height 6
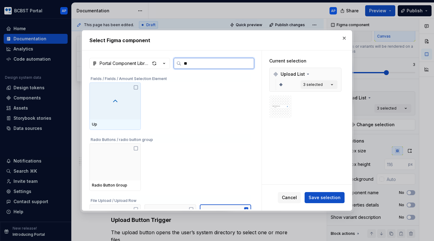
type input "***"
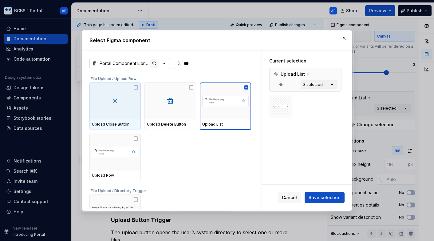
click at [155, 63] on div "button" at bounding box center [154, 63] width 9 height 9
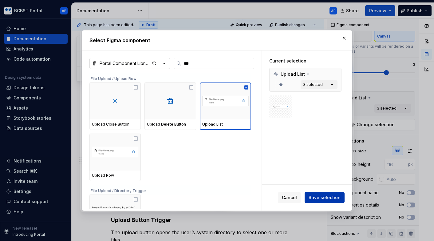
click at [315, 195] on span "Save selection" at bounding box center [324, 197] width 32 height 6
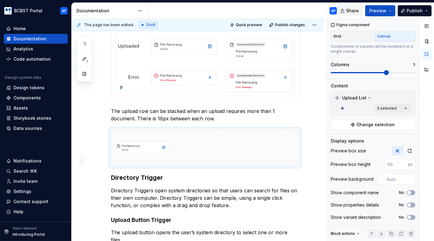
type textarea "*"
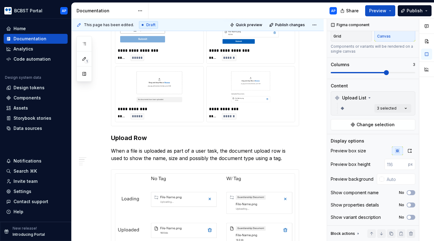
scroll to position [212, 0]
click at [143, 140] on strong "Upload Row" at bounding box center [129, 137] width 36 height 7
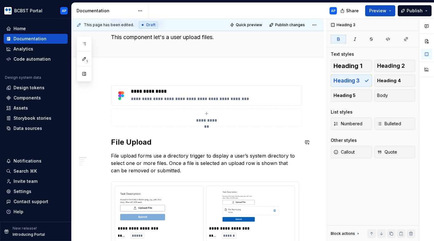
scroll to position [2, 0]
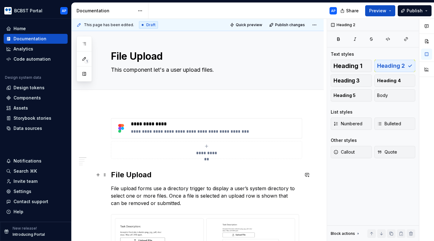
click at [139, 179] on h2 "File Upload" at bounding box center [205, 175] width 188 height 10
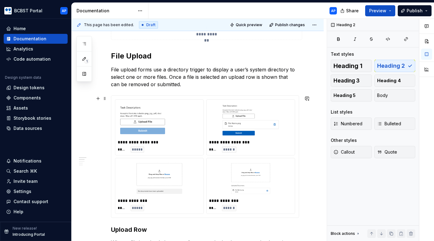
scroll to position [122, 0]
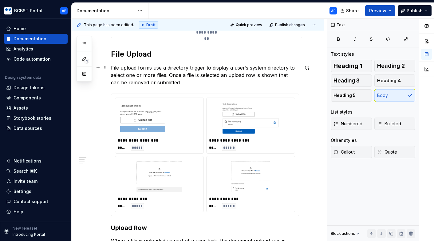
click at [179, 83] on p "File upload forms use a directory trigger to display a user’s system directory …" at bounding box center [205, 75] width 188 height 22
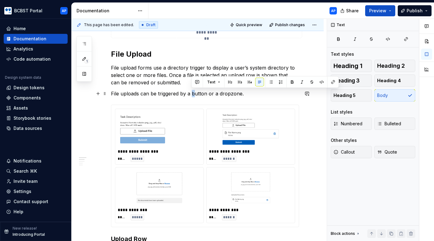
click at [191, 94] on p "File uploads can be triggered by a button or a dropzone." at bounding box center [205, 93] width 188 height 7
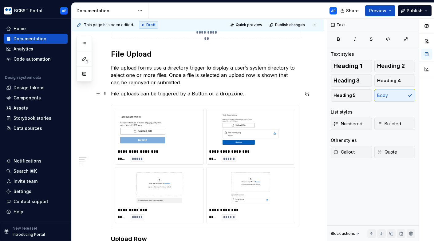
click at [207, 93] on p "File uploads can be triggered by a Button or a dropzone." at bounding box center [205, 93] width 188 height 7
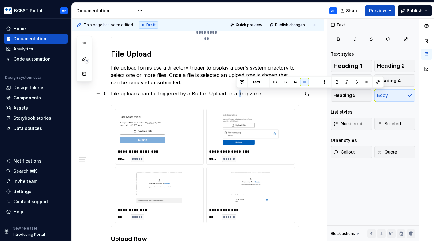
click at [237, 95] on p "File uploads can be triggered by a Button Upload or a dropzone." at bounding box center [205, 93] width 188 height 7
click at [259, 94] on p "File uploads can be triggered by a Button Upload or a Dropzone." at bounding box center [205, 93] width 188 height 7
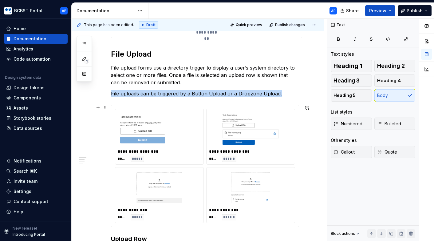
click at [229, 140] on img at bounding box center [250, 129] width 78 height 31
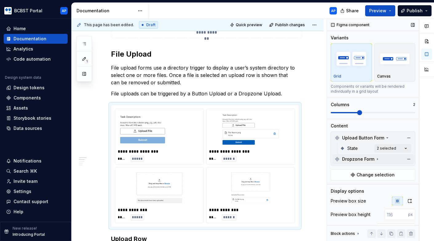
click at [377, 159] on icon at bounding box center [377, 159] width 1 height 2
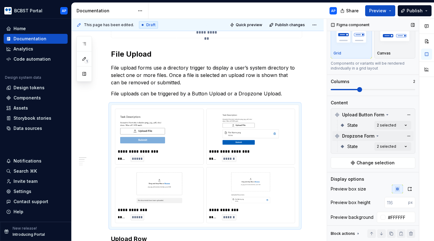
scroll to position [26, 0]
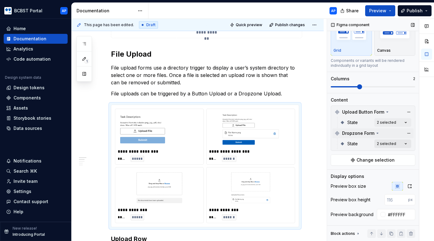
click at [403, 144] on div "Comments Open comments No comments yet Select ‘Comment’ from the block context …" at bounding box center [380, 130] width 107 height 222
click at [375, 160] on span "Change selection" at bounding box center [375, 160] width 38 height 6
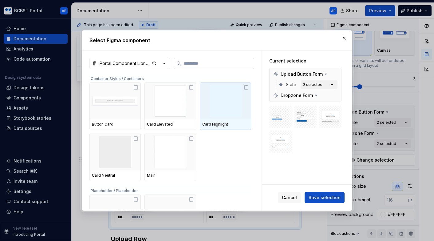
type textarea "*"
click at [216, 62] on input "search" at bounding box center [217, 63] width 73 height 6
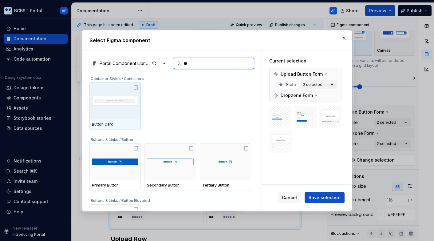
type input "*"
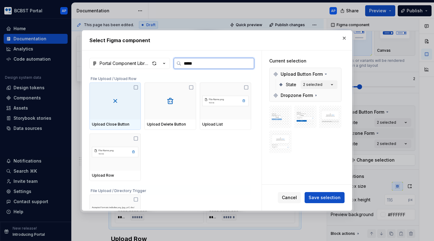
type input "******"
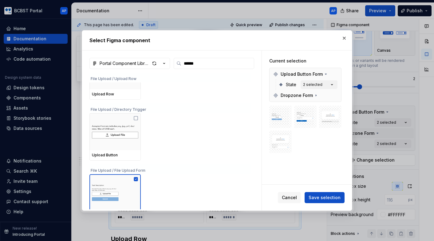
scroll to position [89, 0]
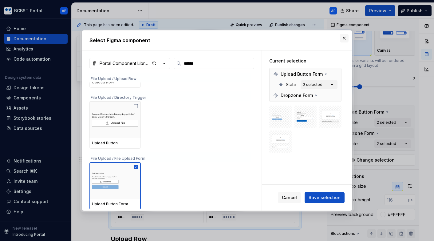
click at [347, 39] on button "button" at bounding box center [344, 38] width 9 height 9
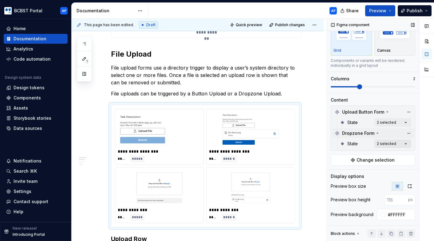
click at [390, 141] on div "Comments Open comments No comments yet Select ‘Comment’ from the block context …" at bounding box center [380, 130] width 107 height 222
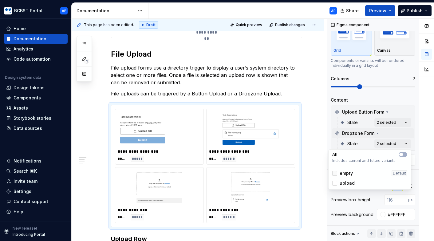
click at [335, 173] on icon at bounding box center [335, 173] width 0 height 0
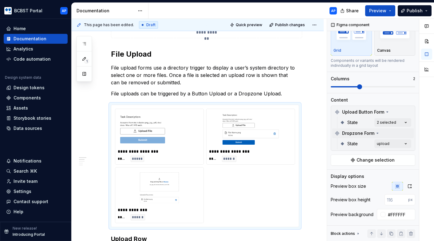
click at [393, 124] on div "Comments Open comments No comments yet Select ‘Comment’ from the block context …" at bounding box center [380, 130] width 107 height 222
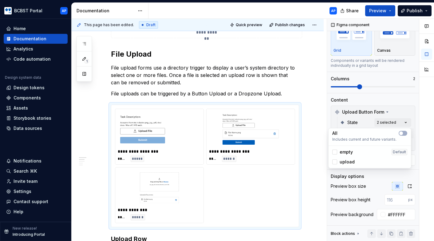
click at [393, 124] on div "Comments Open comments No comments yet Select ‘Comment’ from the block context …" at bounding box center [380, 130] width 107 height 222
click at [335, 152] on polyline at bounding box center [335, 152] width 0 height 0
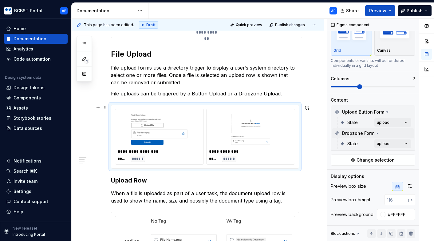
click at [311, 120] on html "BCBST Portal AP Home Documentation Analytics Code automation Design system data…" at bounding box center [217, 120] width 434 height 241
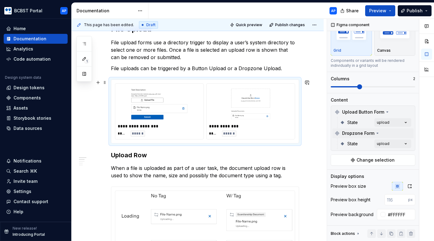
scroll to position [149, 0]
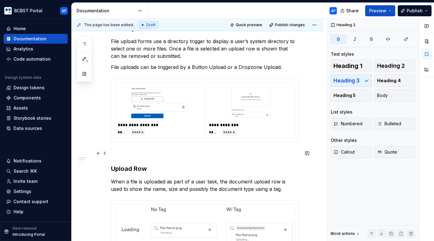
click at [116, 154] on p at bounding box center [205, 152] width 188 height 7
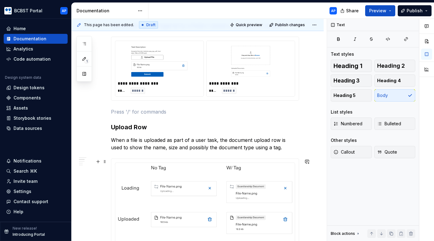
scroll to position [204, 0]
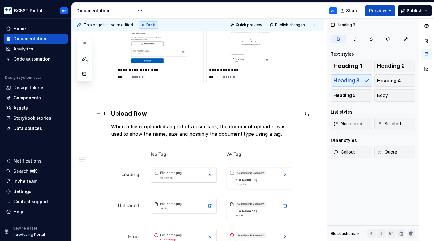
click at [131, 114] on strong "Upload Row" at bounding box center [129, 113] width 36 height 7
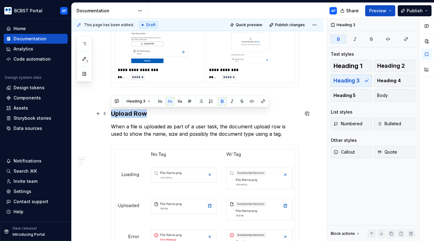
click at [131, 114] on strong "Upload Row" at bounding box center [129, 113] width 36 height 7
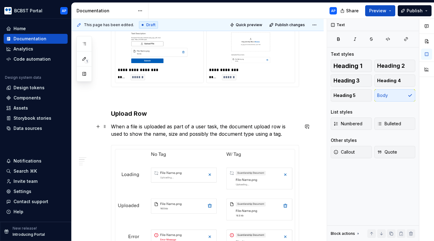
click at [163, 123] on p "When a file is uploaded as part of a user task, the document upload row is used…" at bounding box center [205, 130] width 188 height 15
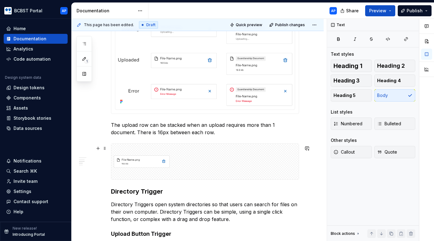
scroll to position [352, 0]
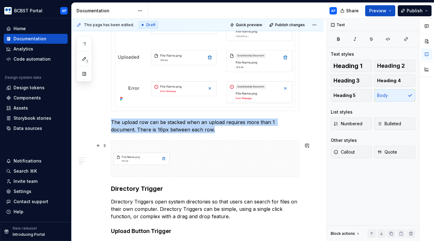
click at [192, 158] on div at bounding box center [204, 159] width 187 height 36
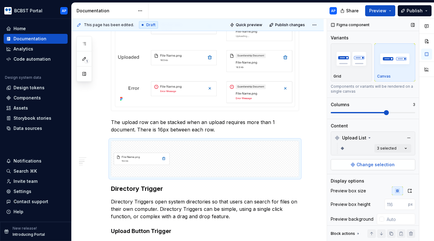
click at [355, 167] on button "Change selection" at bounding box center [373, 164] width 84 height 11
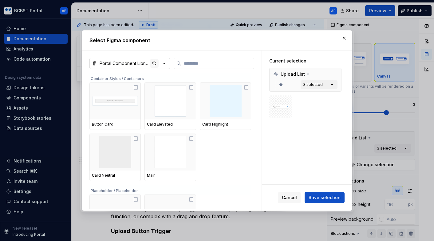
click at [154, 64] on div "button" at bounding box center [154, 63] width 9 height 9
click at [326, 195] on span "Save selection" at bounding box center [324, 197] width 32 height 6
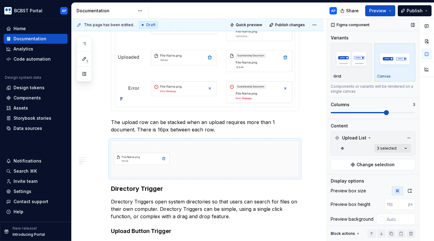
click at [385, 150] on div "Comments Open comments No comments yet Select ‘Comment’ from the block context …" at bounding box center [380, 130] width 107 height 222
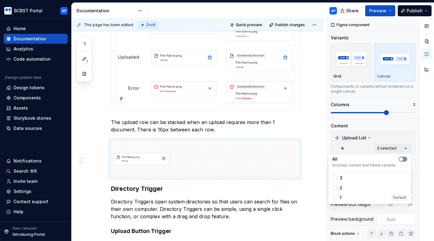
click at [404, 159] on rows-switch "button" at bounding box center [403, 158] width 9 height 5
click at [404, 159] on span "button" at bounding box center [405, 159] width 4 height 4
click at [335, 178] on icon at bounding box center [335, 178] width 0 height 0
click at [332, 194] on div "1 Default" at bounding box center [370, 197] width 80 height 10
click at [335, 187] on icon at bounding box center [335, 187] width 0 height 0
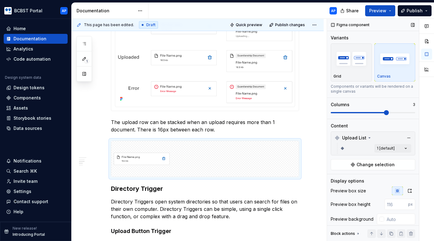
drag, startPoint x: 386, startPoint y: 111, endPoint x: 332, endPoint y: 112, distance: 54.4
click at [332, 112] on div "Comments Open comments No comments yet Select ‘Comment’ from the block context …" at bounding box center [380, 130] width 107 height 222
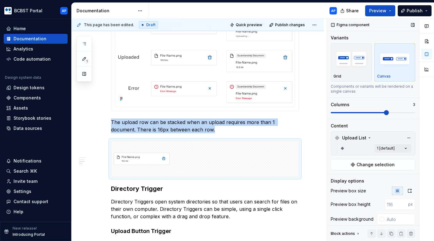
click at [338, 112] on span at bounding box center [373, 112] width 84 height 5
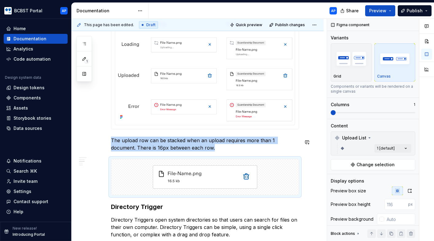
scroll to position [335, 0]
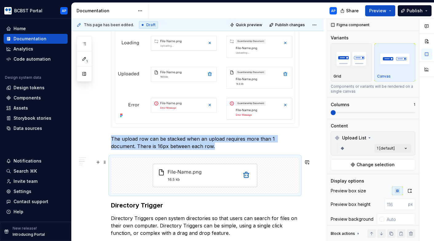
click at [283, 157] on div at bounding box center [205, 175] width 188 height 36
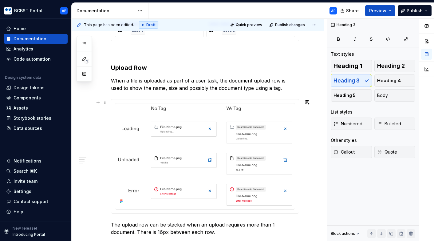
scroll to position [124, 0]
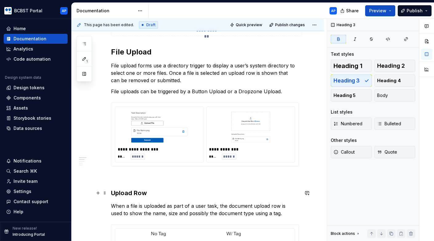
click at [133, 191] on strong "Upload Row" at bounding box center [129, 192] width 36 height 7
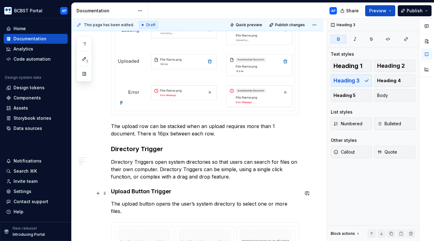
scroll to position [349, 0]
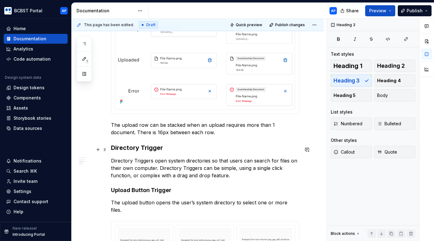
click at [111, 147] on h3 "Directory Trigger" at bounding box center [205, 147] width 188 height 9
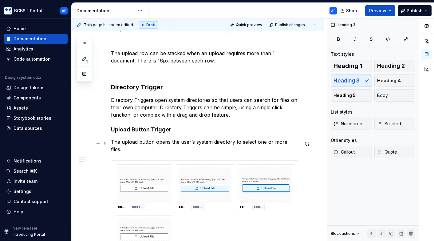
scroll to position [422, 0]
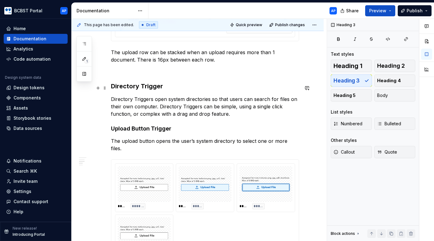
click at [141, 89] on h3 "Directory Trigger" at bounding box center [205, 86] width 188 height 9
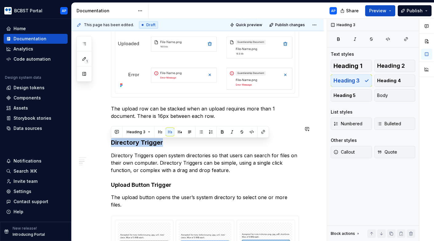
scroll to position [371, 0]
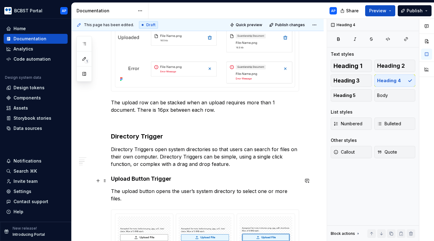
click at [132, 180] on h4 "Upload Button Trigger" at bounding box center [205, 178] width 188 height 7
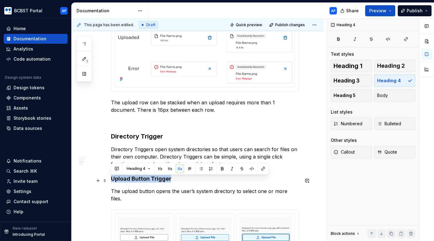
click at [132, 180] on h4 "Upload Button Trigger" at bounding box center [205, 178] width 188 height 7
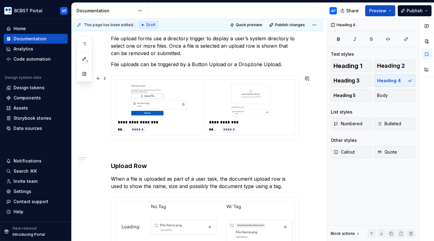
scroll to position [152, 0]
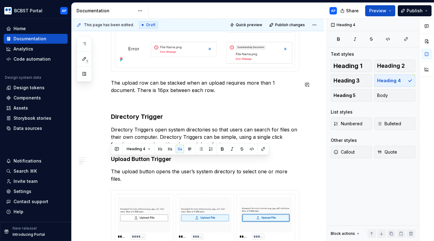
click at [196, 97] on div "**********" at bounding box center [205, 62] width 188 height 667
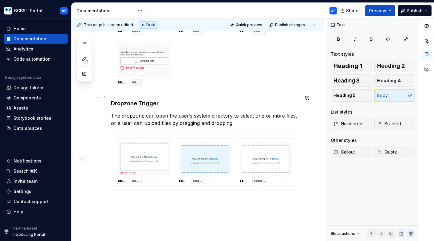
scroll to position [596, 0]
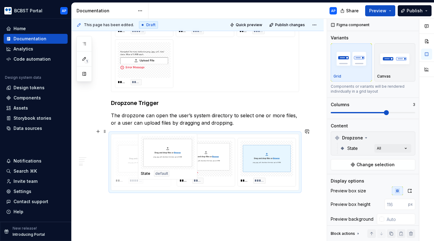
drag, startPoint x: 261, startPoint y: 160, endPoint x: 159, endPoint y: 161, distance: 101.4
click at [159, 161] on body "BCBST Portal AP Home Documentation Analytics Code automation Design system data…" at bounding box center [217, 120] width 434 height 241
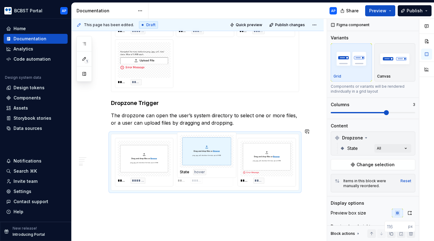
drag, startPoint x: 258, startPoint y: 153, endPoint x: 208, endPoint y: 153, distance: 50.1
click at [208, 153] on body "BCBST Portal AP Home Documentation Analytics Code automation Design system data…" at bounding box center [217, 120] width 434 height 241
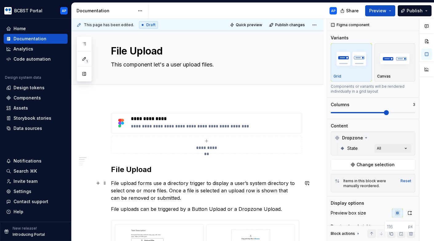
scroll to position [0, 0]
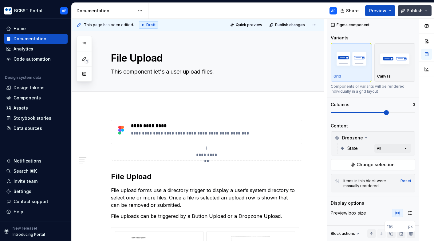
click at [418, 14] on button "Publish" at bounding box center [415, 10] width 34 height 11
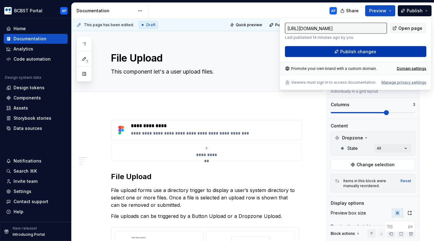
click at [346, 56] on button "Publish changes" at bounding box center [355, 51] width 141 height 11
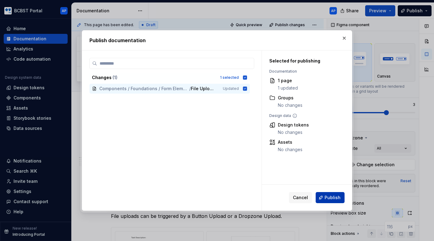
click at [328, 194] on span "Publish" at bounding box center [332, 197] width 16 height 6
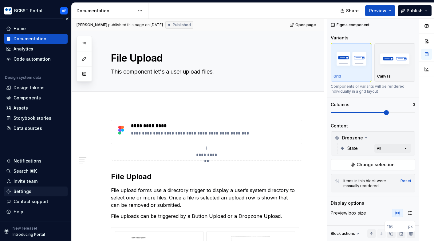
type textarea "*"
